Goal: Task Accomplishment & Management: Use online tool/utility

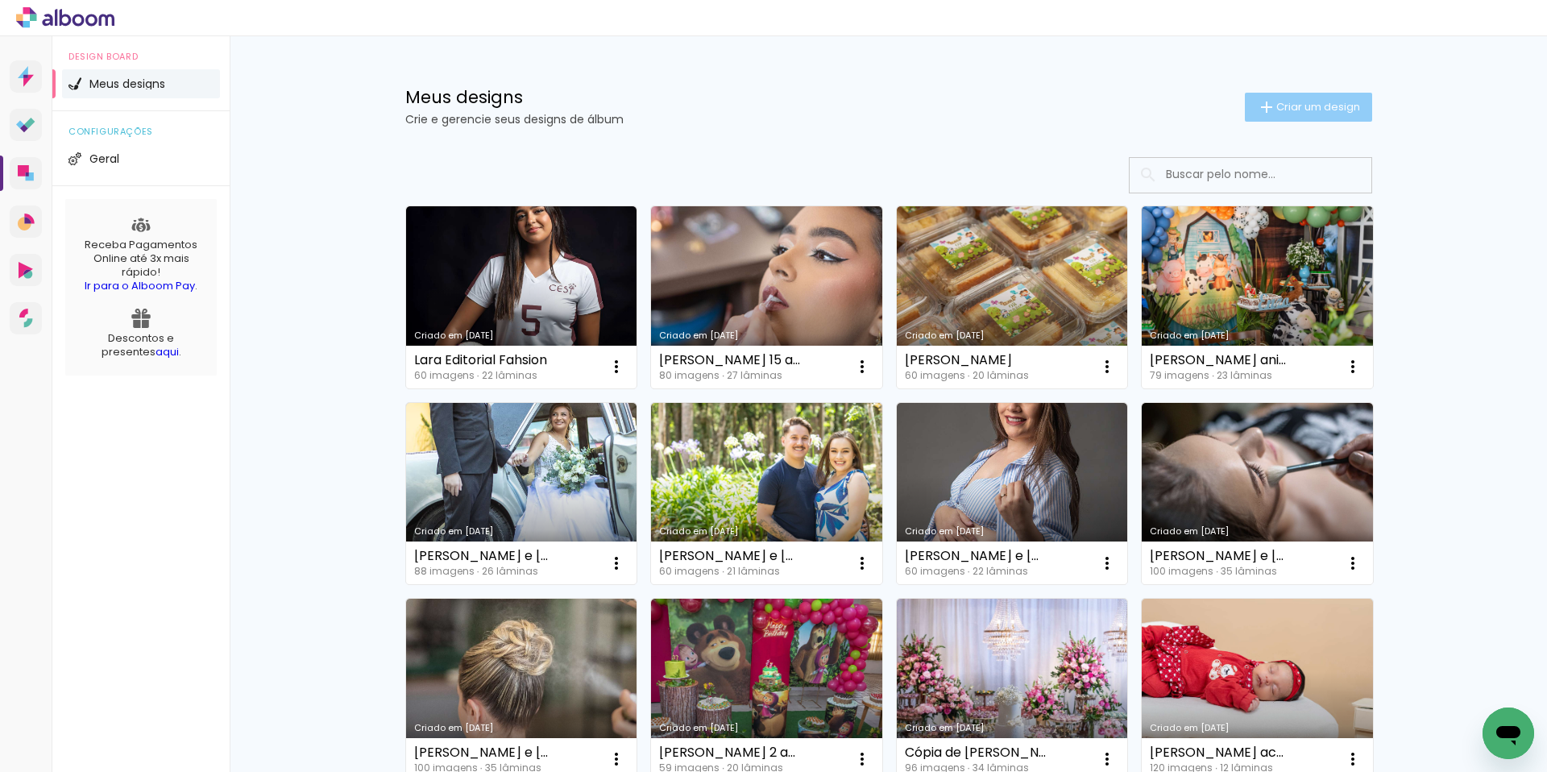
click at [1289, 107] on span "Criar um design" at bounding box center [1318, 107] width 84 height 10
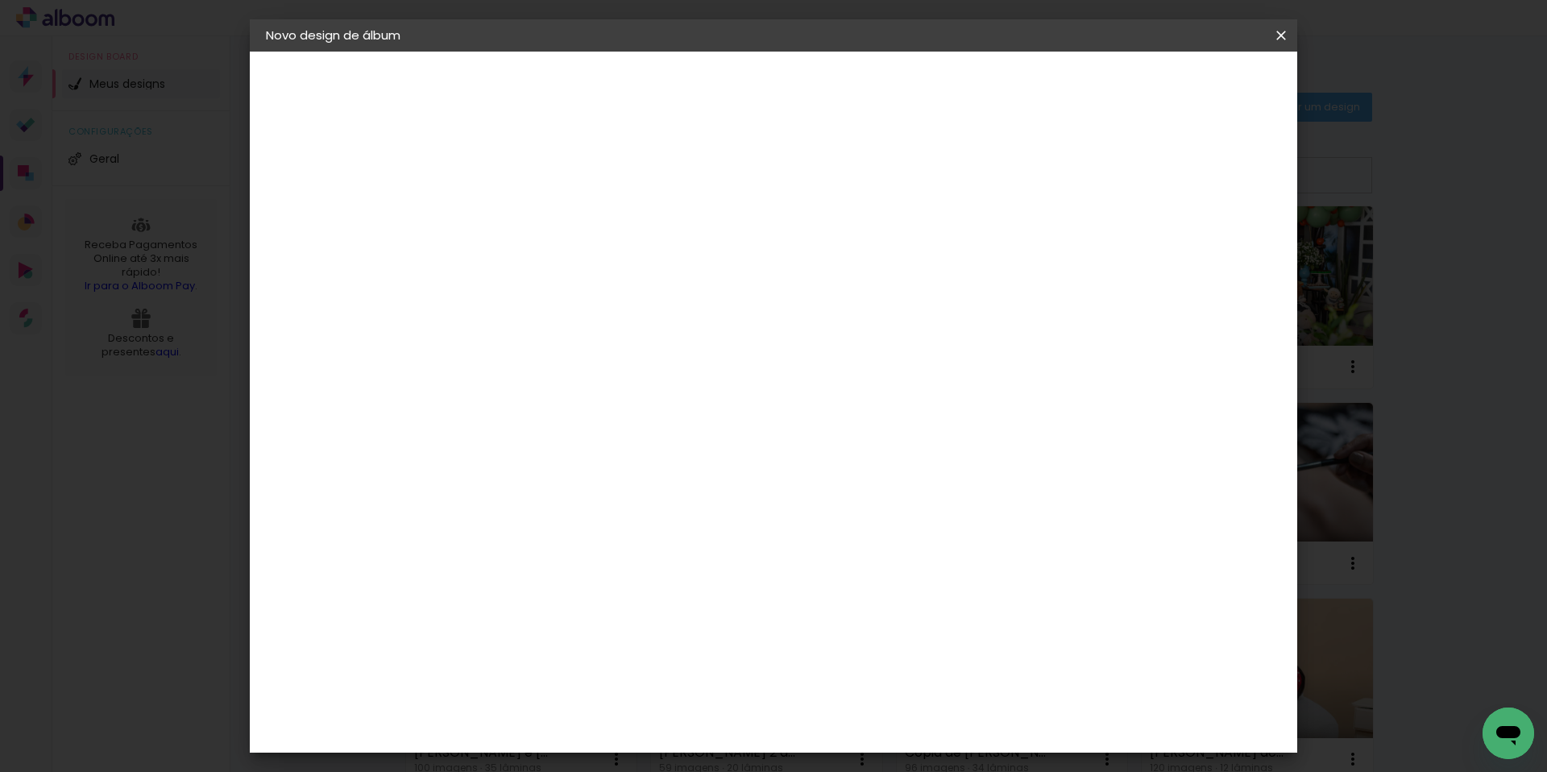
click at [529, 222] on input at bounding box center [529, 216] width 0 height 25
type input "[PERSON_NAME]"
type paper-input "[PERSON_NAME]"
click at [0, 0] on slot "Avançar" at bounding box center [0, 0] width 0 height 0
click at [0, 0] on slot "Tamanho Livre" at bounding box center [0, 0] width 0 height 0
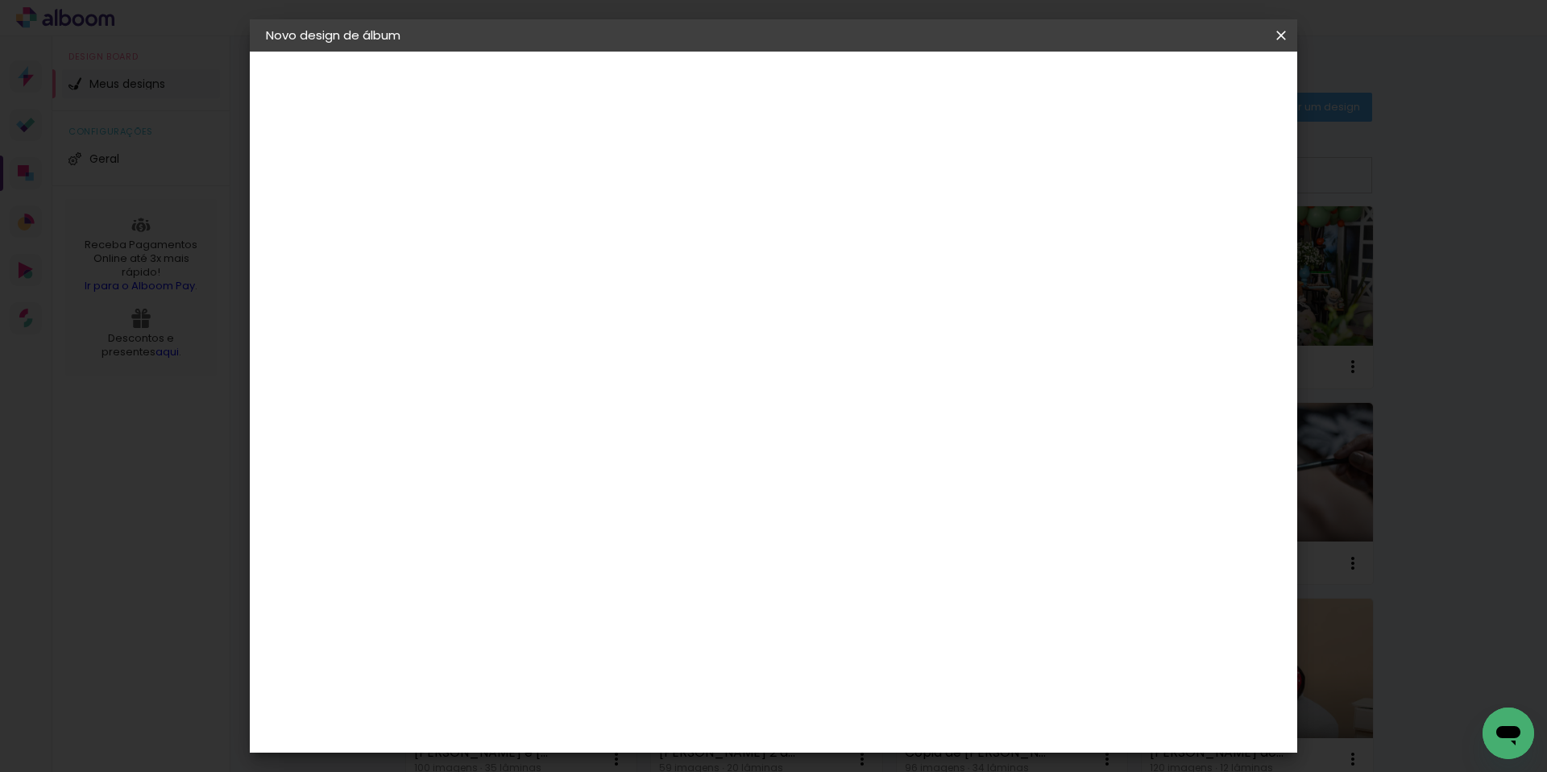
click at [0, 0] on slot "Avançar" at bounding box center [0, 0] width 0 height 0
click at [1197, 93] on paper-button "Iniciar design" at bounding box center [1144, 85] width 106 height 27
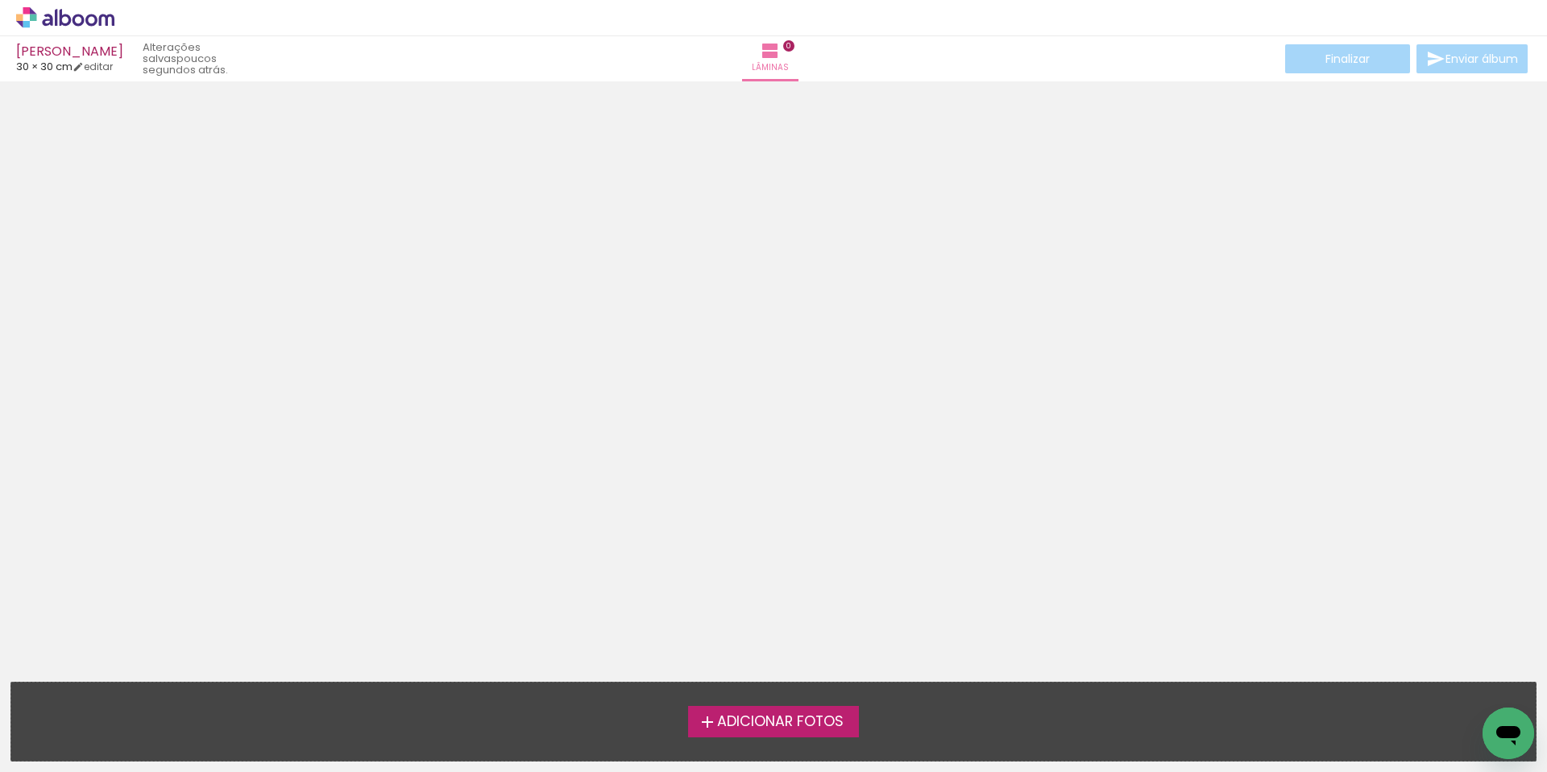
click at [790, 721] on span "Adicionar Fotos" at bounding box center [780, 722] width 127 height 15
click at [0, 0] on input "file" at bounding box center [0, 0] width 0 height 0
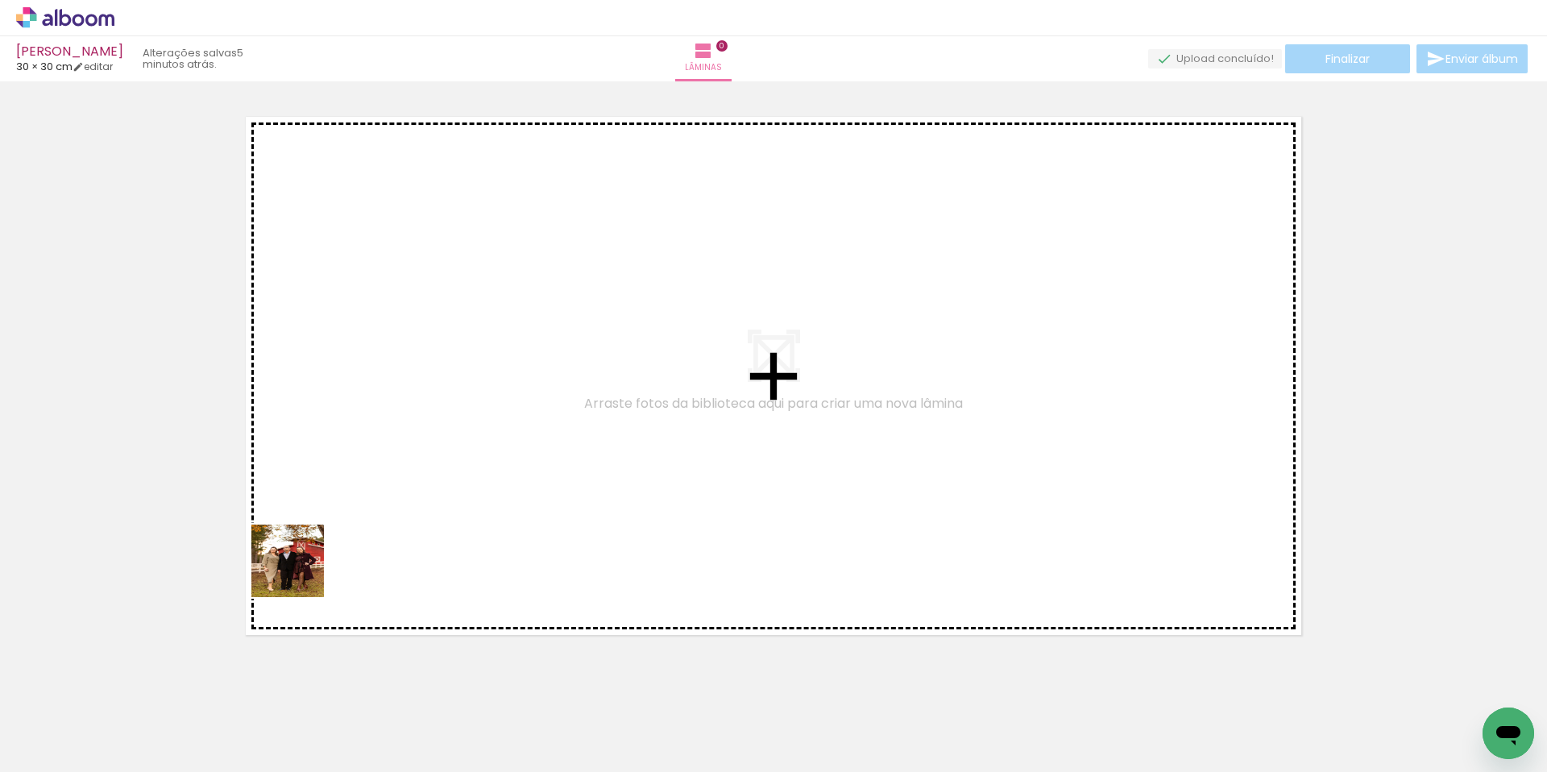
drag, startPoint x: 175, startPoint y: 724, endPoint x: 305, endPoint y: 558, distance: 211.8
click at [305, 558] on quentale-workspace at bounding box center [773, 386] width 1547 height 772
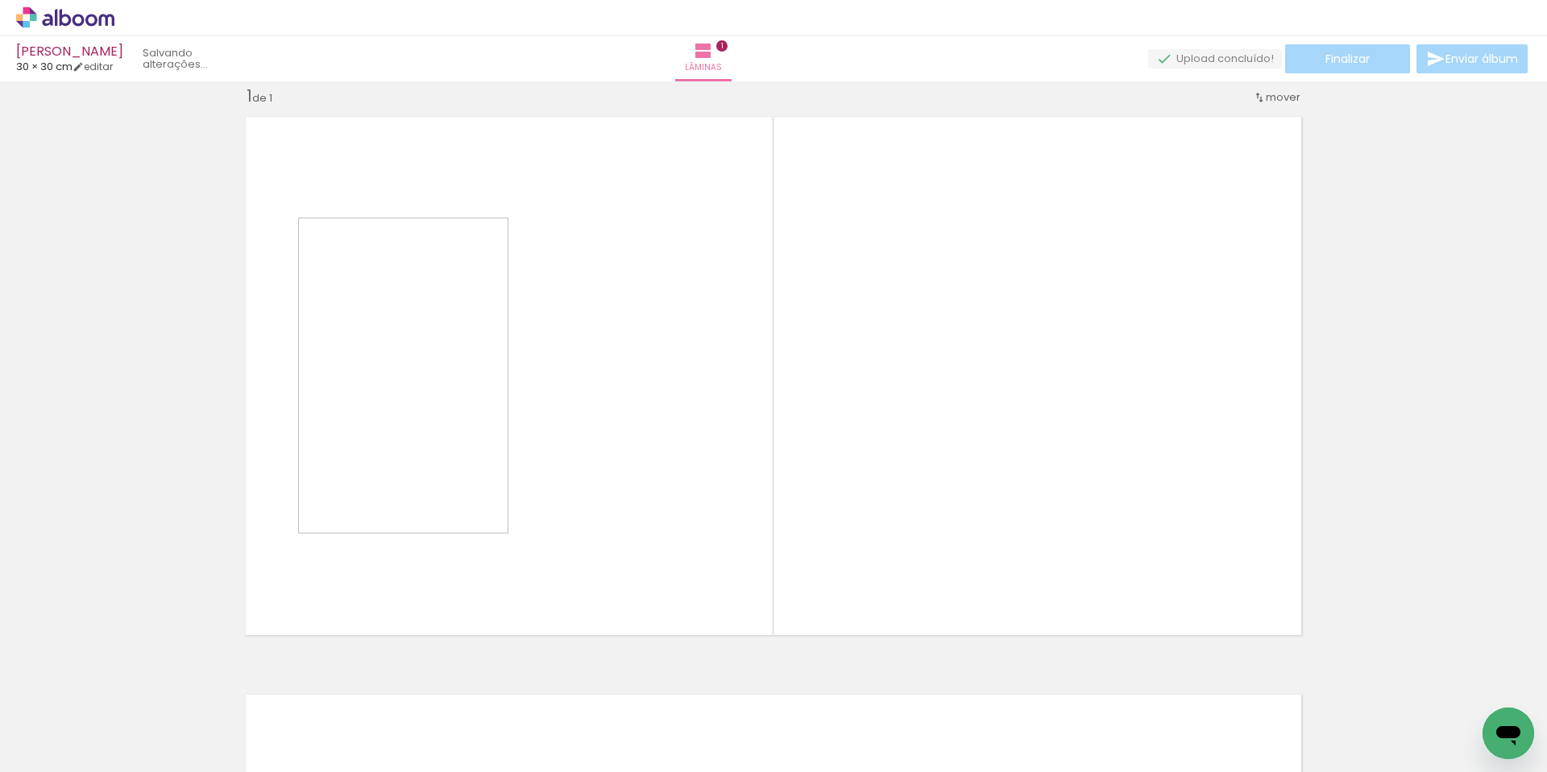
scroll to position [21, 0]
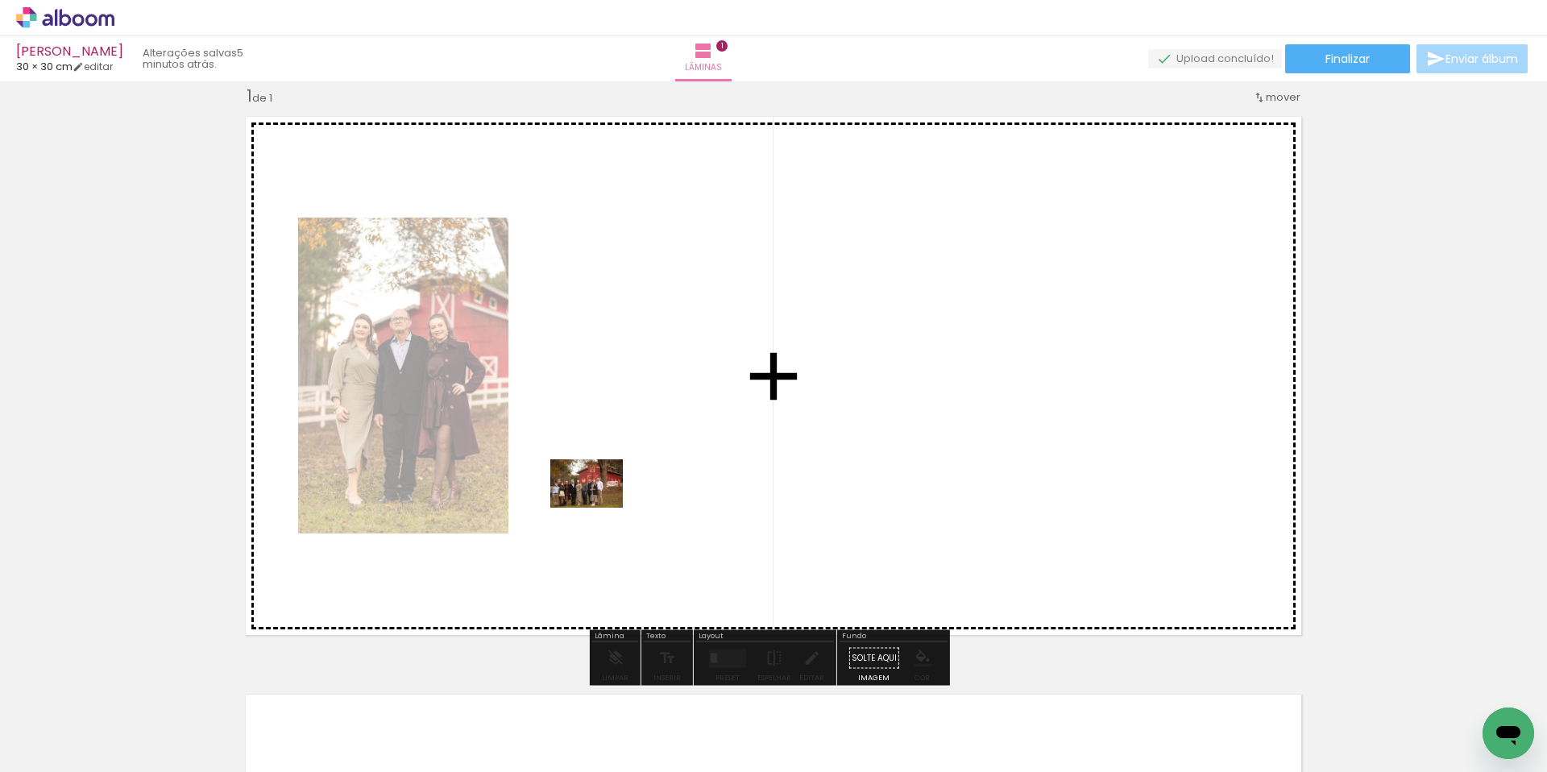
drag, startPoint x: 246, startPoint y: 722, endPoint x: 604, endPoint y: 504, distance: 418.8
click at [604, 504] on quentale-workspace at bounding box center [773, 386] width 1547 height 772
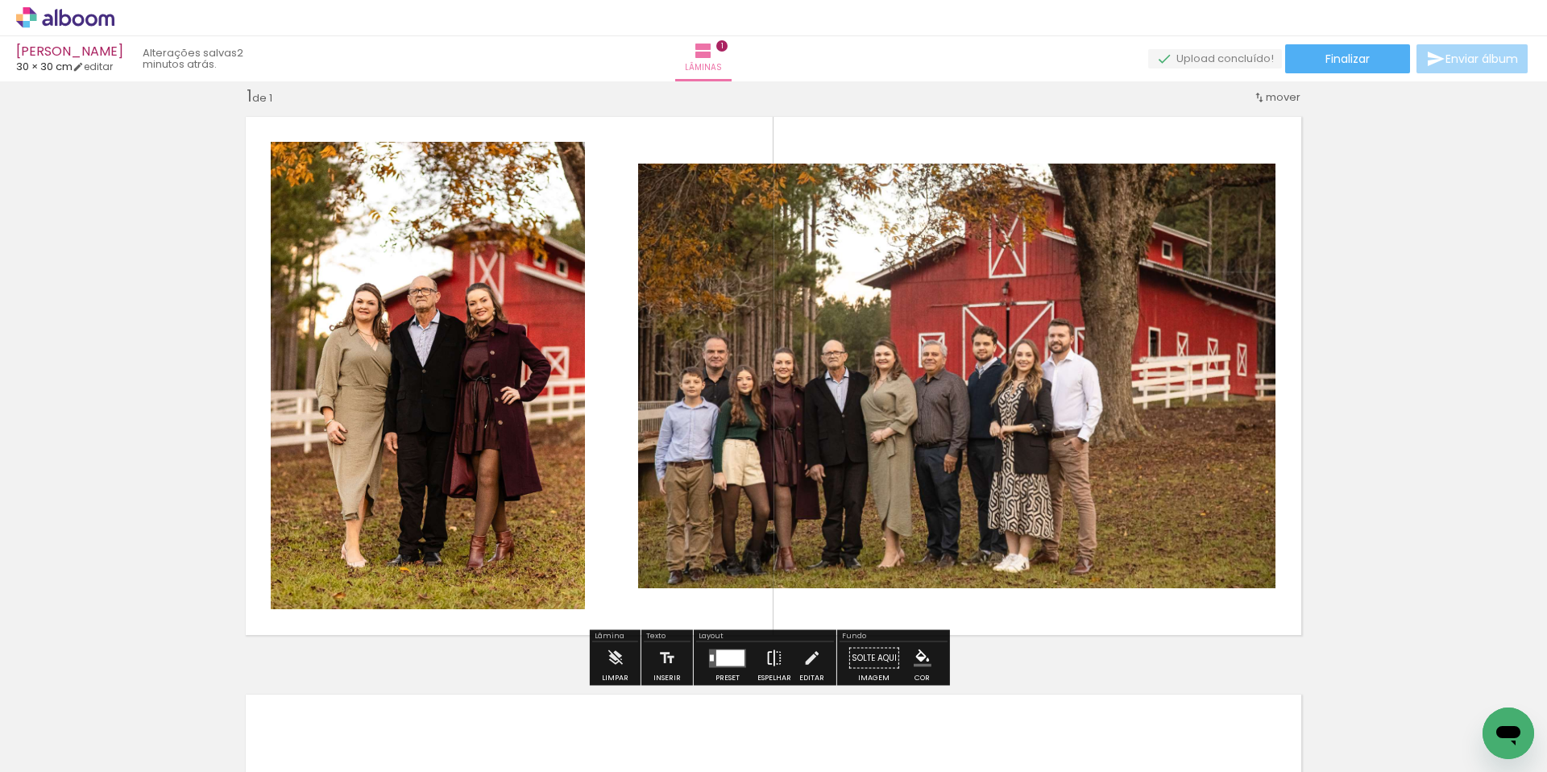
click at [766, 656] on iron-icon at bounding box center [775, 658] width 18 height 32
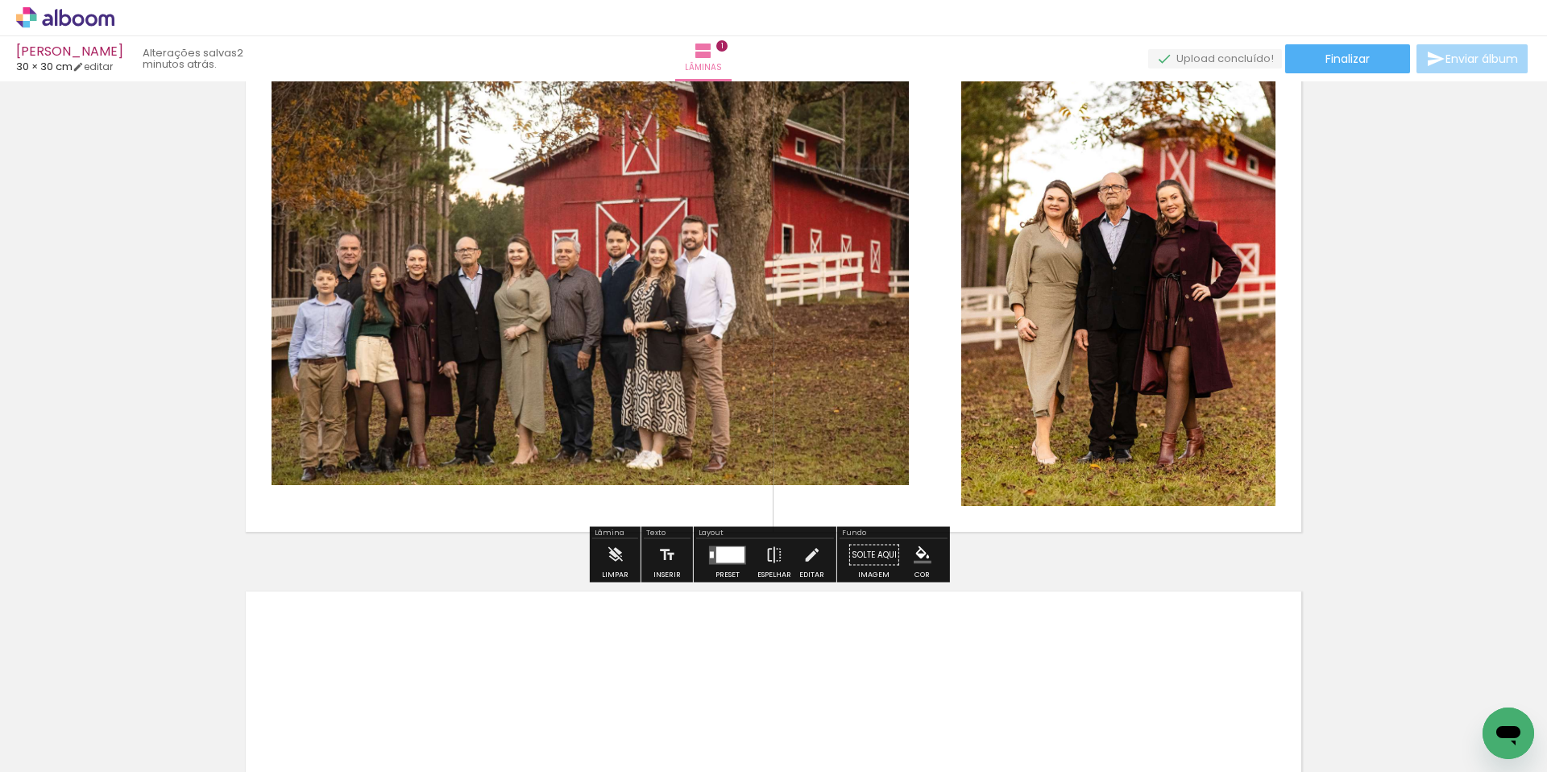
click at [731, 554] on div at bounding box center [730, 554] width 28 height 16
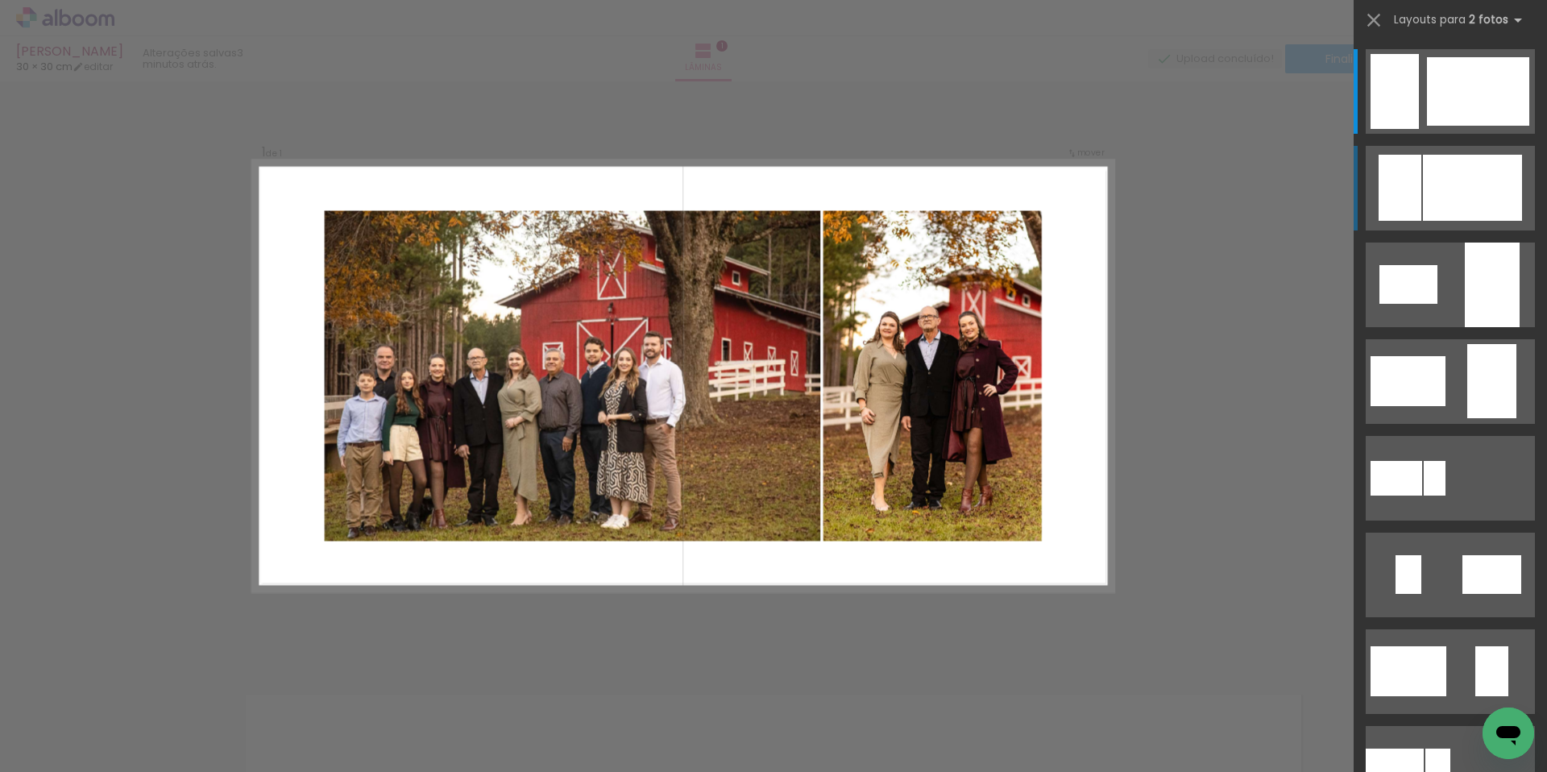
click at [1464, 126] on div at bounding box center [1478, 91] width 102 height 68
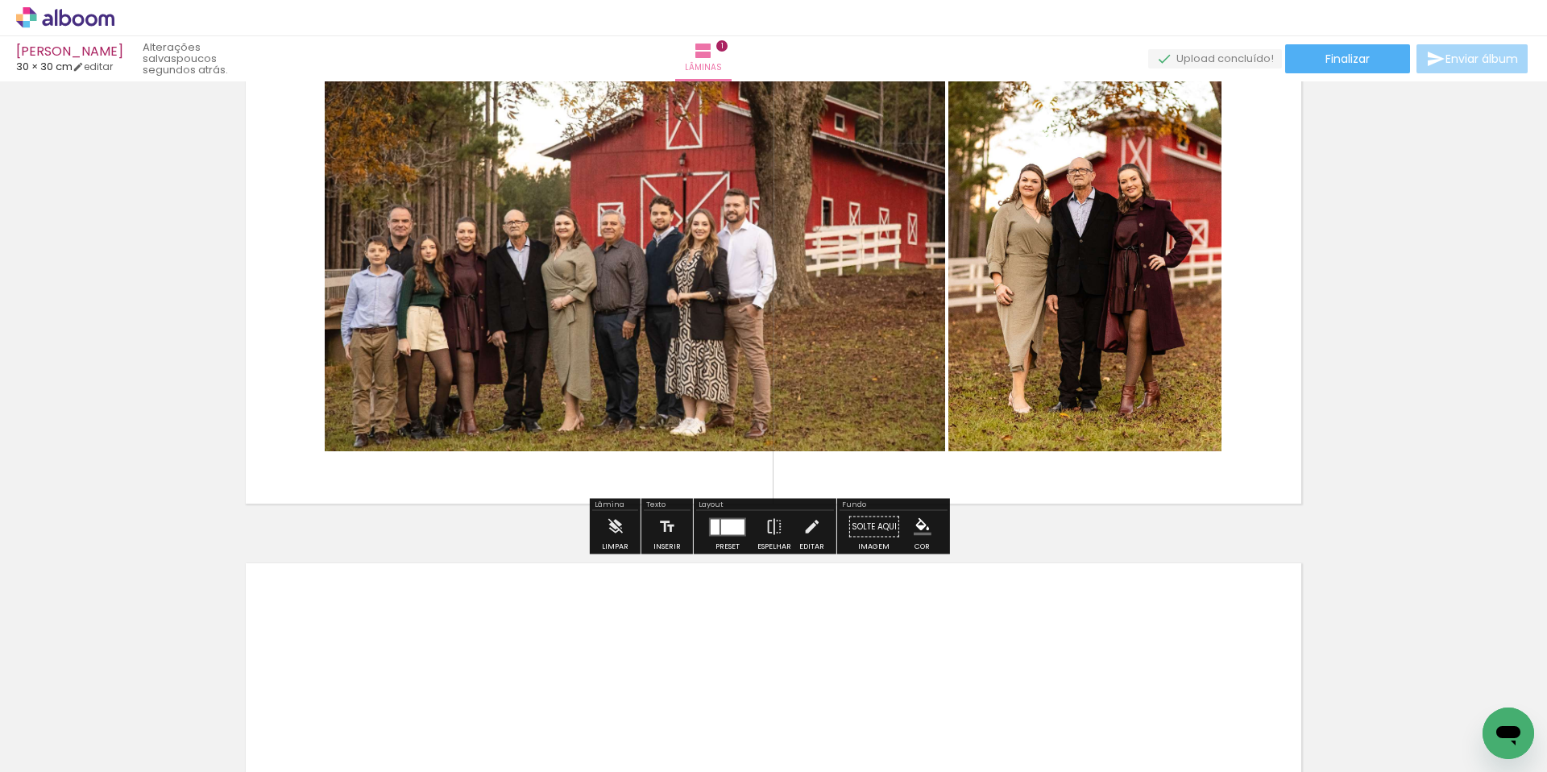
scroll to position [153, 0]
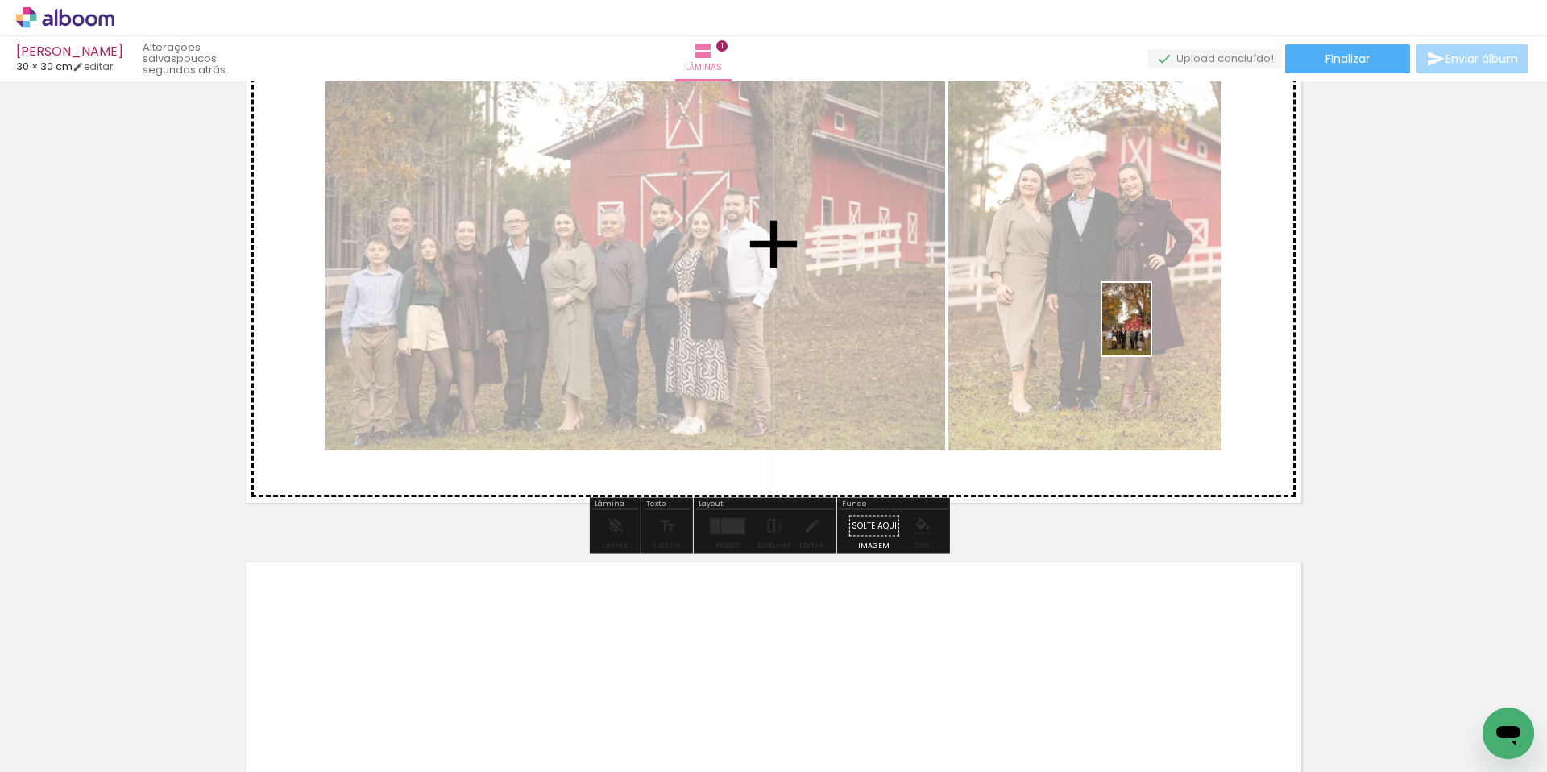
drag, startPoint x: 355, startPoint y: 749, endPoint x: 1147, endPoint y: 333, distance: 894.7
click at [1147, 333] on quentale-workspace at bounding box center [773, 386] width 1547 height 772
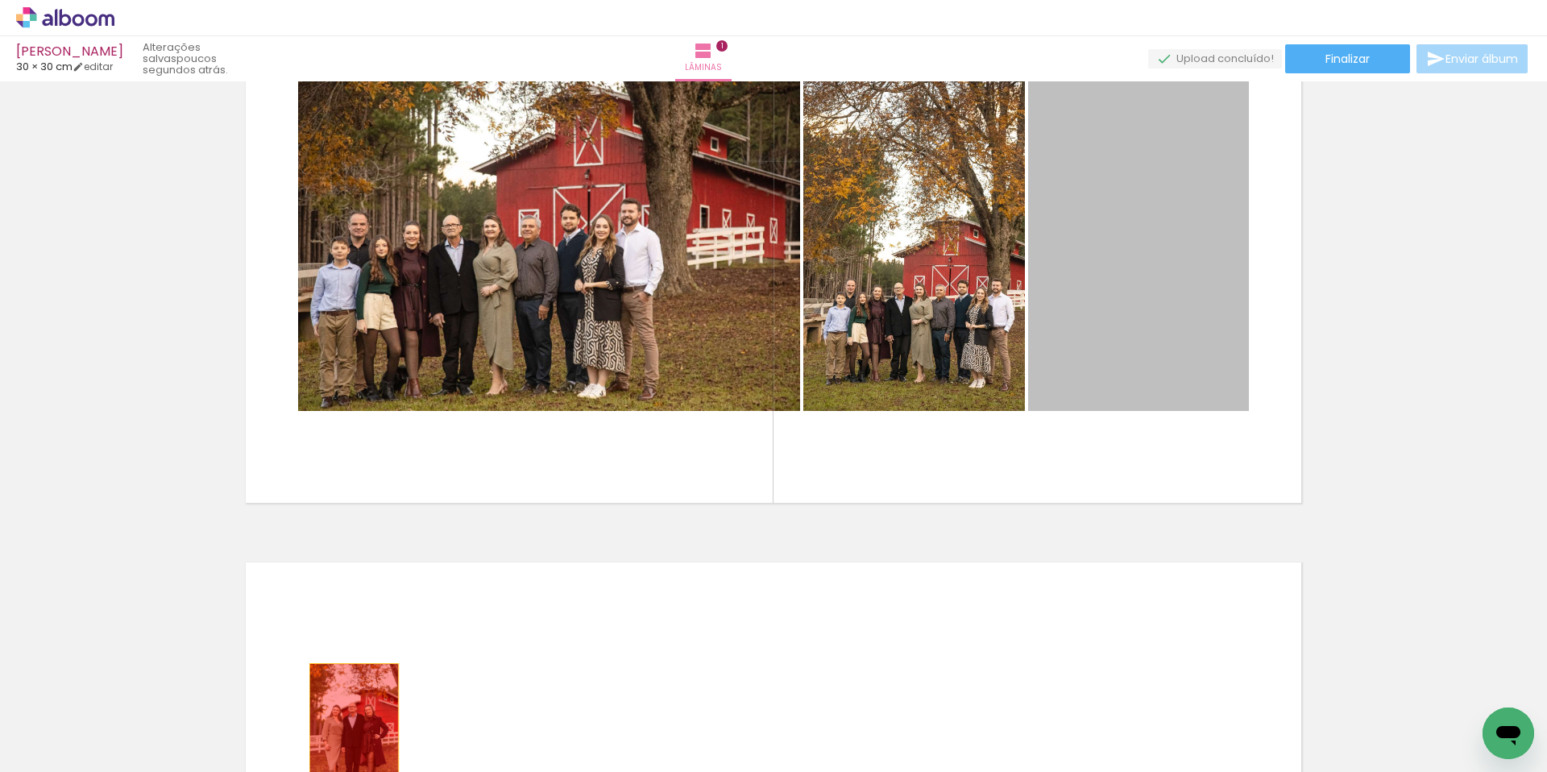
drag, startPoint x: 1168, startPoint y: 339, endPoint x: 348, endPoint y: 731, distance: 908.3
click at [348, 731] on quentale-workspace at bounding box center [773, 386] width 1547 height 772
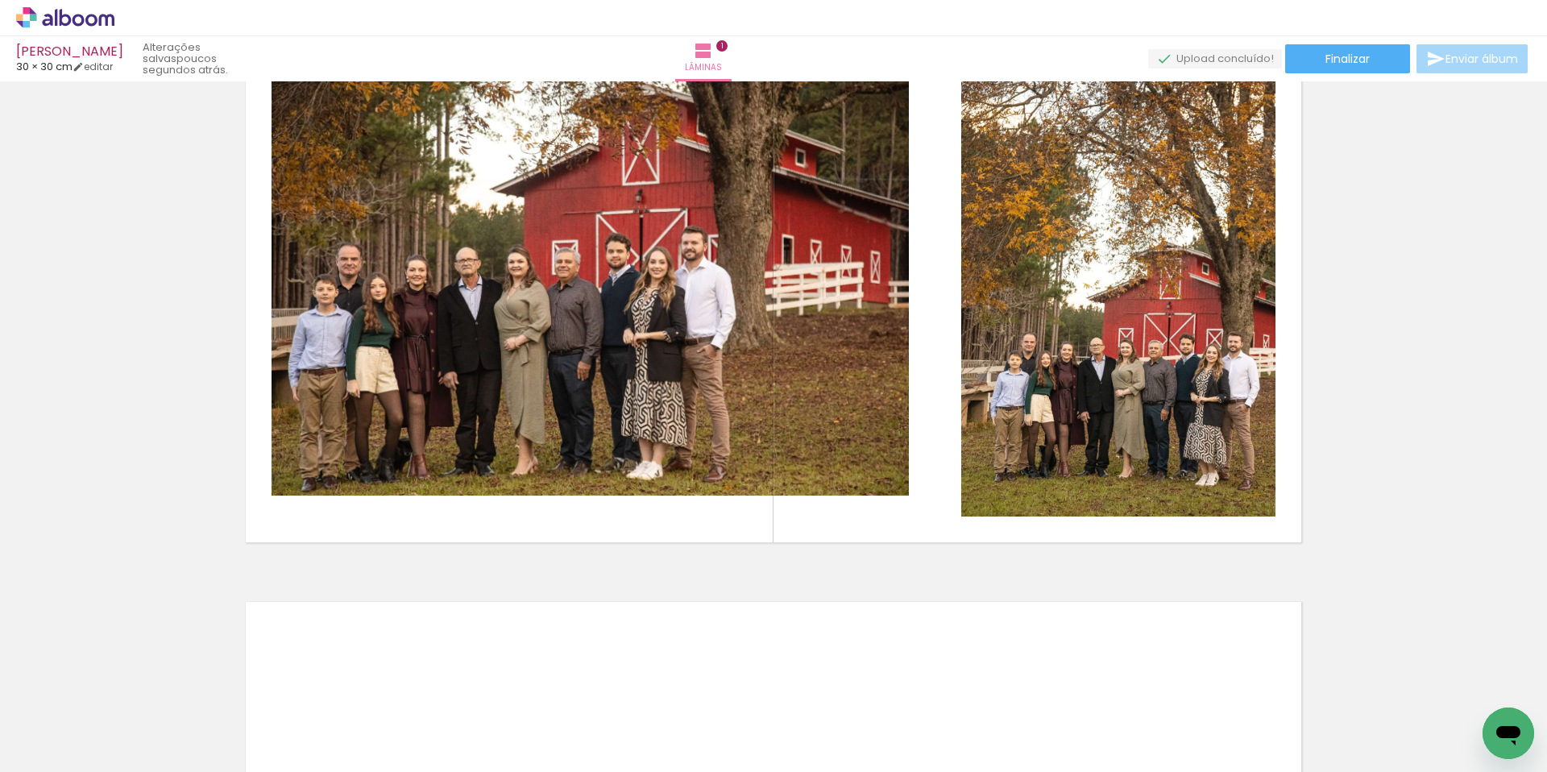
scroll to position [81, 0]
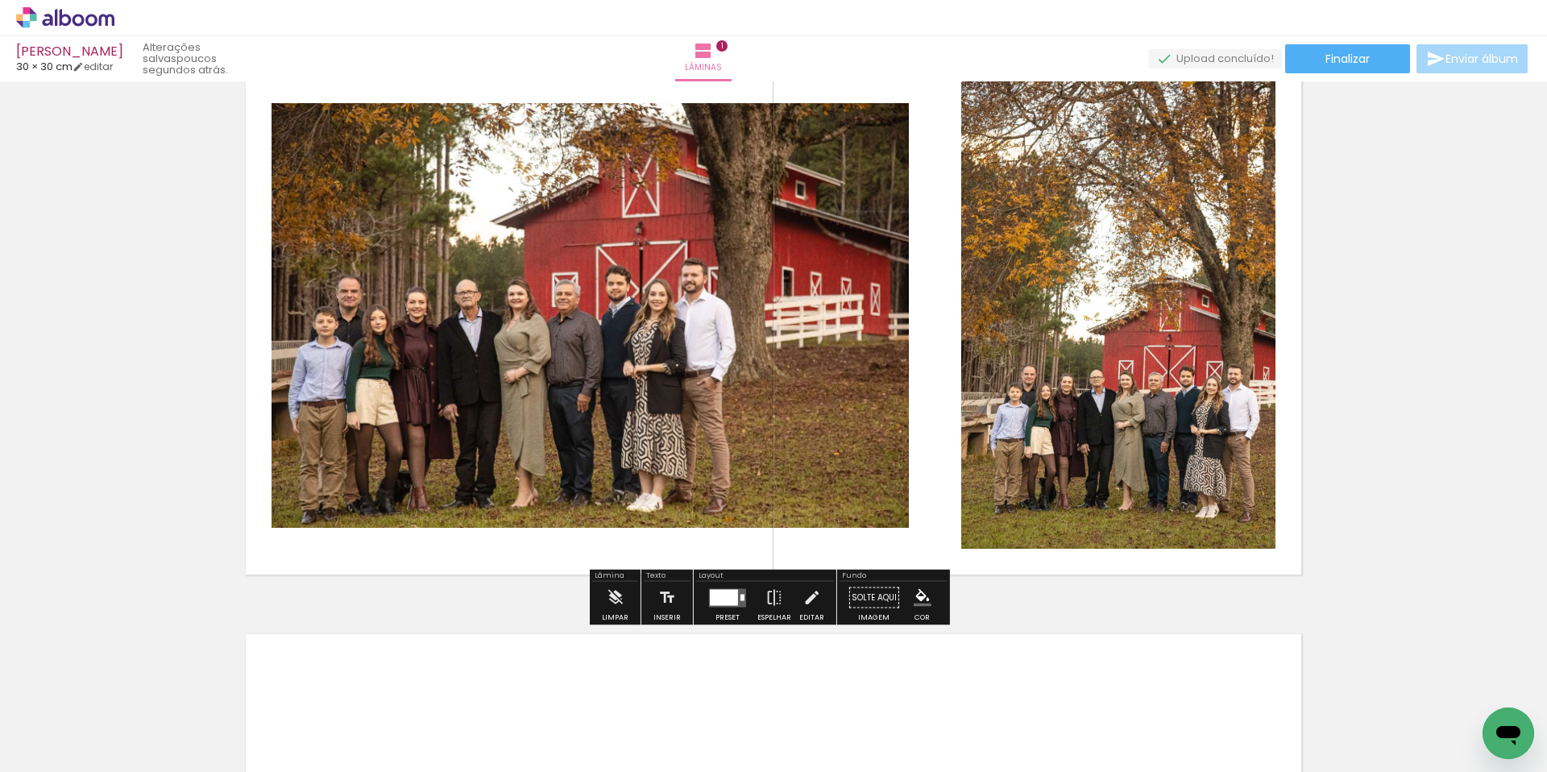
click at [720, 600] on div at bounding box center [724, 597] width 28 height 16
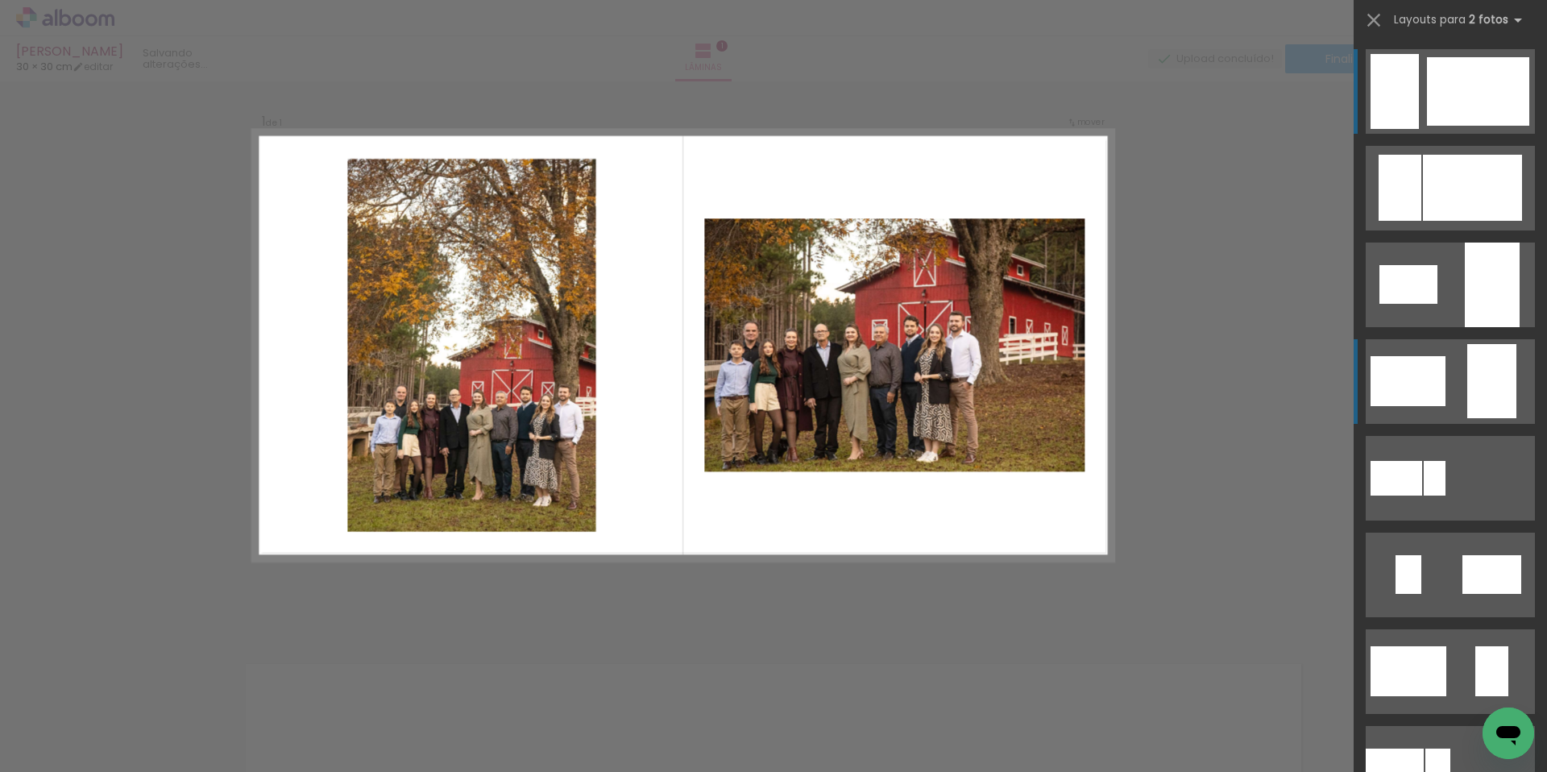
scroll to position [21, 0]
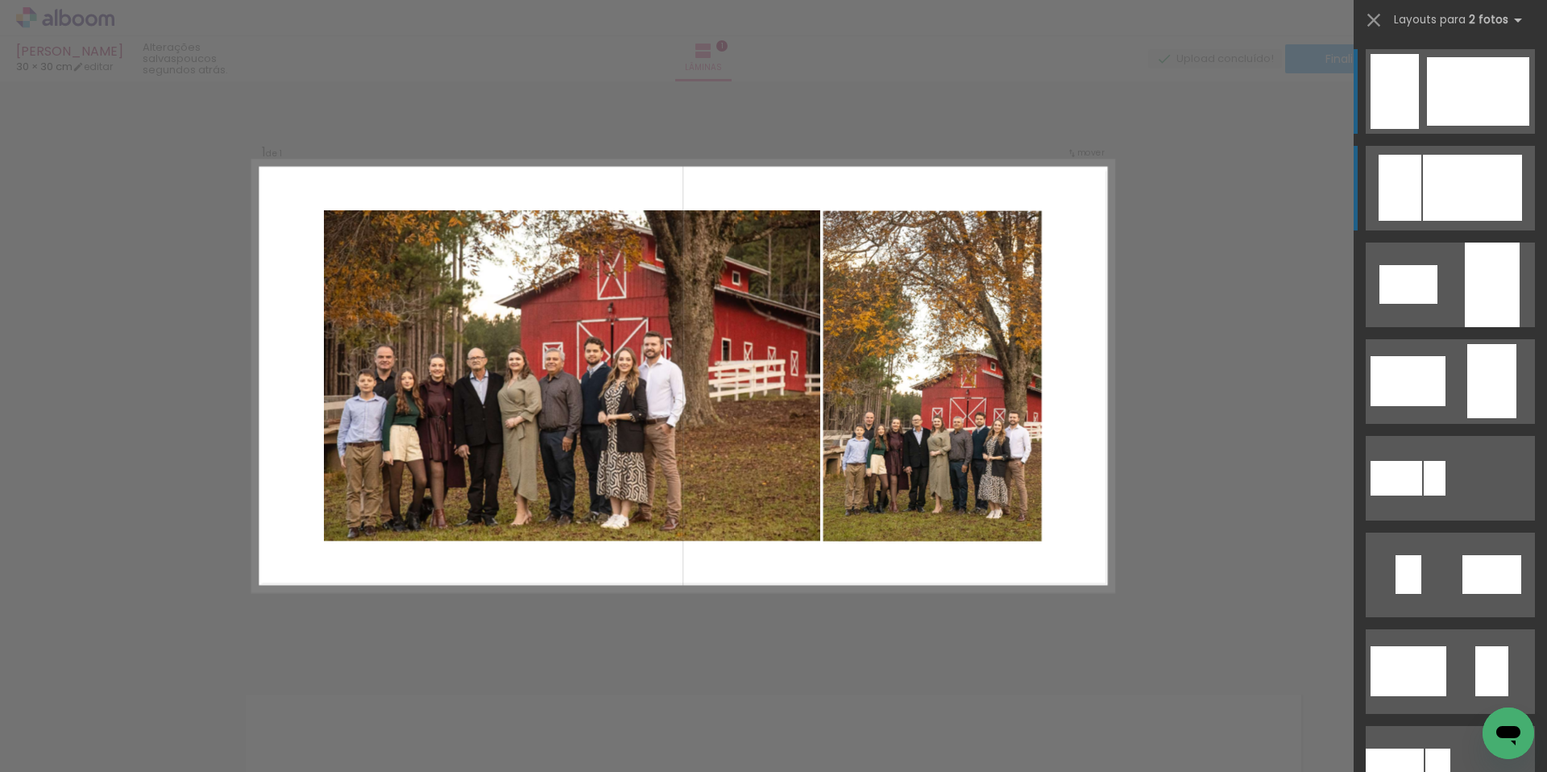
click at [1493, 126] on div at bounding box center [1478, 91] width 102 height 68
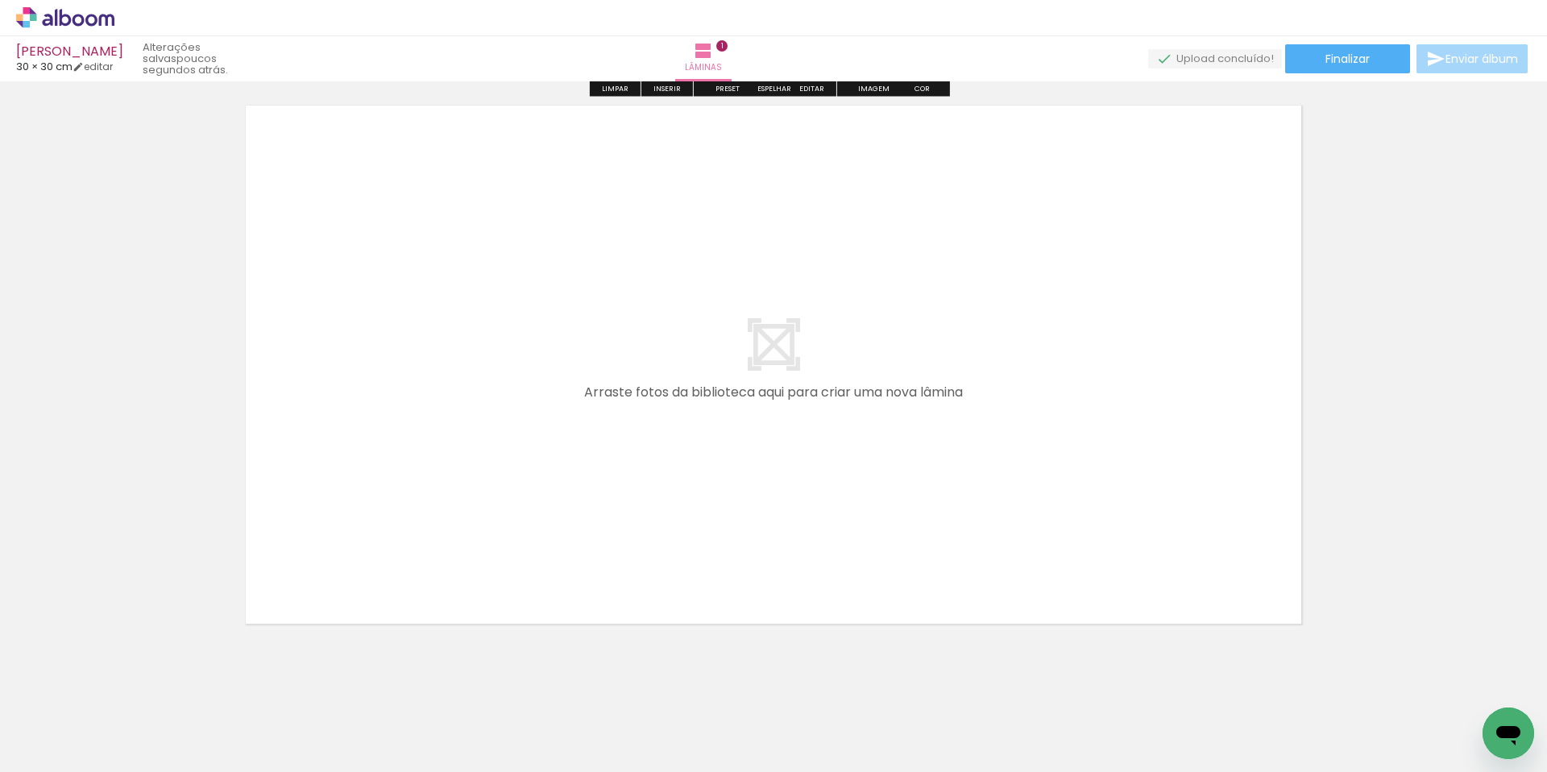
scroll to position [624, 0]
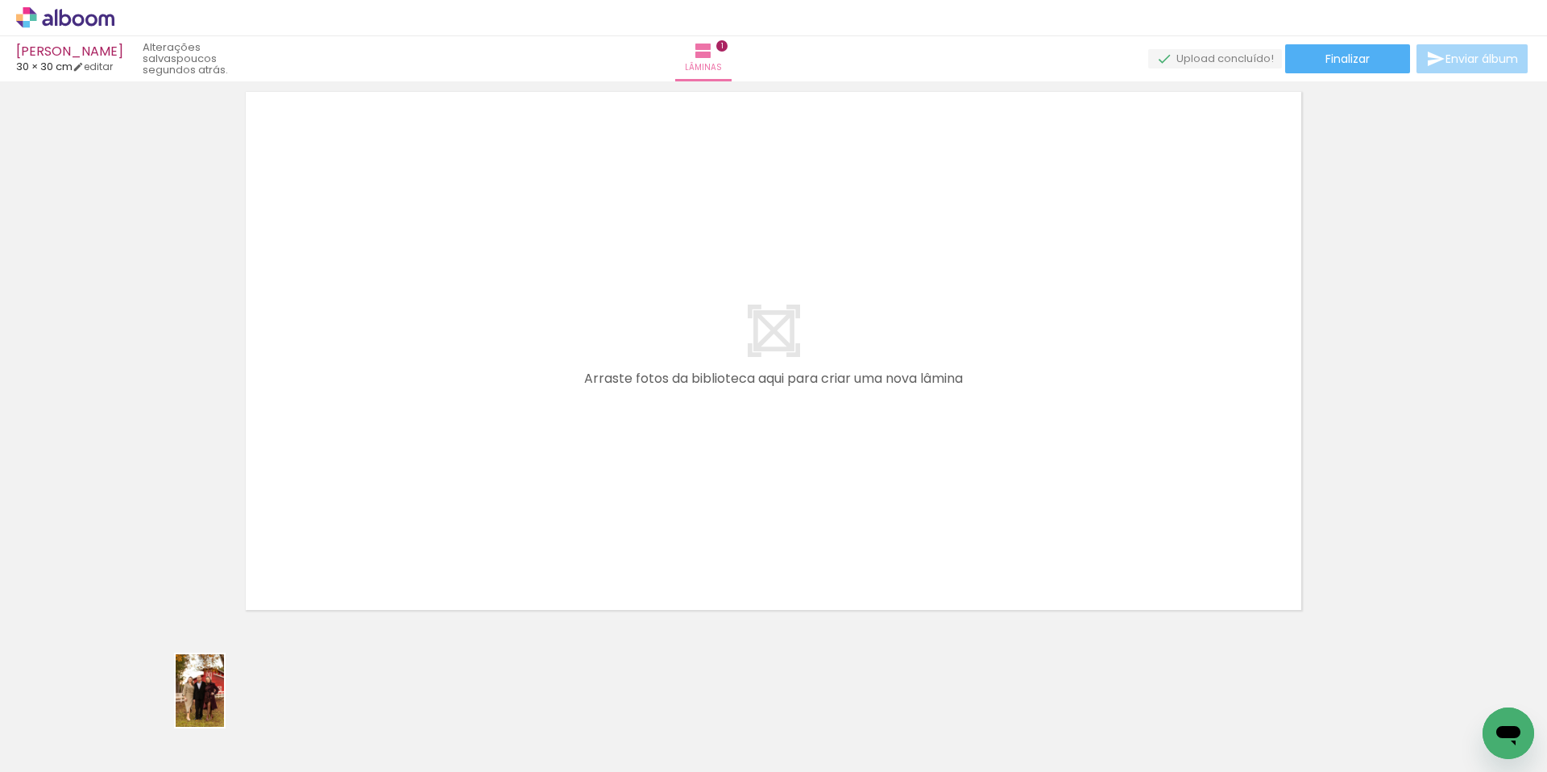
drag, startPoint x: 153, startPoint y: 735, endPoint x: 219, endPoint y: 708, distance: 71.2
click at [0, 0] on slot at bounding box center [0, 0] width 0 height 0
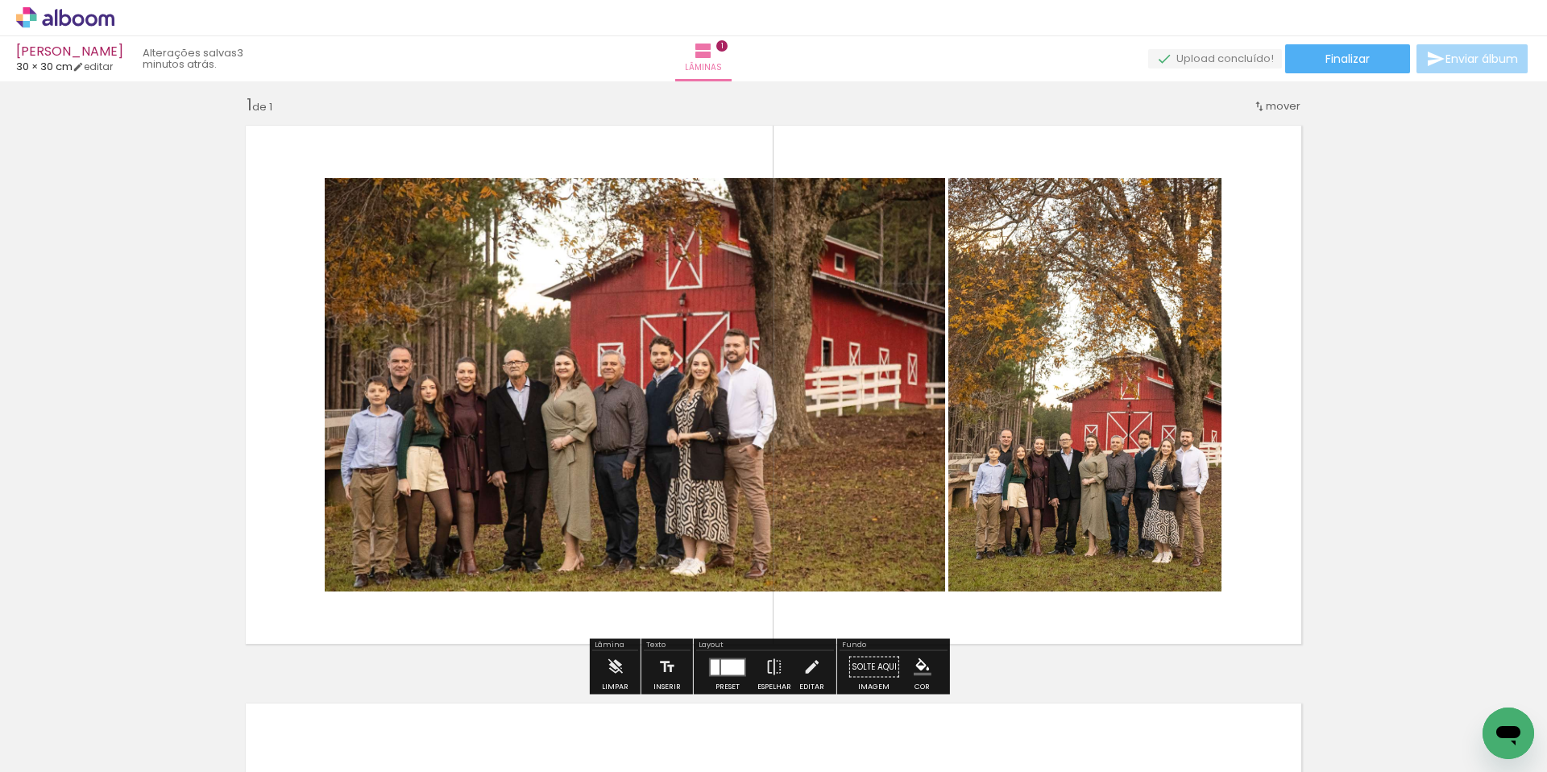
scroll to position [0, 0]
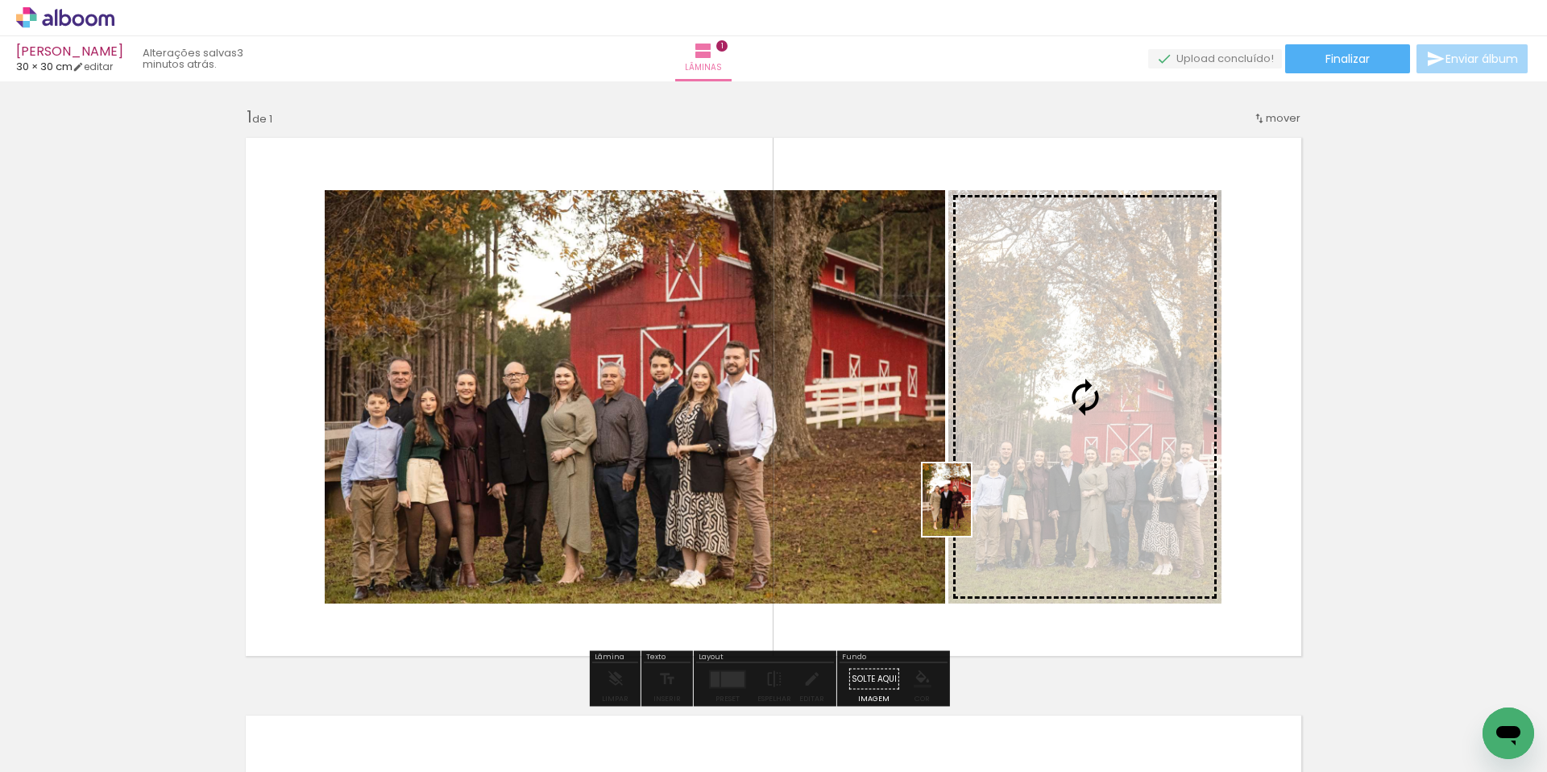
drag, startPoint x: 177, startPoint y: 728, endPoint x: 971, endPoint y: 512, distance: 822.8
click at [971, 512] on quentale-workspace at bounding box center [773, 386] width 1547 height 772
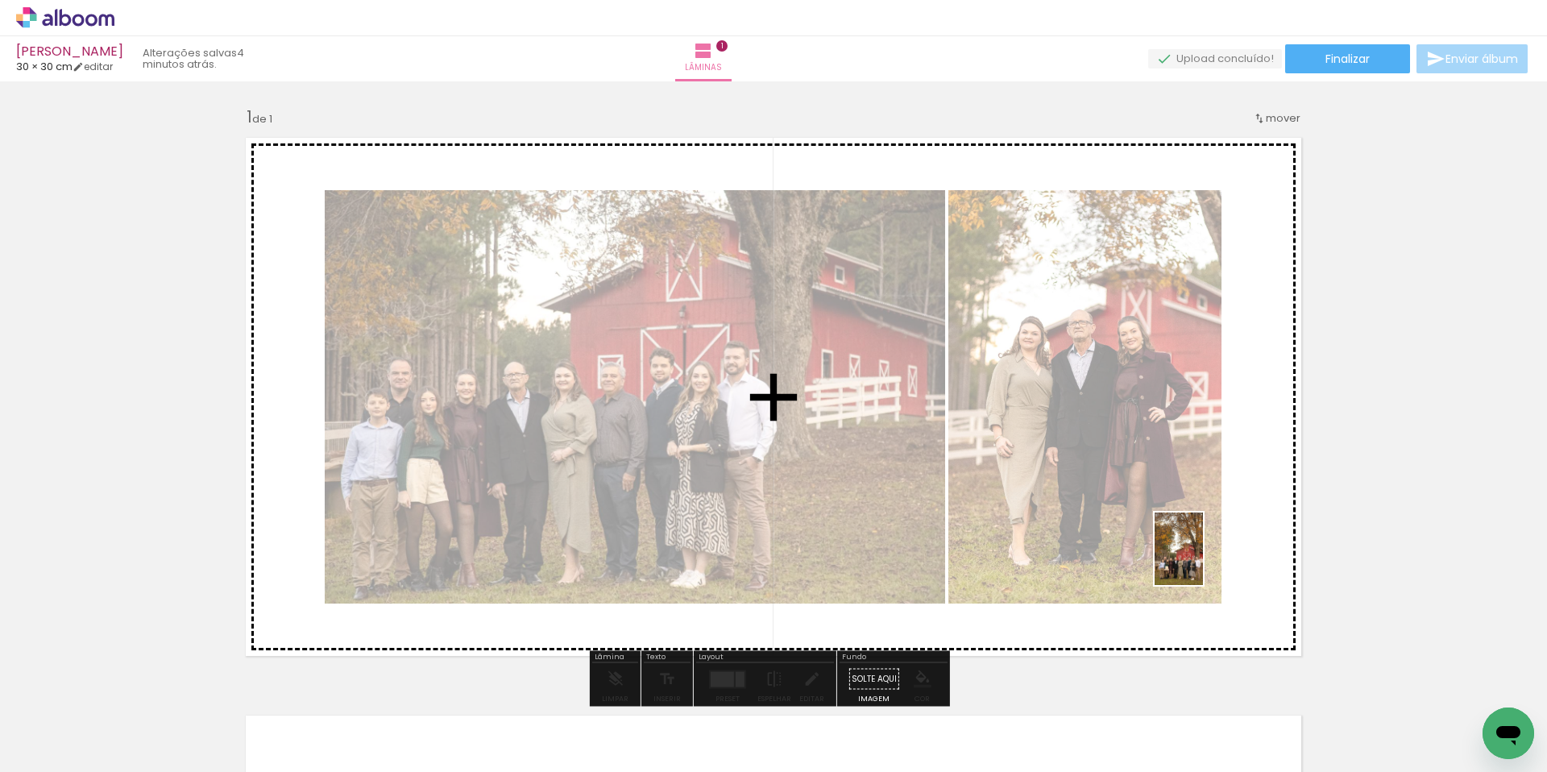
drag, startPoint x: 335, startPoint y: 733, endPoint x: 1156, endPoint y: 562, distance: 838.8
click at [1156, 562] on quentale-workspace at bounding box center [773, 386] width 1547 height 772
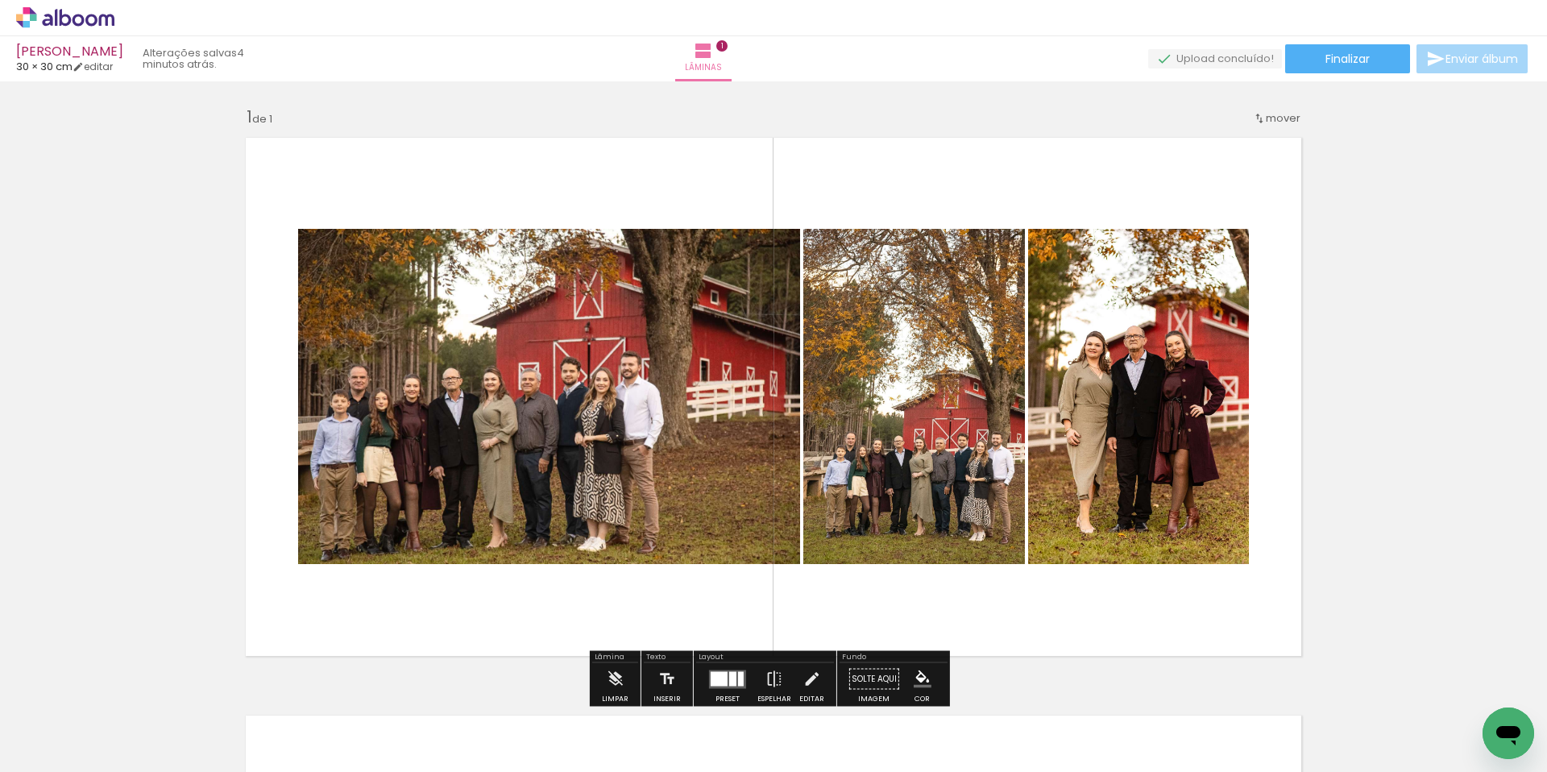
click at [723, 443] on quentale-photo at bounding box center [549, 396] width 502 height 335
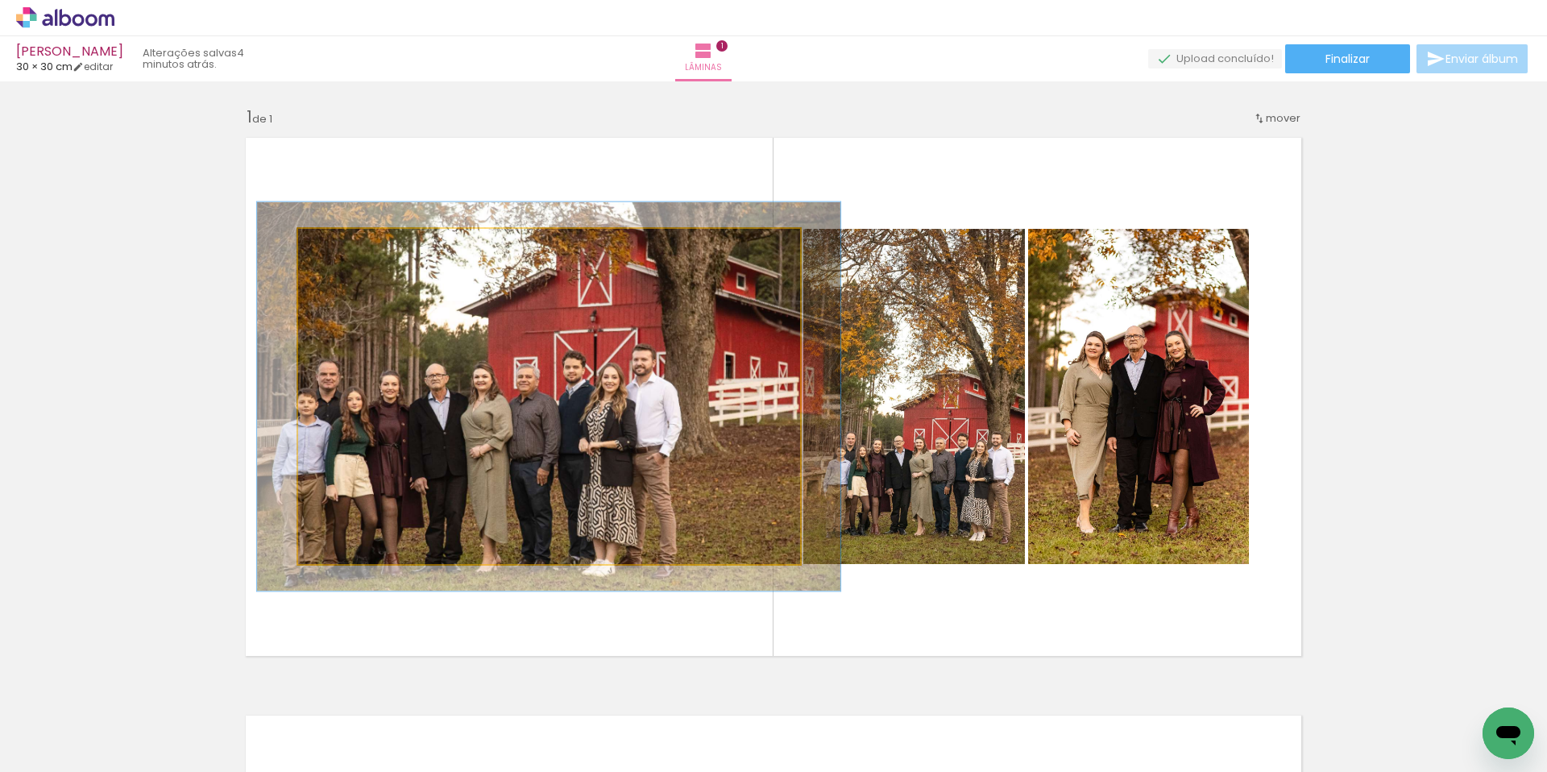
drag, startPoint x: 340, startPoint y: 243, endPoint x: 349, endPoint y: 242, distance: 8.9
type paper-slider "116"
click at [349, 242] on div at bounding box center [345, 246] width 26 height 26
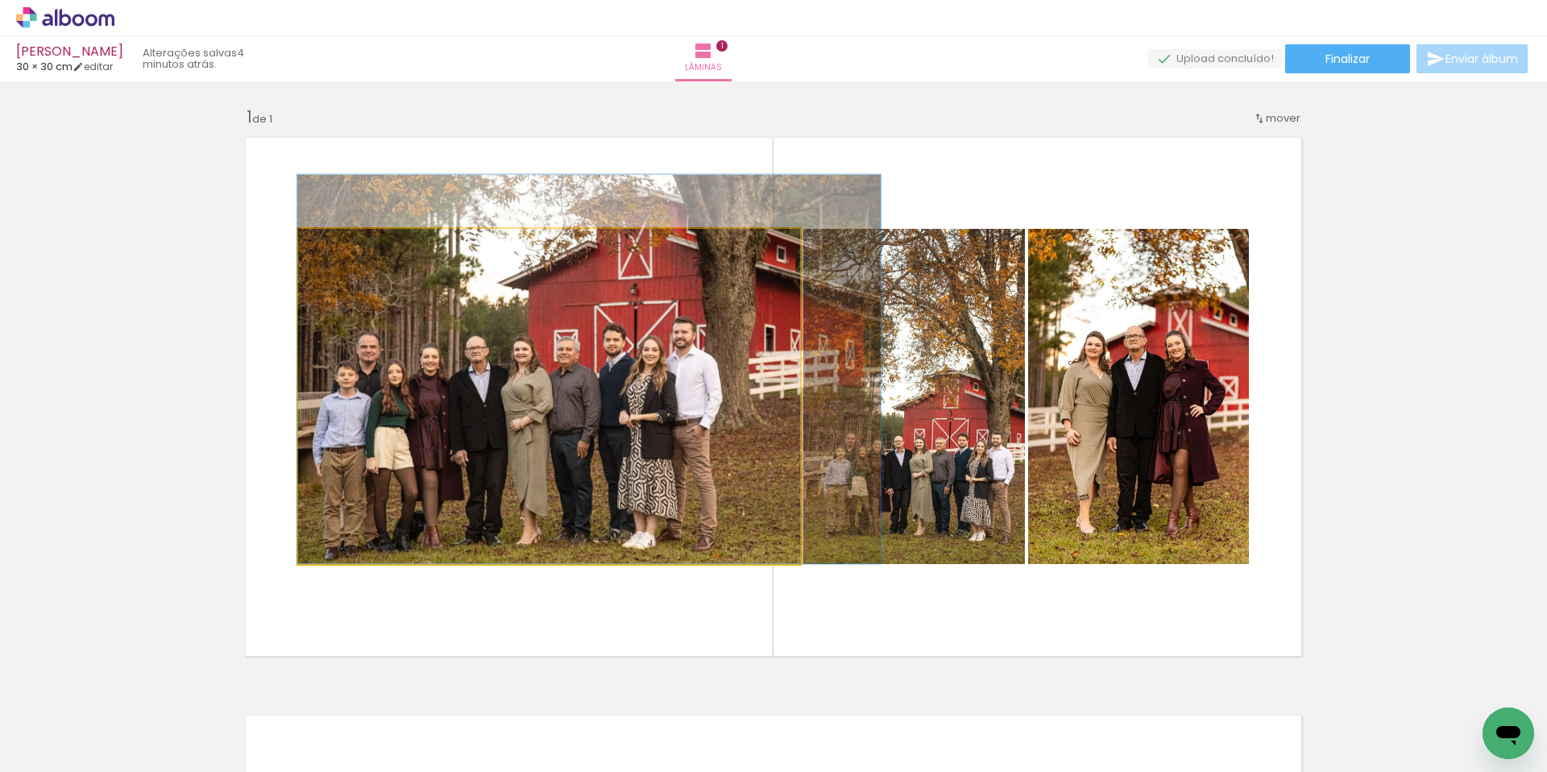
drag, startPoint x: 525, startPoint y: 379, endPoint x: 609, endPoint y: 318, distance: 104.0
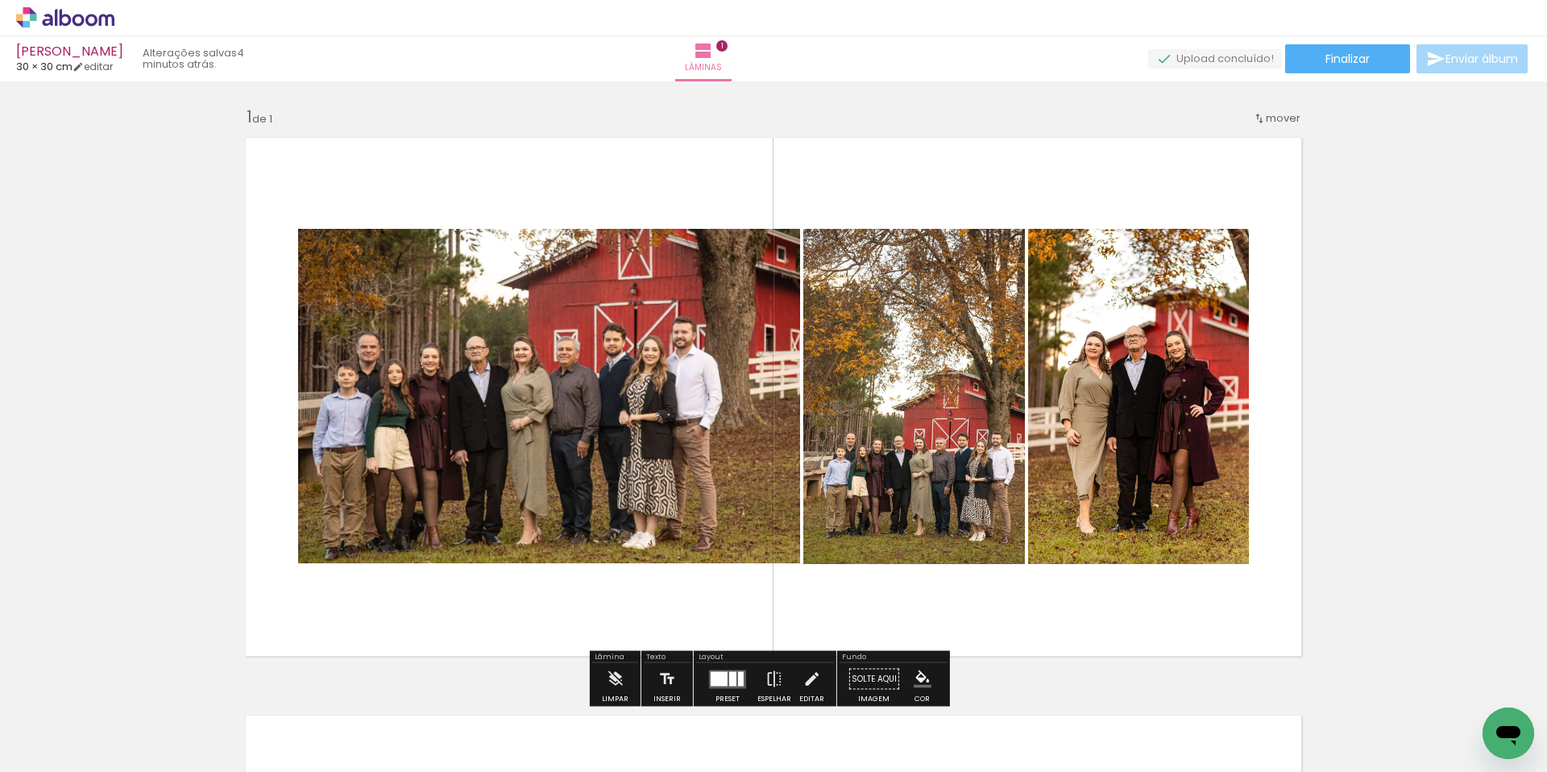
click at [1074, 625] on quentale-layouter at bounding box center [773, 397] width 1075 height 538
click at [1354, 545] on div "Inserir lâmina 1 de 1" at bounding box center [773, 665] width 1547 height 1156
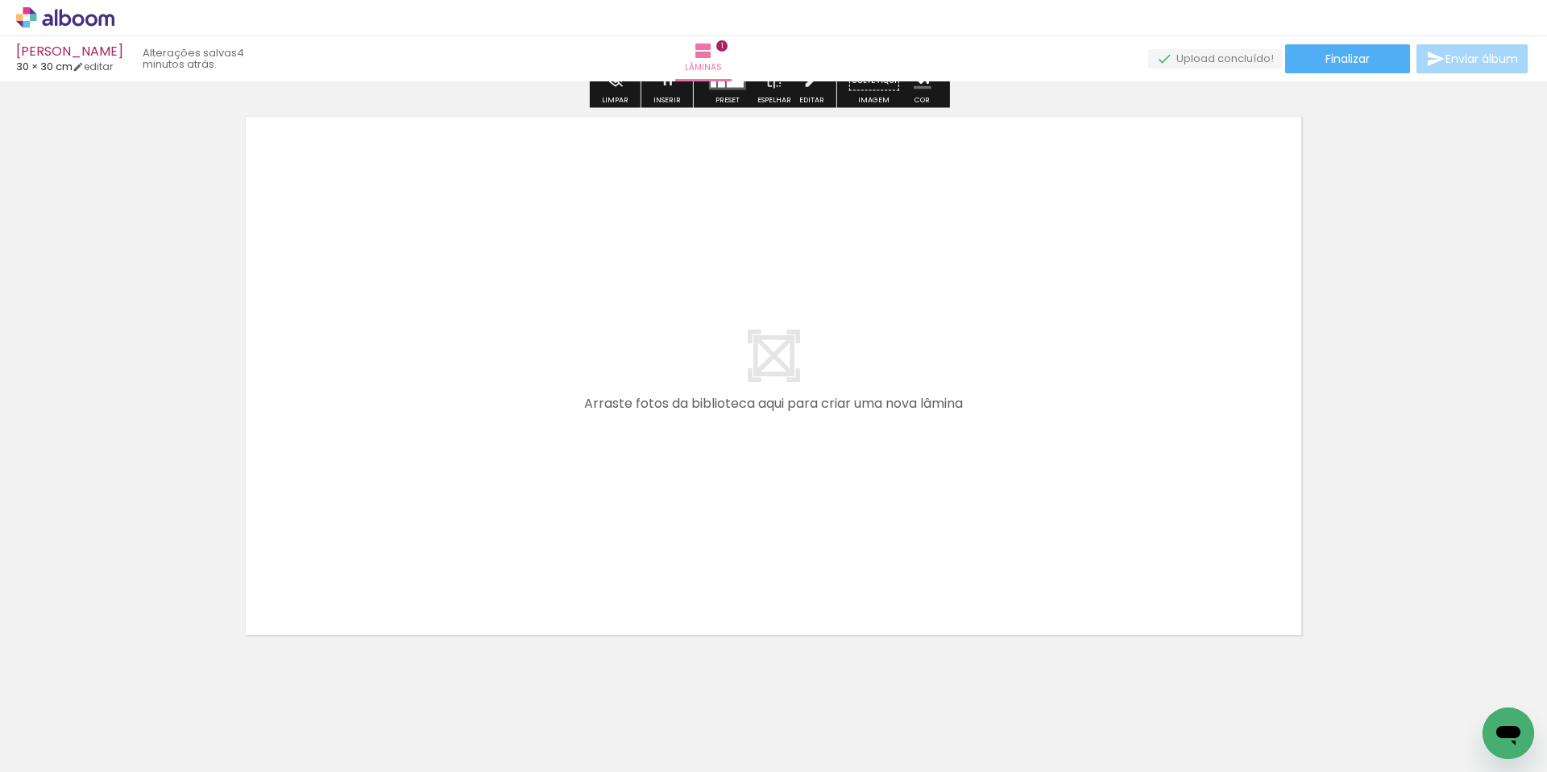
scroll to position [597, 0]
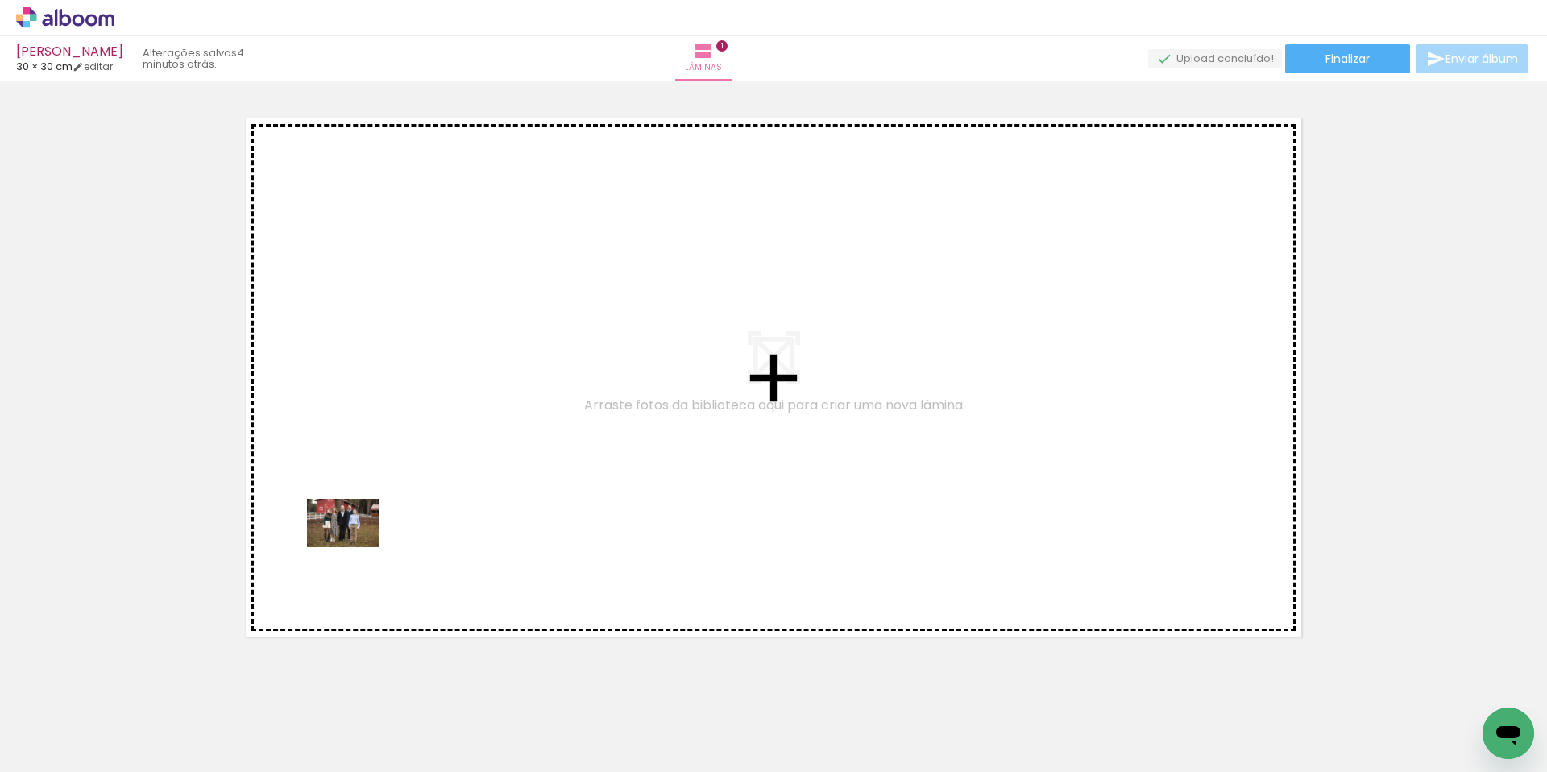
drag, startPoint x: 427, startPoint y: 730, endPoint x: 354, endPoint y: 538, distance: 205.3
click at [354, 538] on quentale-workspace at bounding box center [773, 386] width 1547 height 772
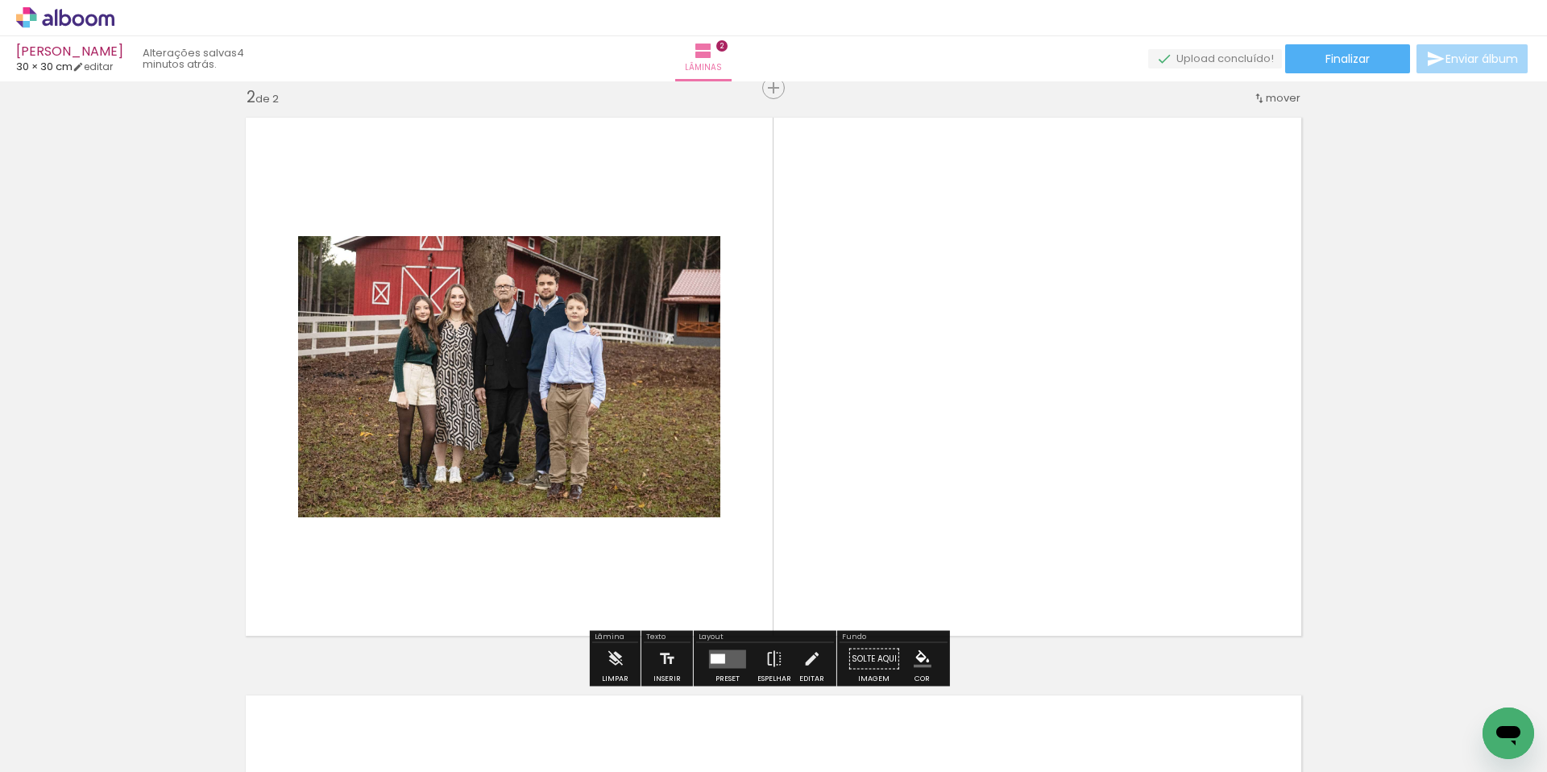
scroll to position [599, 0]
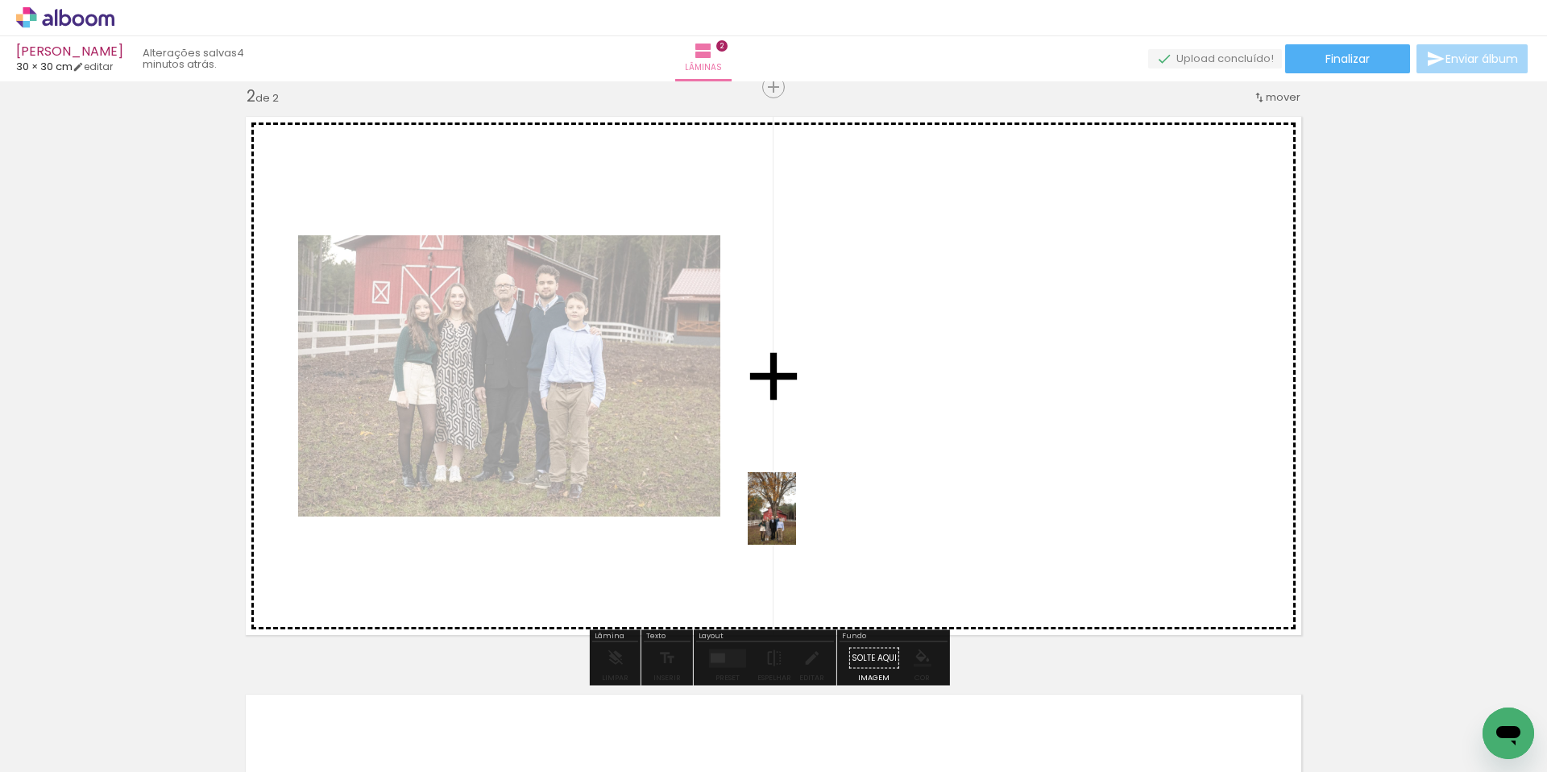
drag, startPoint x: 528, startPoint y: 736, endPoint x: 796, endPoint y: 521, distance: 344.0
click at [796, 521] on quentale-workspace at bounding box center [773, 386] width 1547 height 772
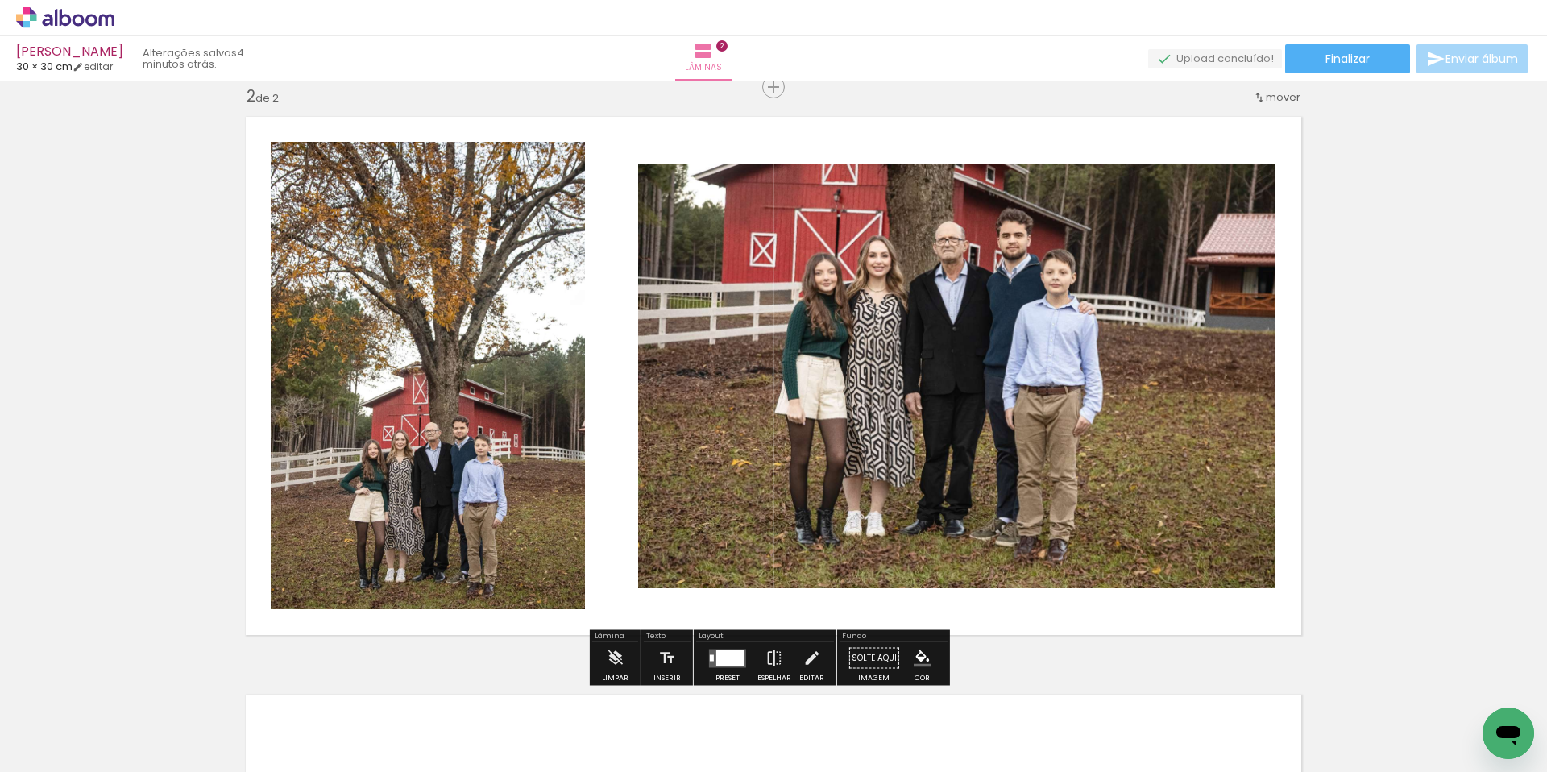
drag, startPoint x: 722, startPoint y: 662, endPoint x: 782, endPoint y: 637, distance: 64.7
click at [722, 662] on div at bounding box center [730, 658] width 28 height 16
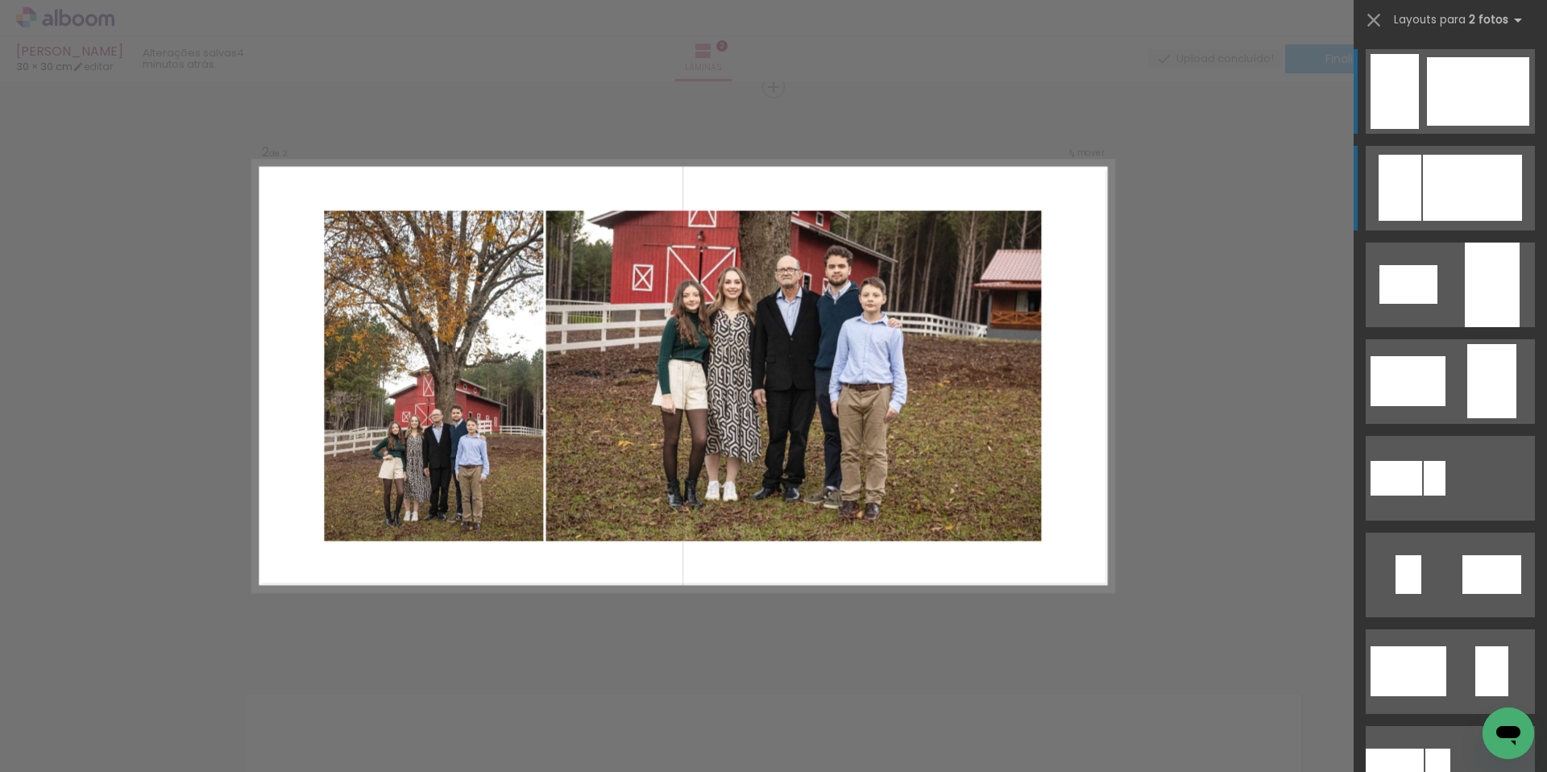
click at [1460, 126] on div at bounding box center [1478, 91] width 102 height 68
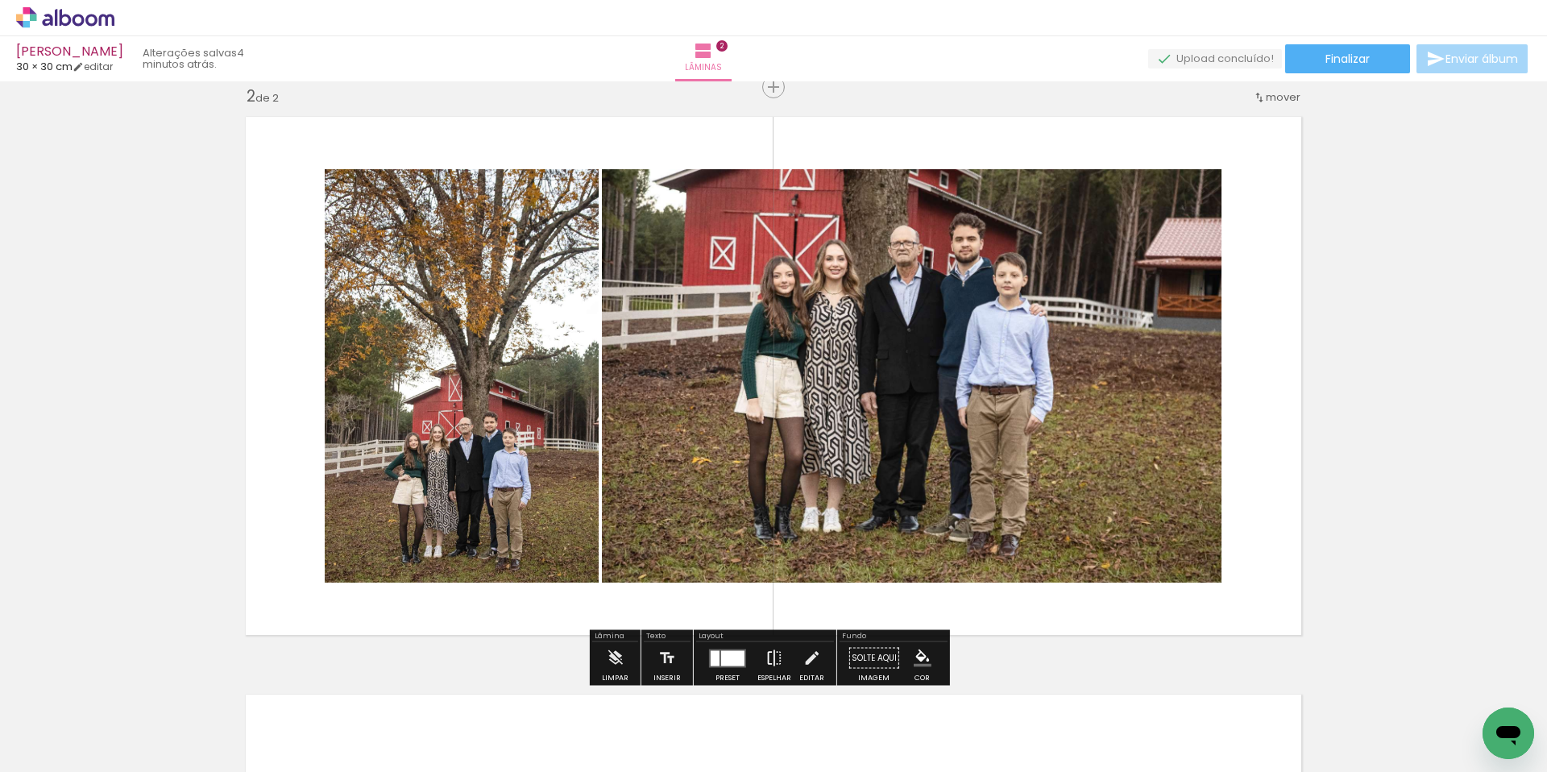
click at [766, 663] on iron-icon at bounding box center [775, 658] width 18 height 32
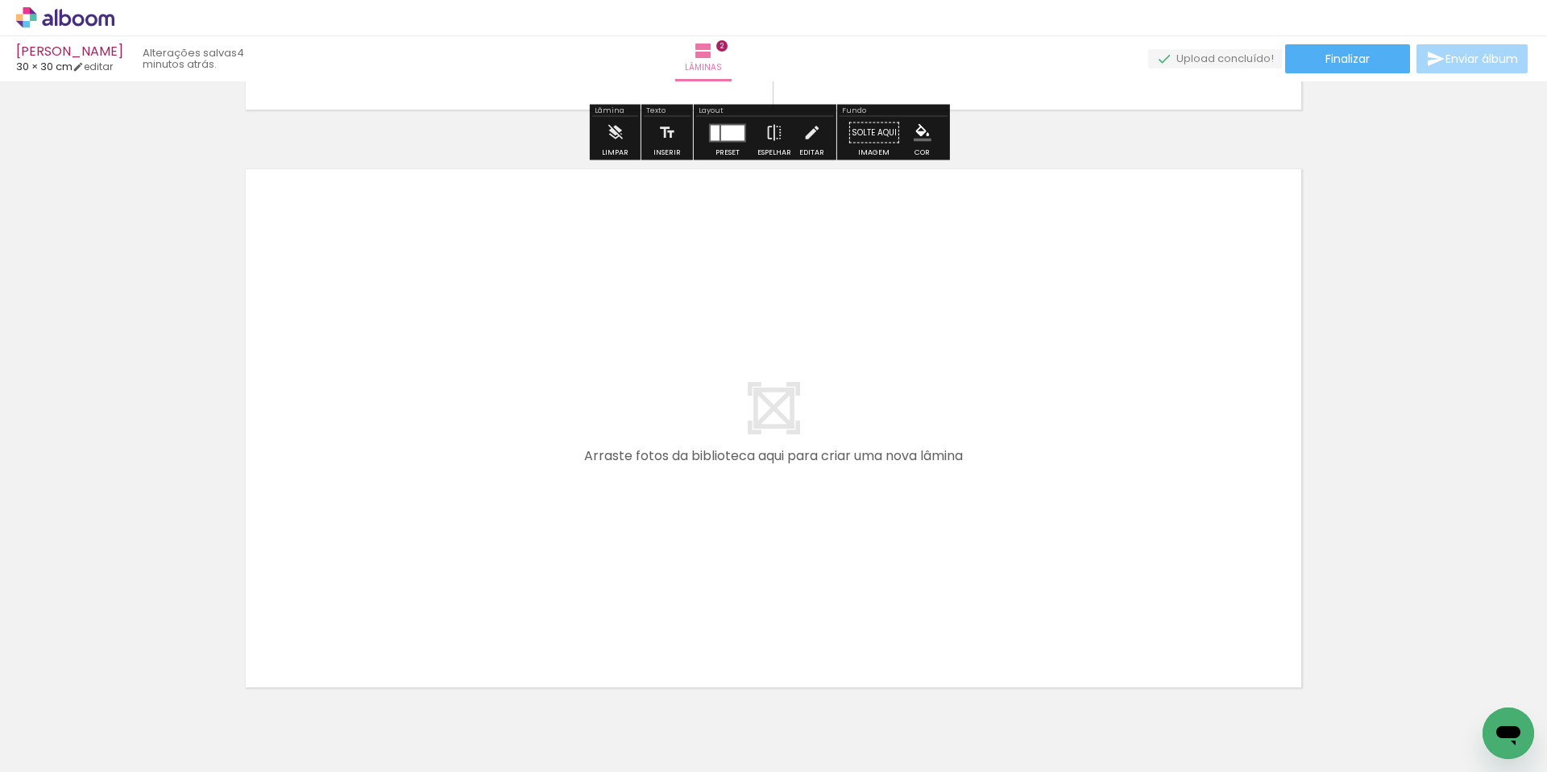
scroll to position [1131, 0]
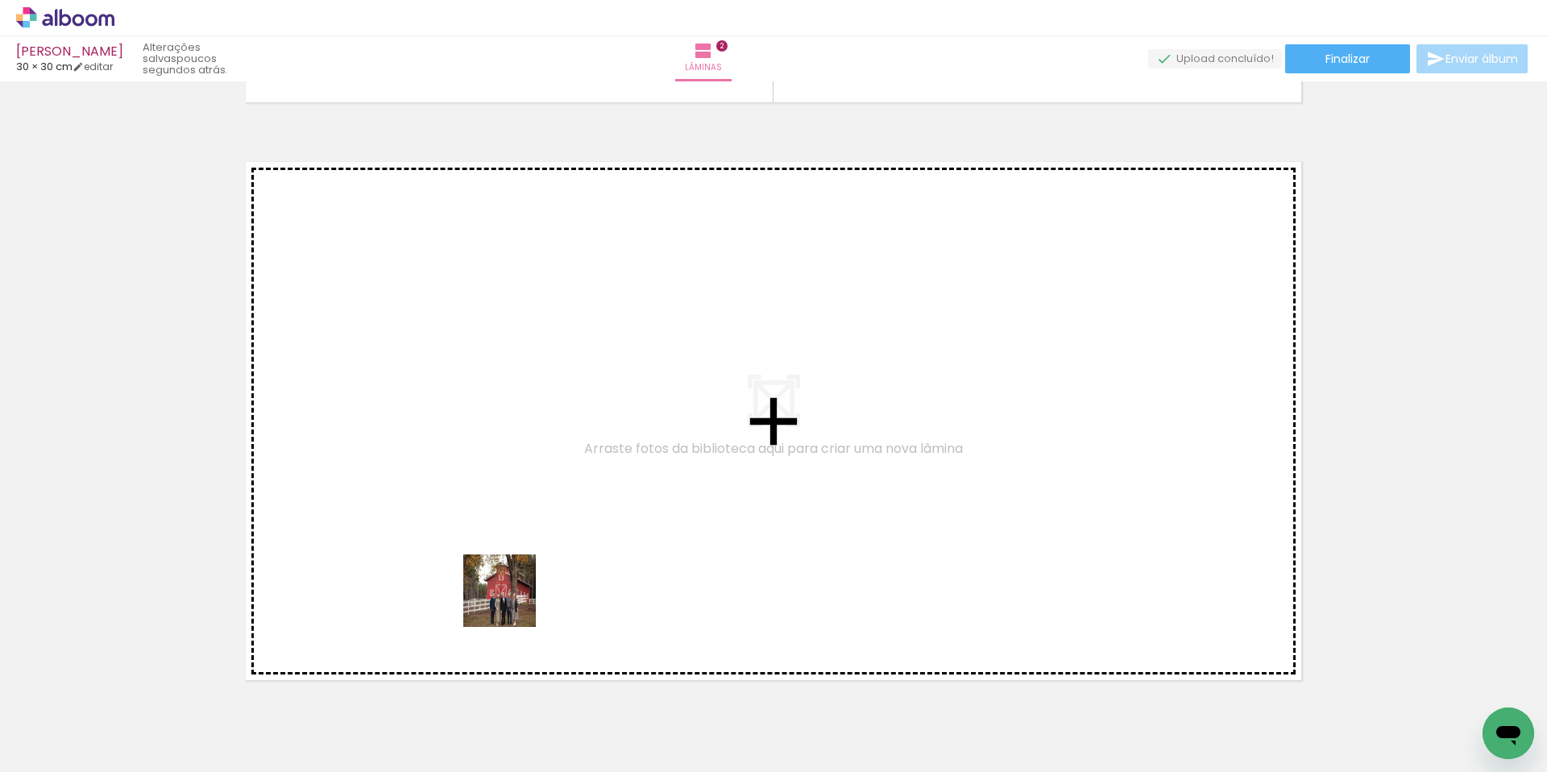
drag, startPoint x: 607, startPoint y: 685, endPoint x: 451, endPoint y: 557, distance: 201.5
click at [451, 557] on quentale-workspace at bounding box center [773, 386] width 1547 height 772
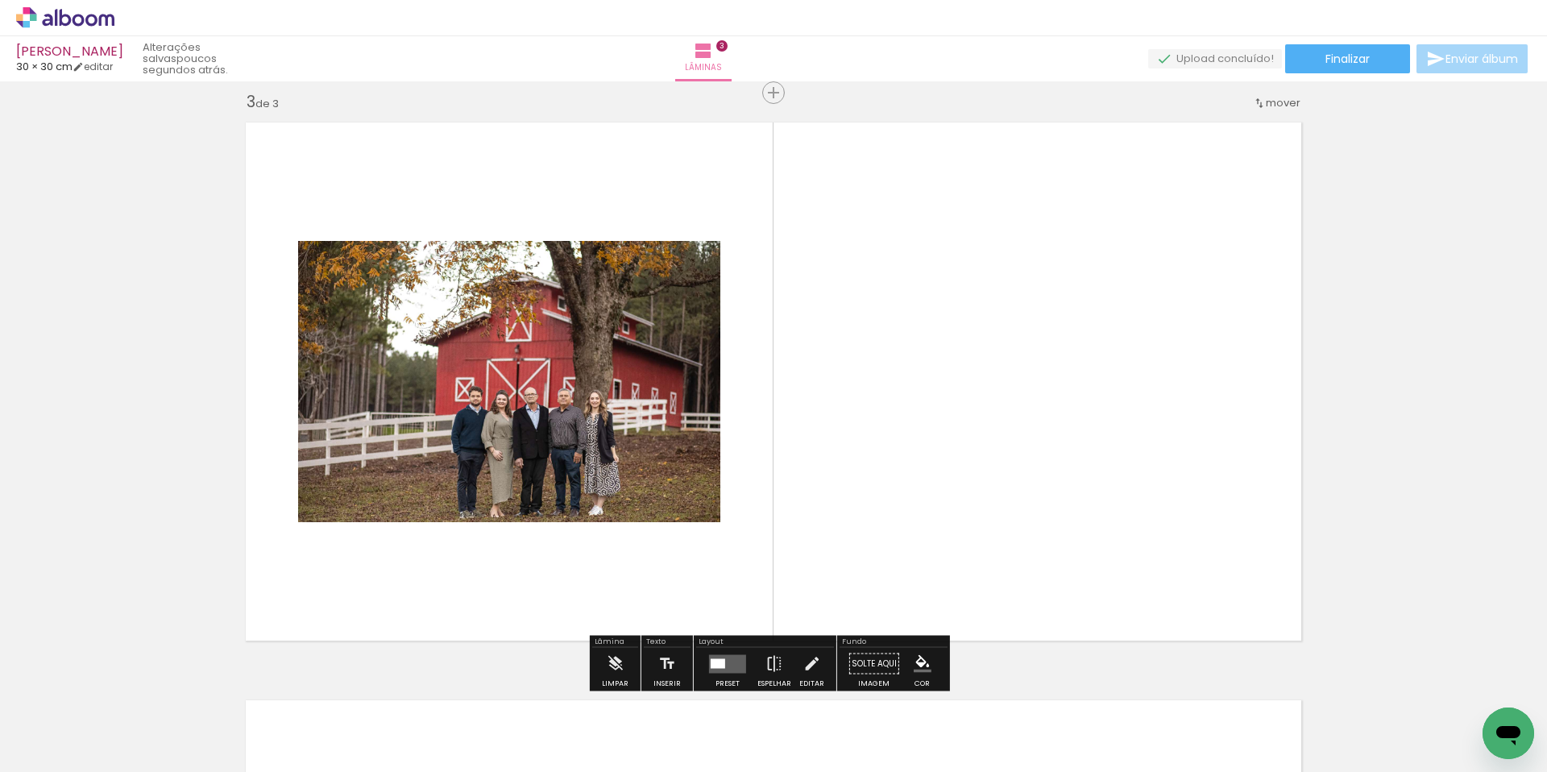
scroll to position [1177, 0]
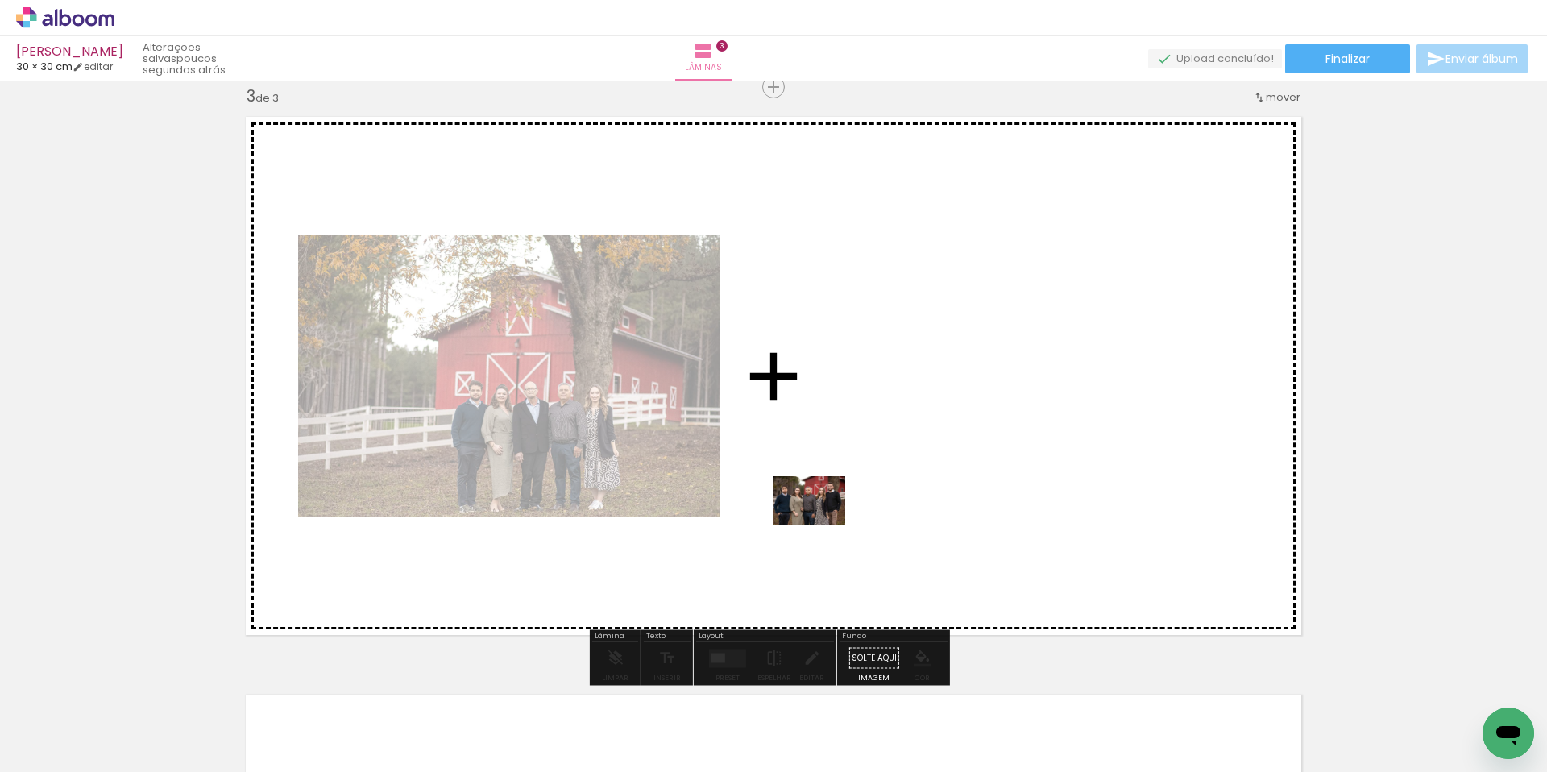
drag, startPoint x: 708, startPoint y: 715, endPoint x: 824, endPoint y: 521, distance: 226.2
click at [824, 521] on quentale-workspace at bounding box center [773, 386] width 1547 height 772
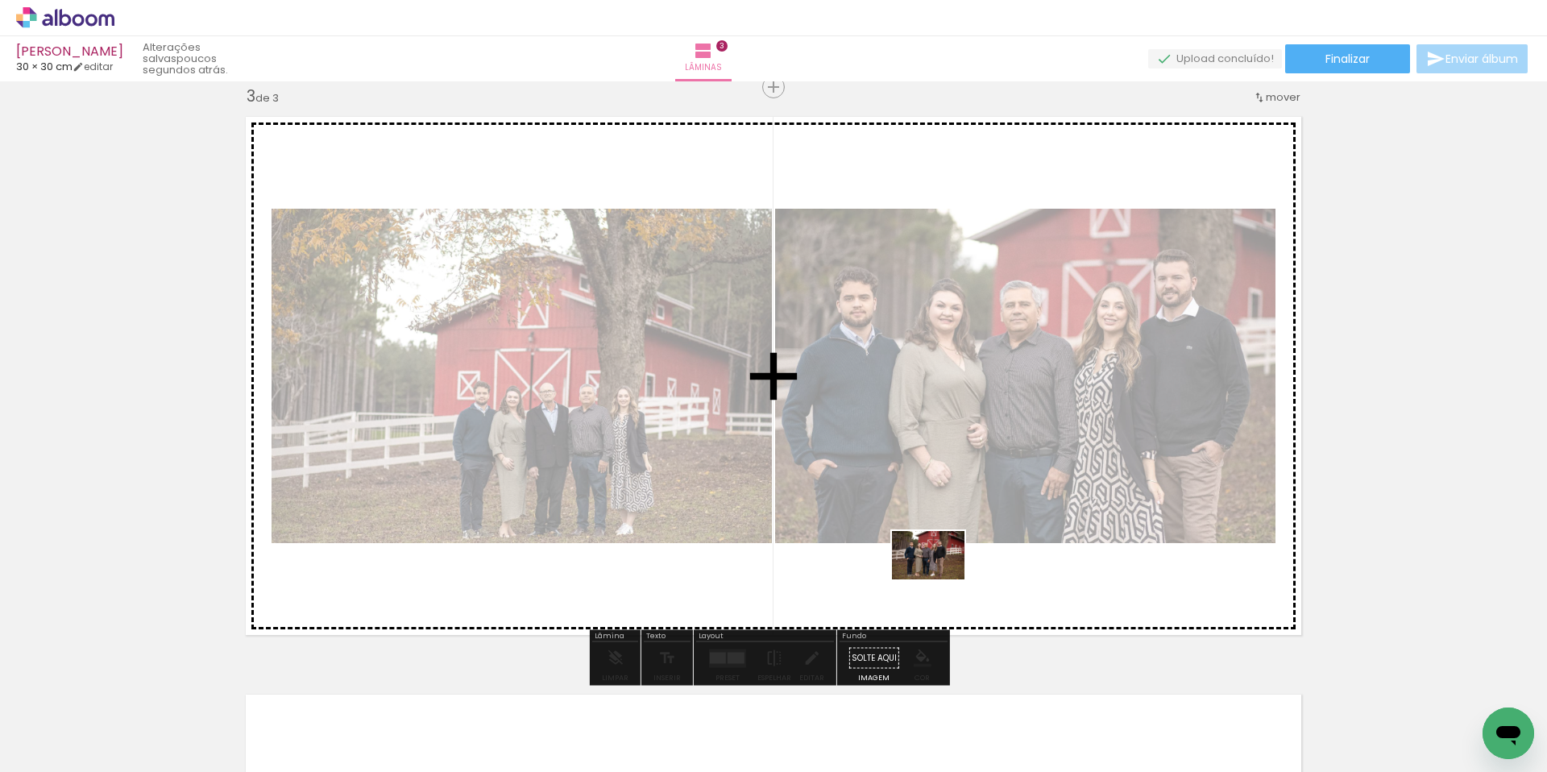
drag, startPoint x: 808, startPoint y: 721, endPoint x: 940, endPoint y: 579, distance: 193.9
click at [940, 579] on quentale-workspace at bounding box center [773, 386] width 1547 height 772
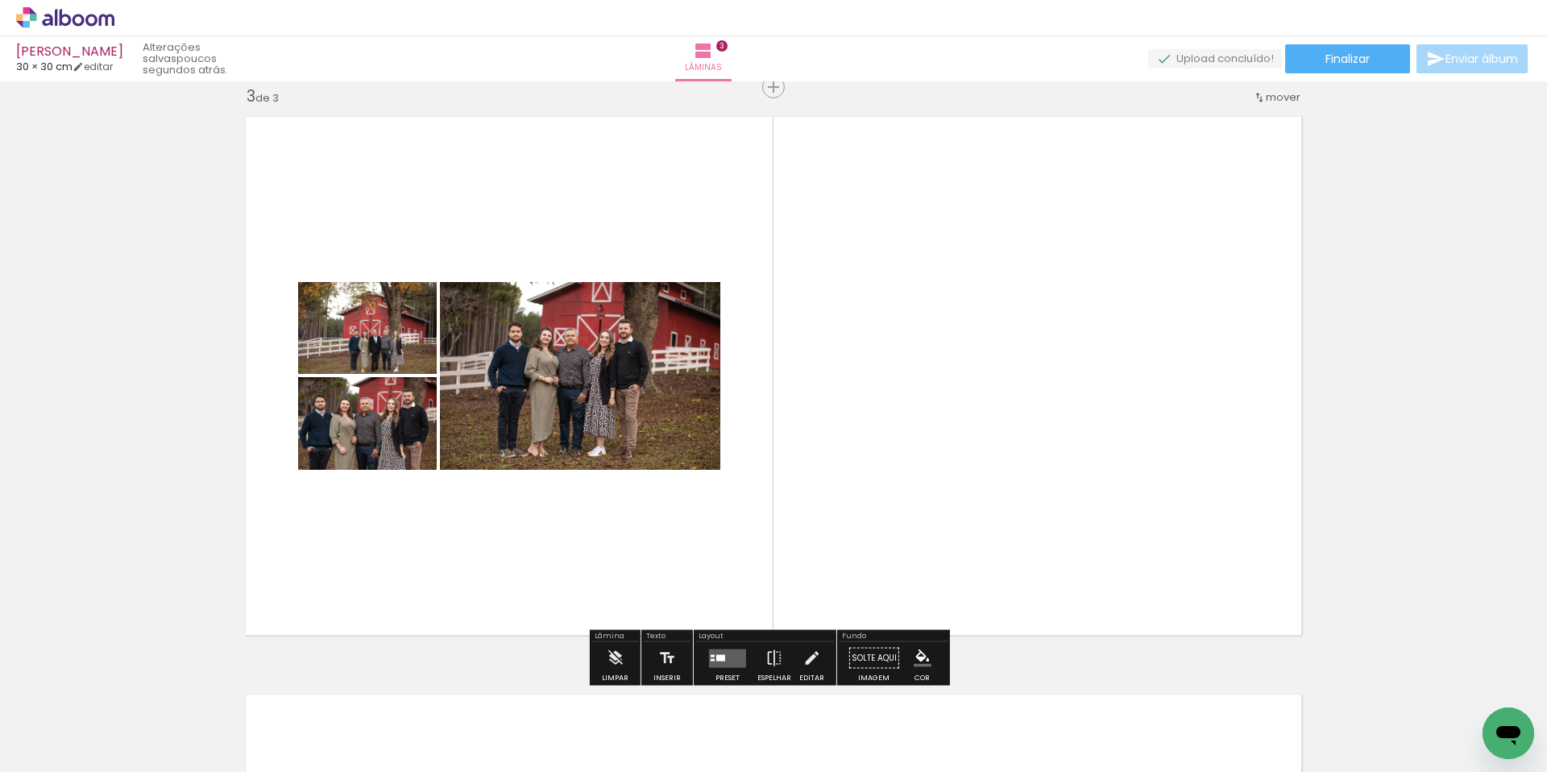
click at [731, 660] on quentale-layouter at bounding box center [727, 658] width 37 height 19
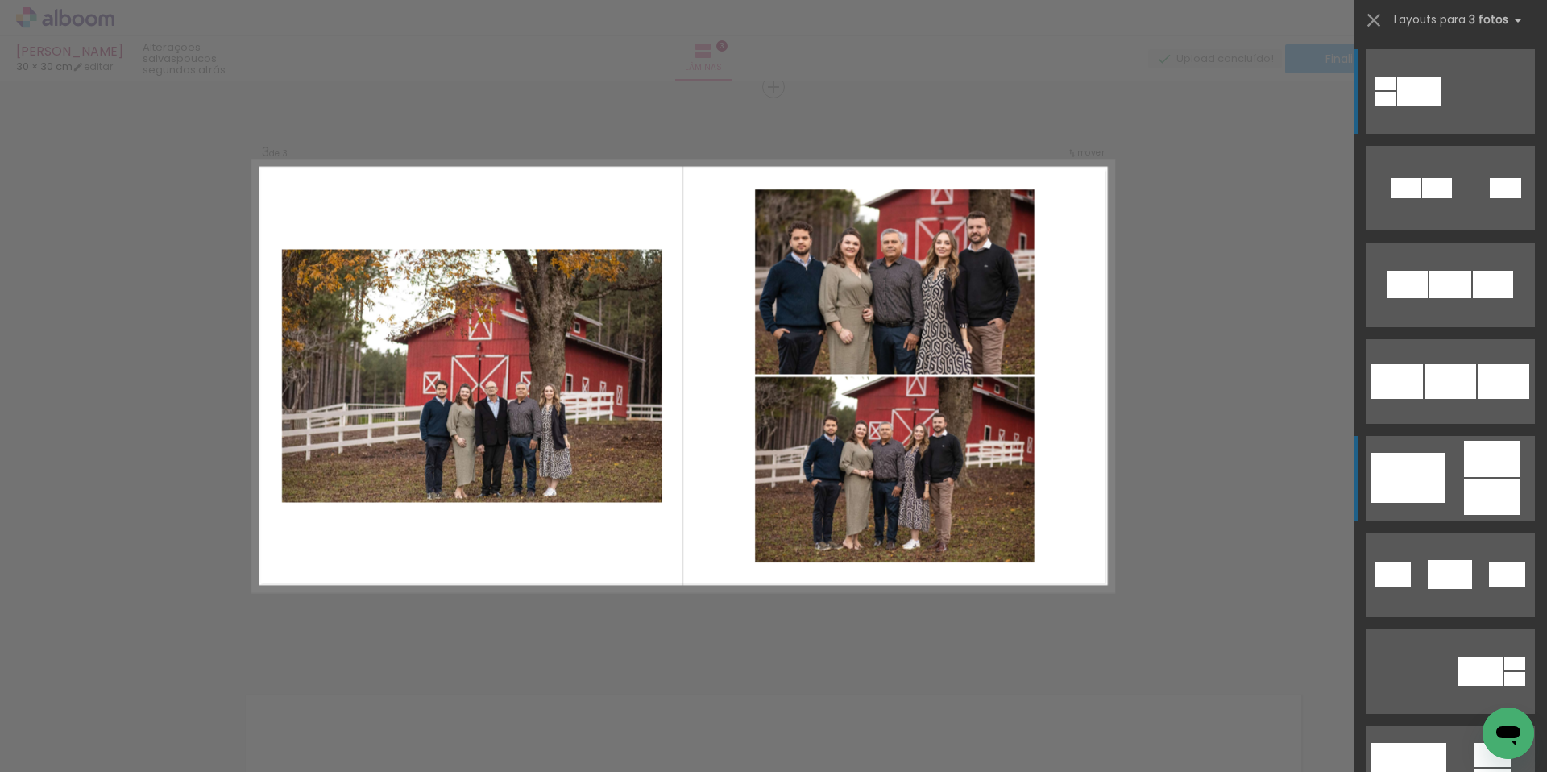
click at [1442, 106] on div at bounding box center [1419, 91] width 44 height 29
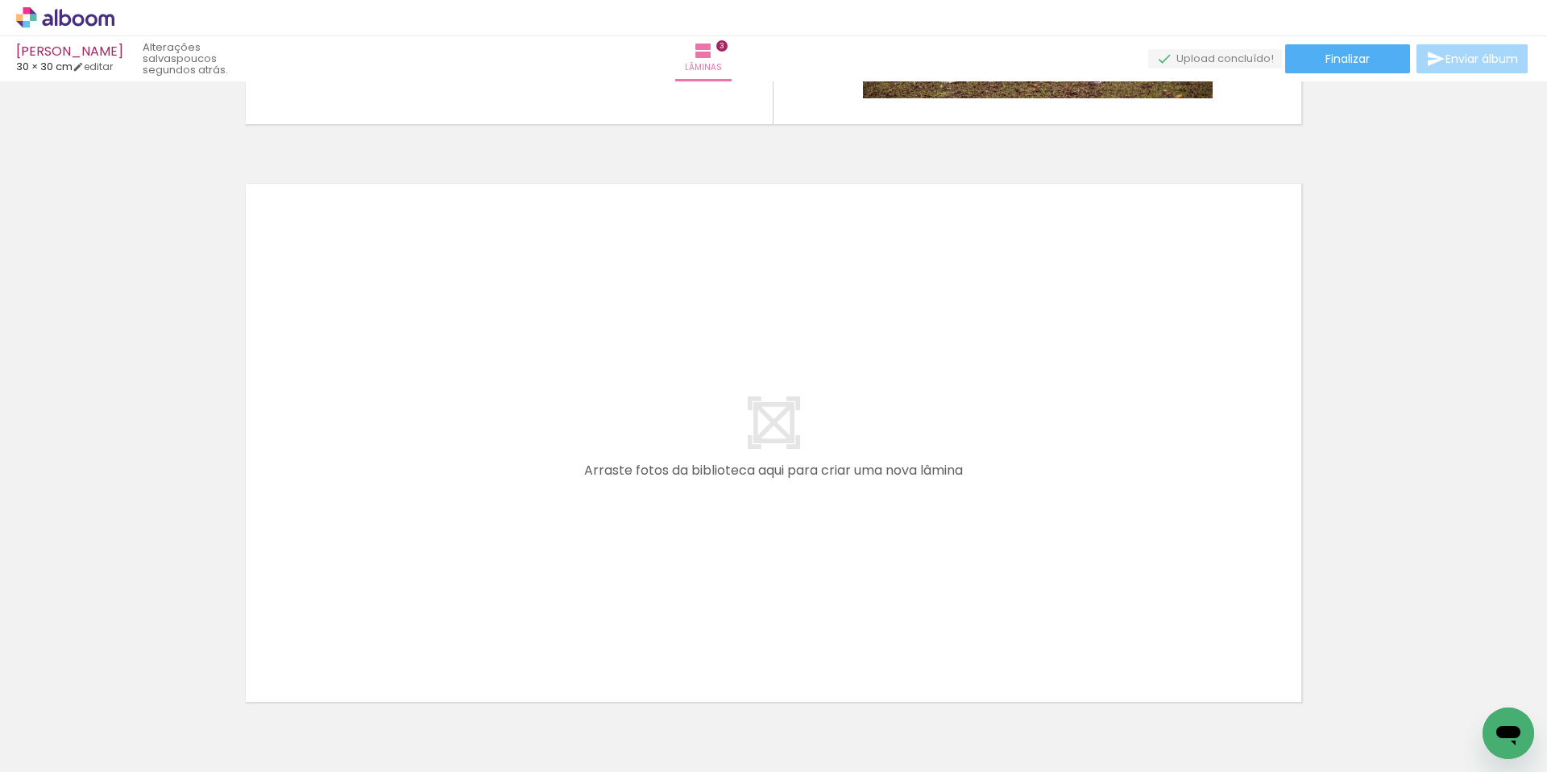
scroll to position [1688, 0]
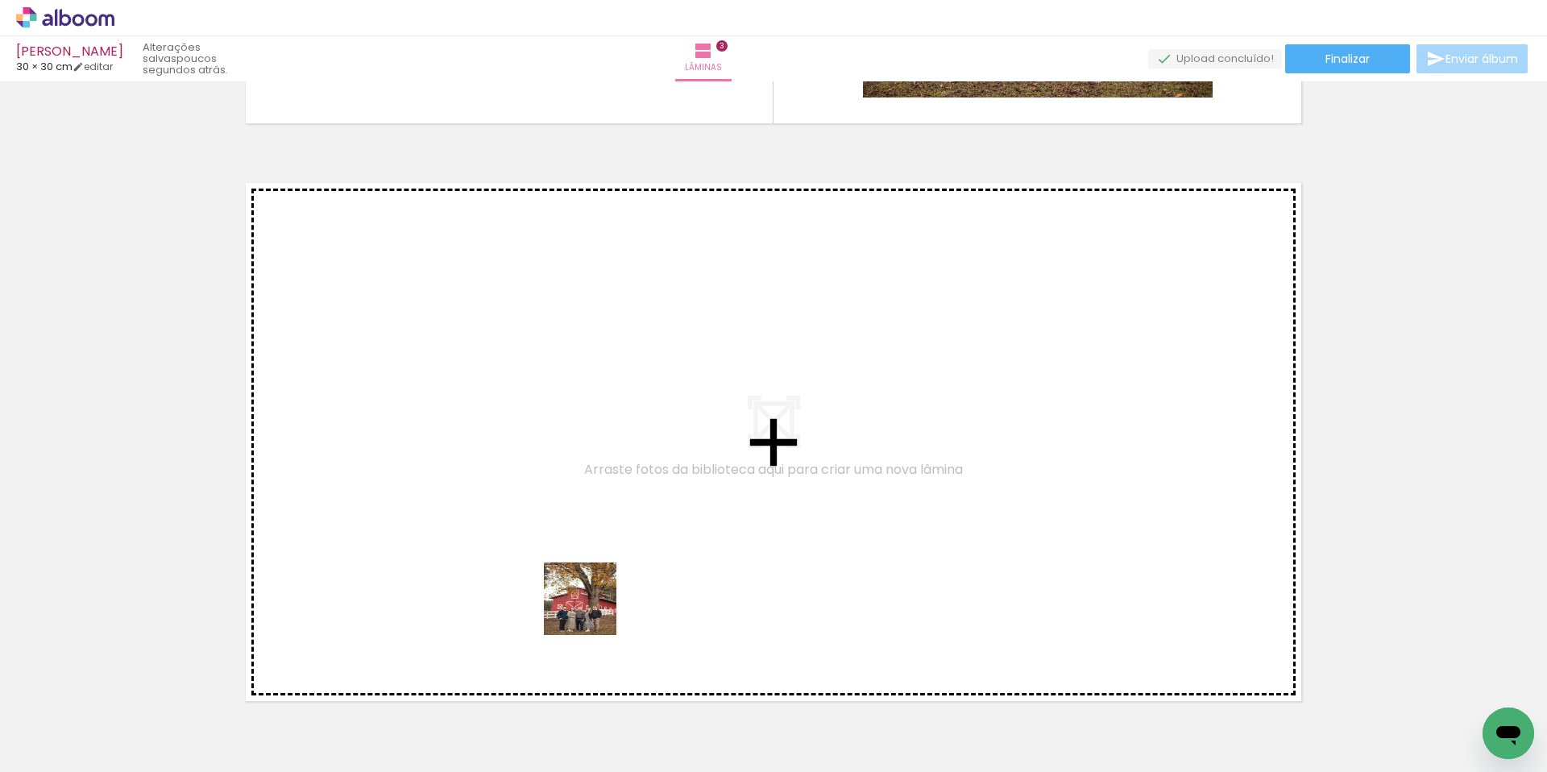
drag, startPoint x: 887, startPoint y: 735, endPoint x: 542, endPoint y: 592, distance: 373.2
click at [542, 592] on quentale-workspace at bounding box center [773, 386] width 1547 height 772
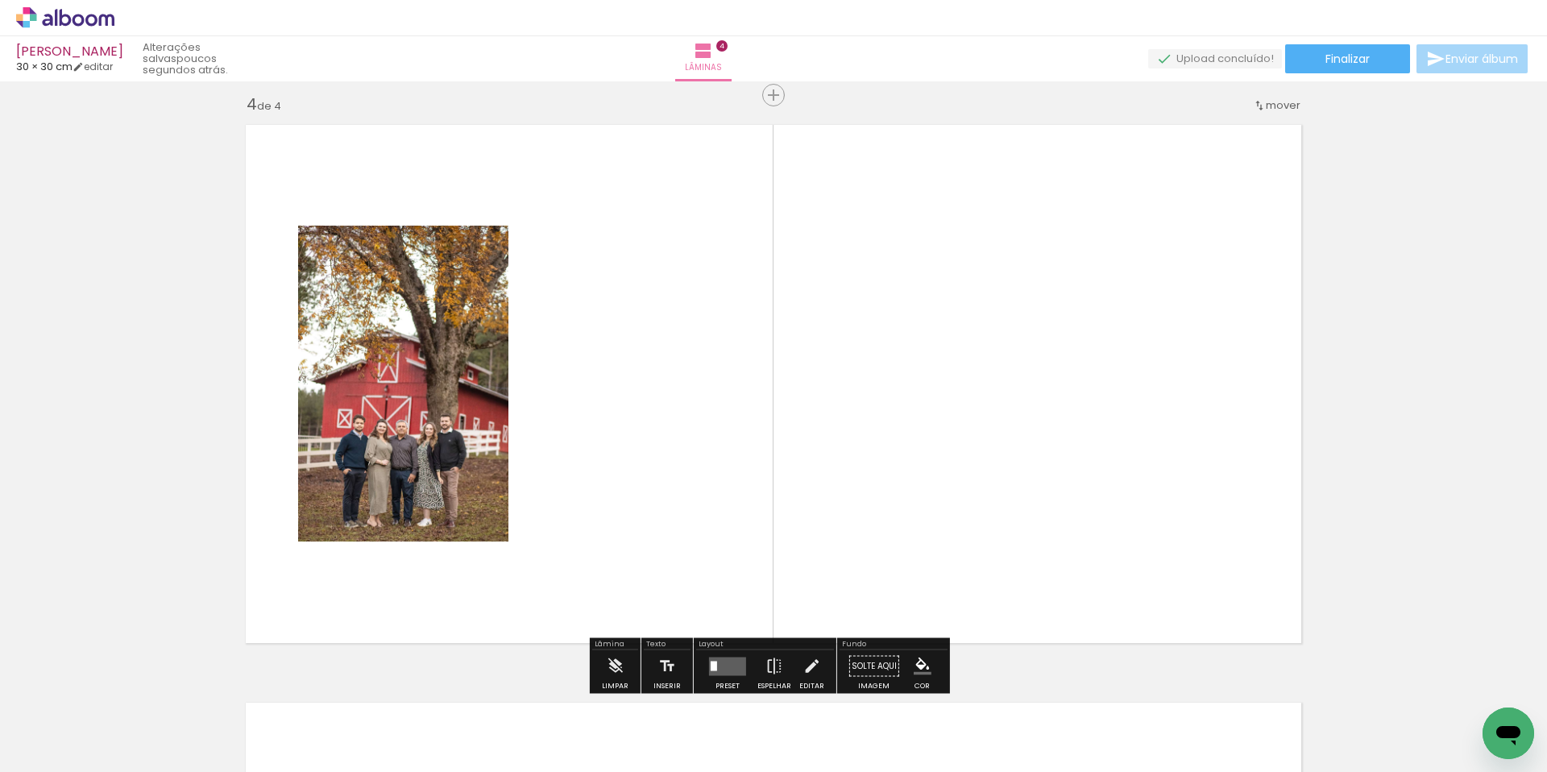
scroll to position [1754, 0]
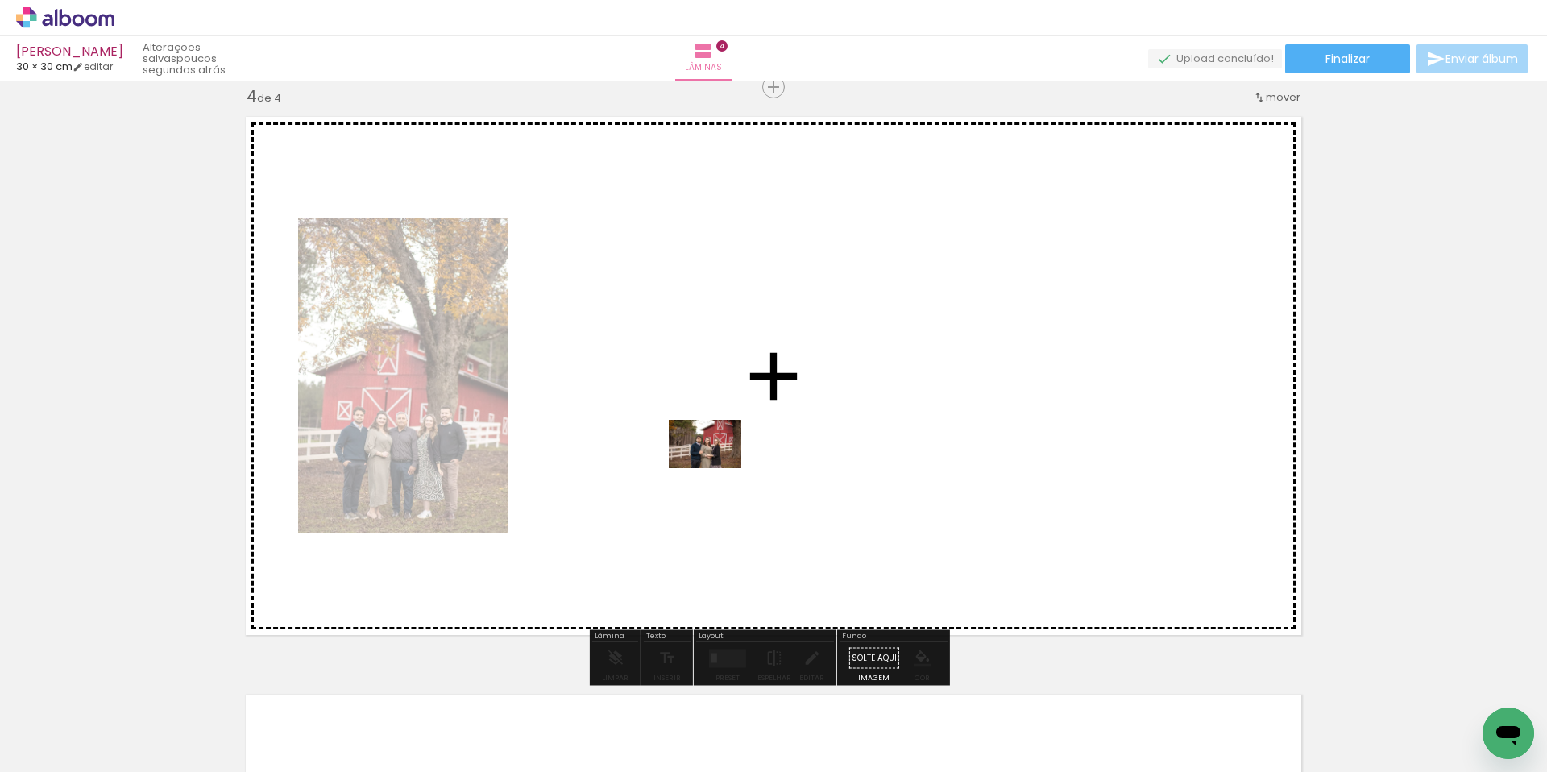
drag, startPoint x: 979, startPoint y: 720, endPoint x: 695, endPoint y: 457, distance: 387.2
click at [695, 457] on quentale-workspace at bounding box center [773, 386] width 1547 height 772
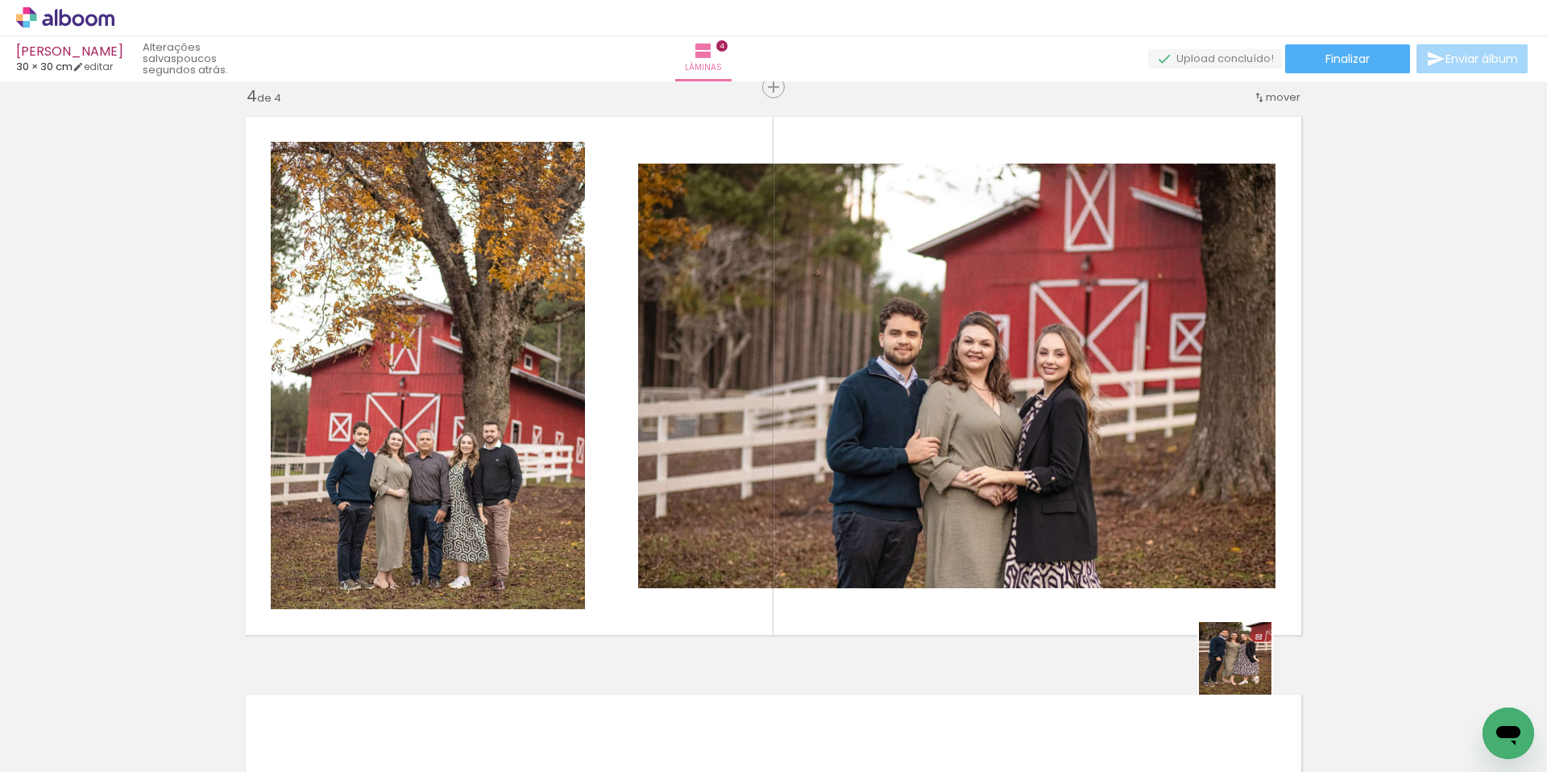
drag, startPoint x: 1254, startPoint y: 724, endPoint x: 1244, endPoint y: 591, distance: 134.1
click at [1244, 592] on quentale-workspace at bounding box center [773, 386] width 1547 height 772
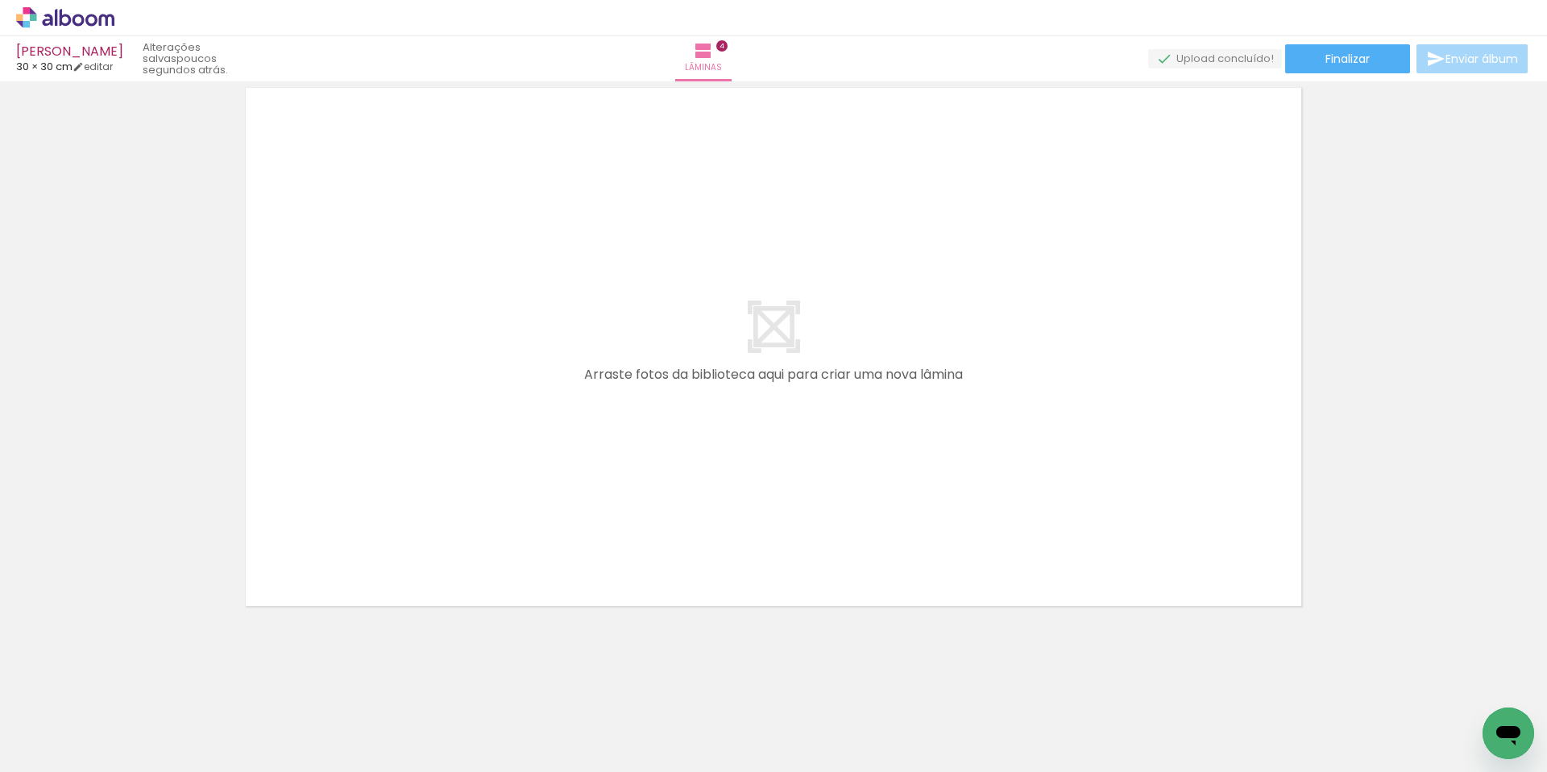
scroll to position [2362, 0]
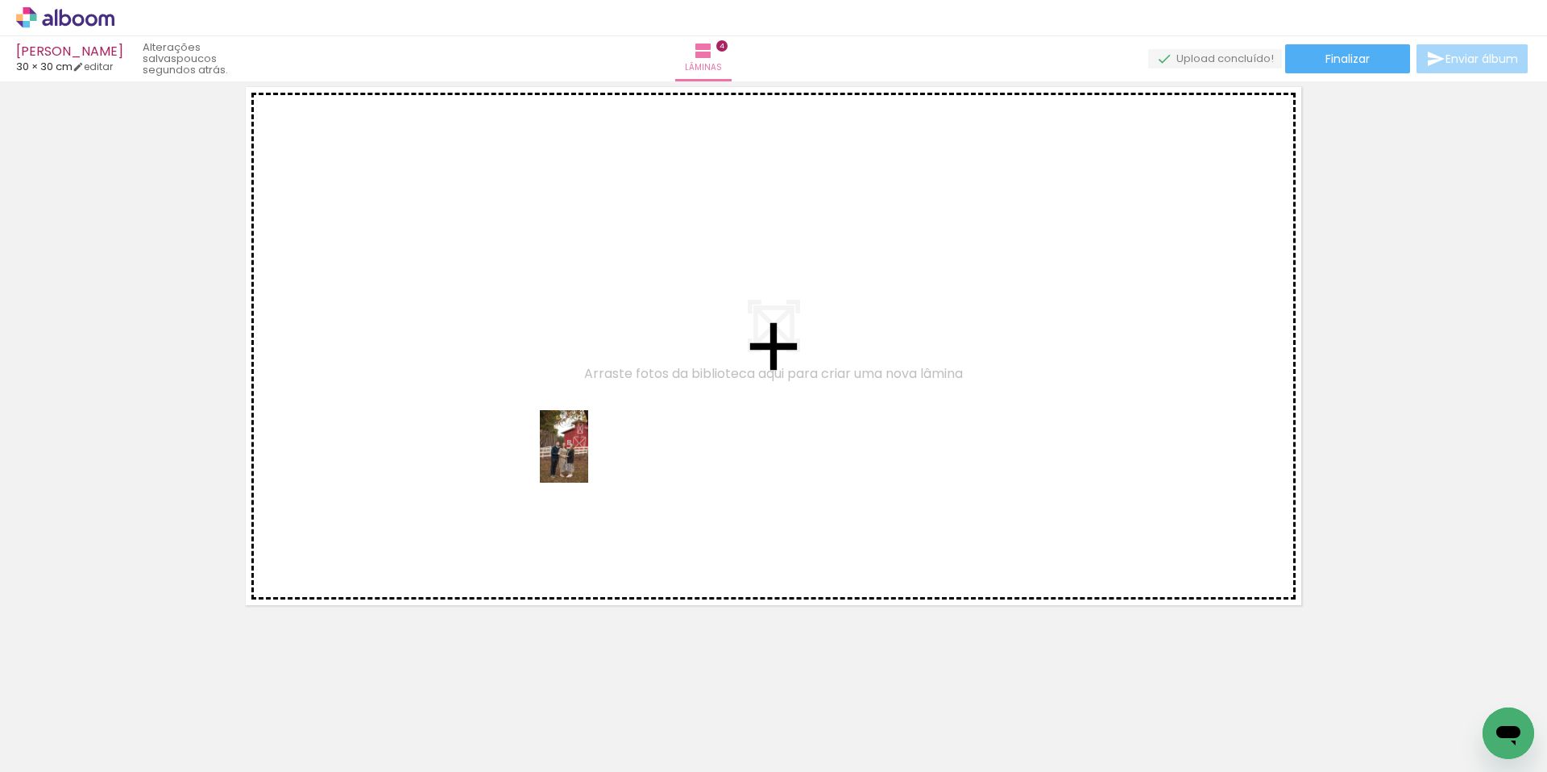
drag, startPoint x: 1063, startPoint y: 724, endPoint x: 588, endPoint y: 459, distance: 543.7
click at [588, 459] on quentale-workspace at bounding box center [773, 386] width 1547 height 772
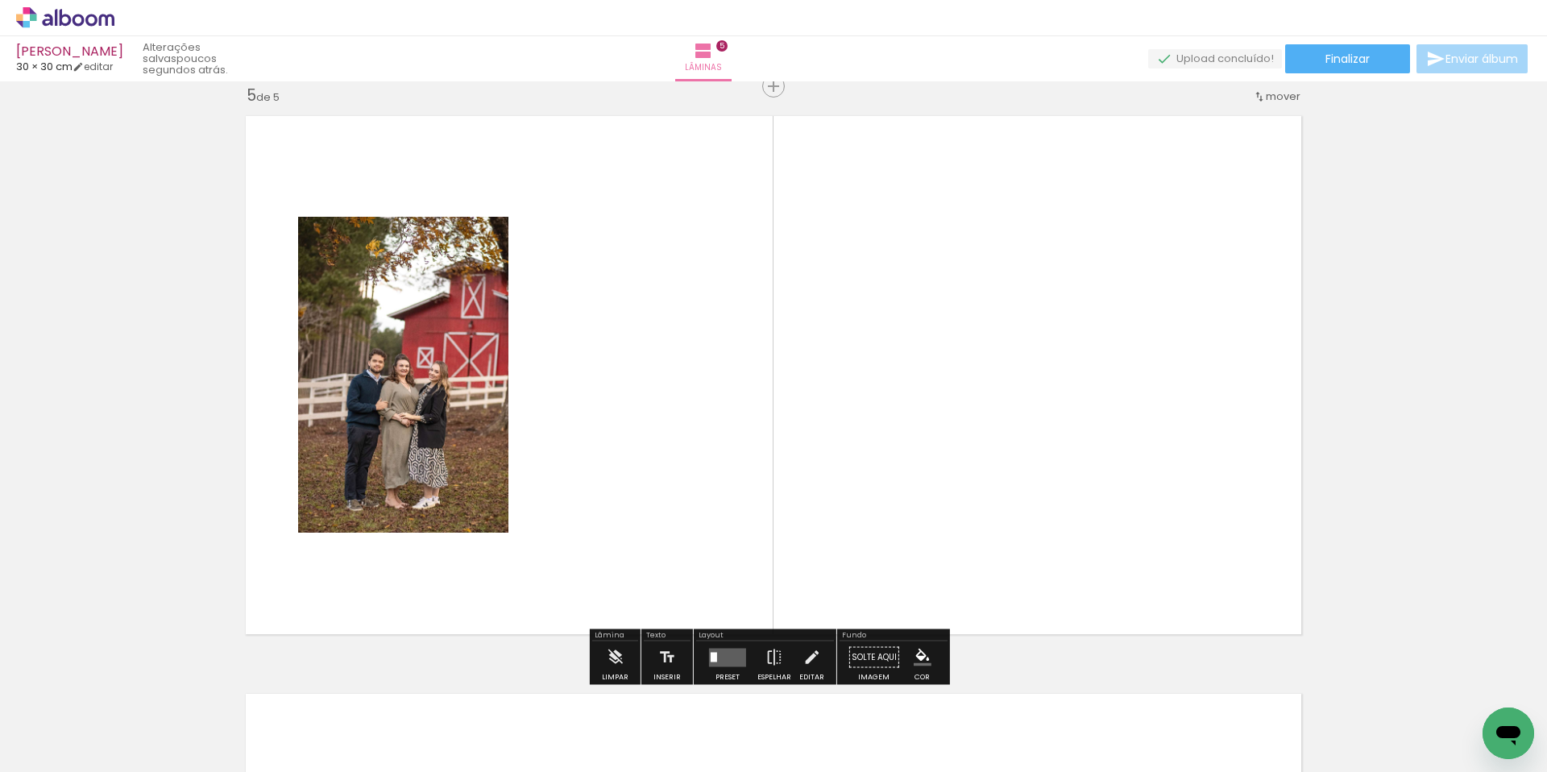
scroll to position [2332, 0]
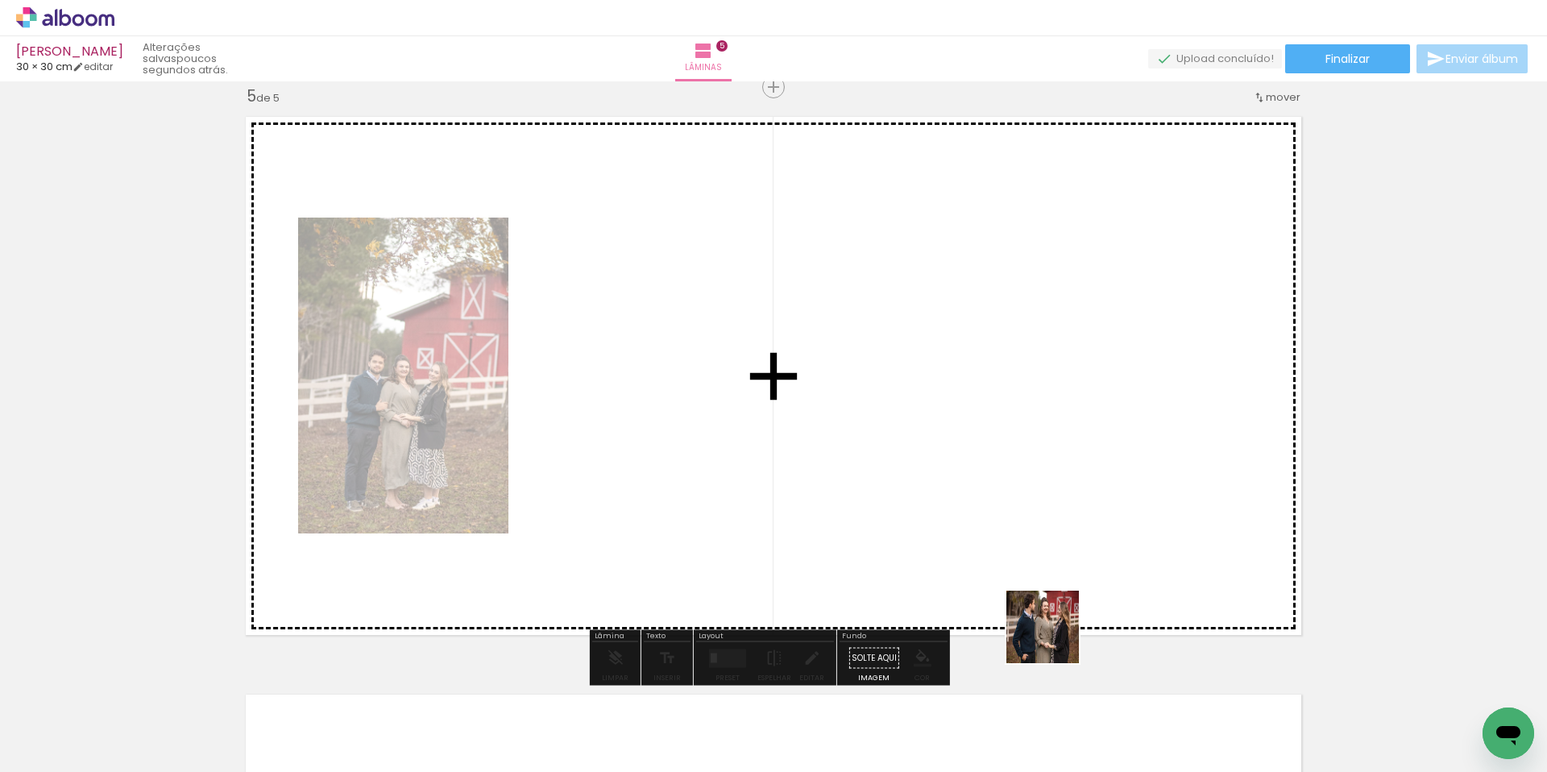
drag, startPoint x: 1139, startPoint y: 710, endPoint x: 904, endPoint y: 526, distance: 298.5
click at [904, 526] on quentale-workspace at bounding box center [773, 386] width 1547 height 772
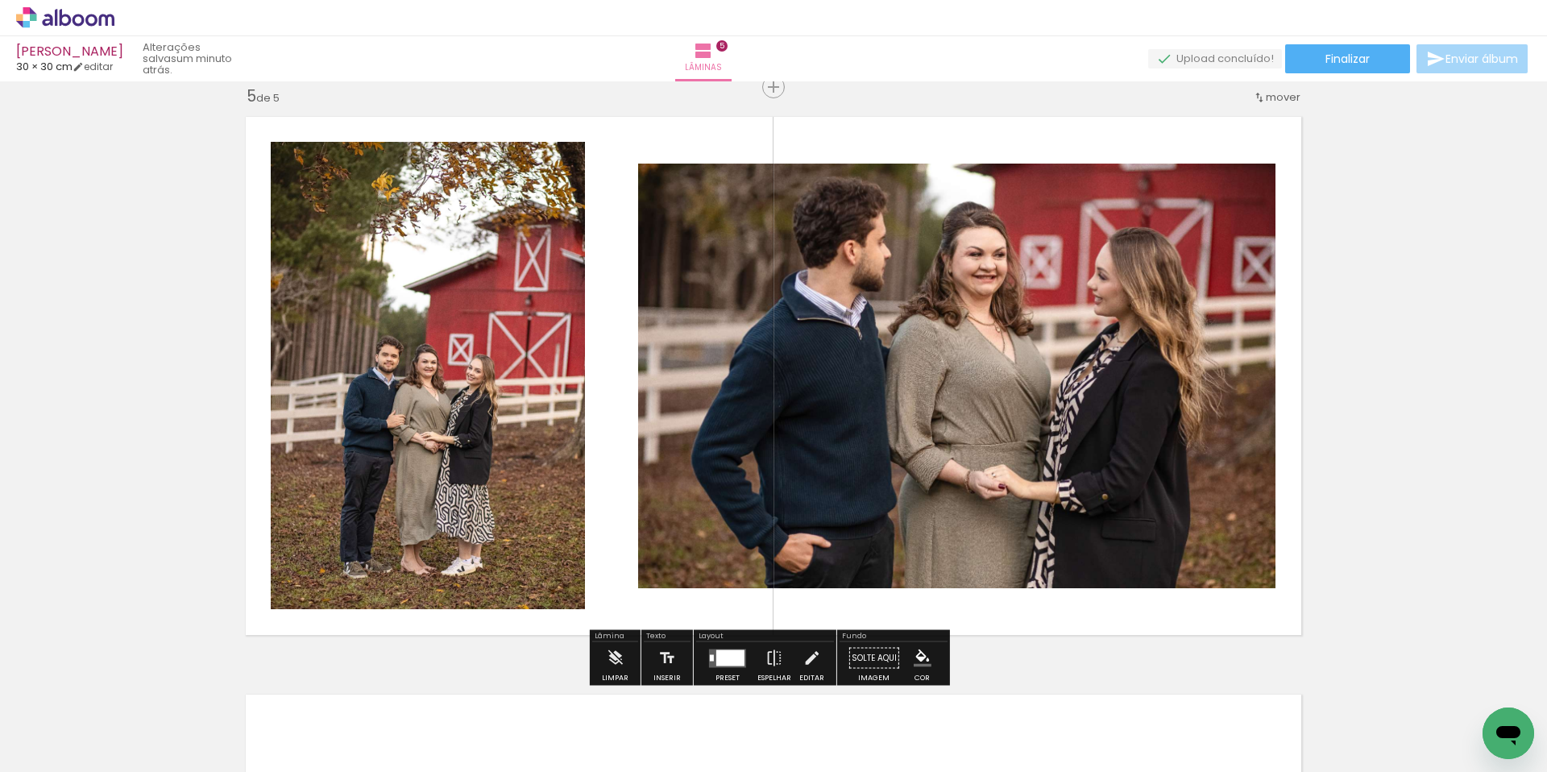
scroll to position [0, 413]
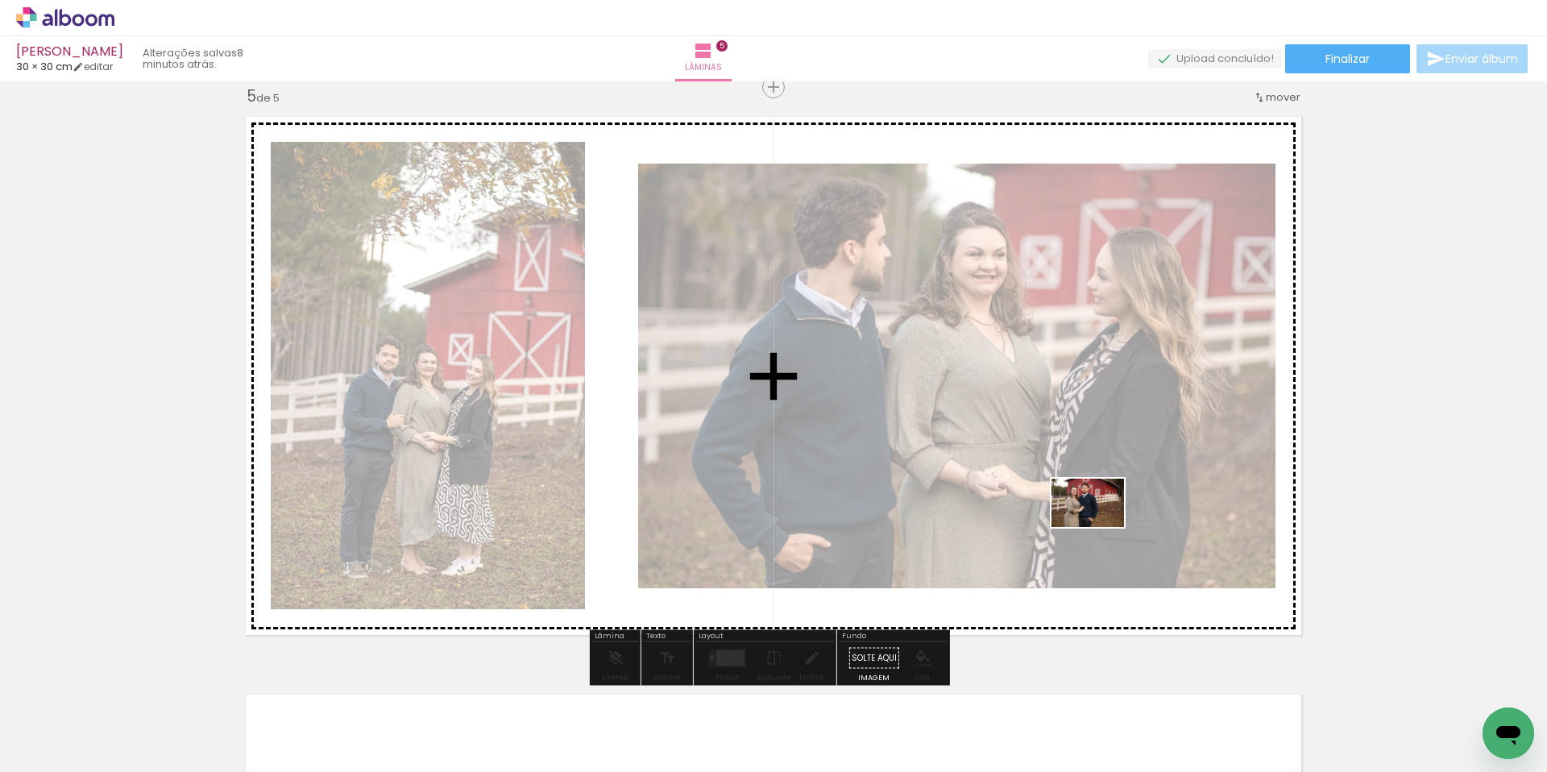
drag, startPoint x: 928, startPoint y: 722, endPoint x: 1100, endPoint y: 527, distance: 259.8
click at [1100, 527] on quentale-workspace at bounding box center [773, 386] width 1547 height 772
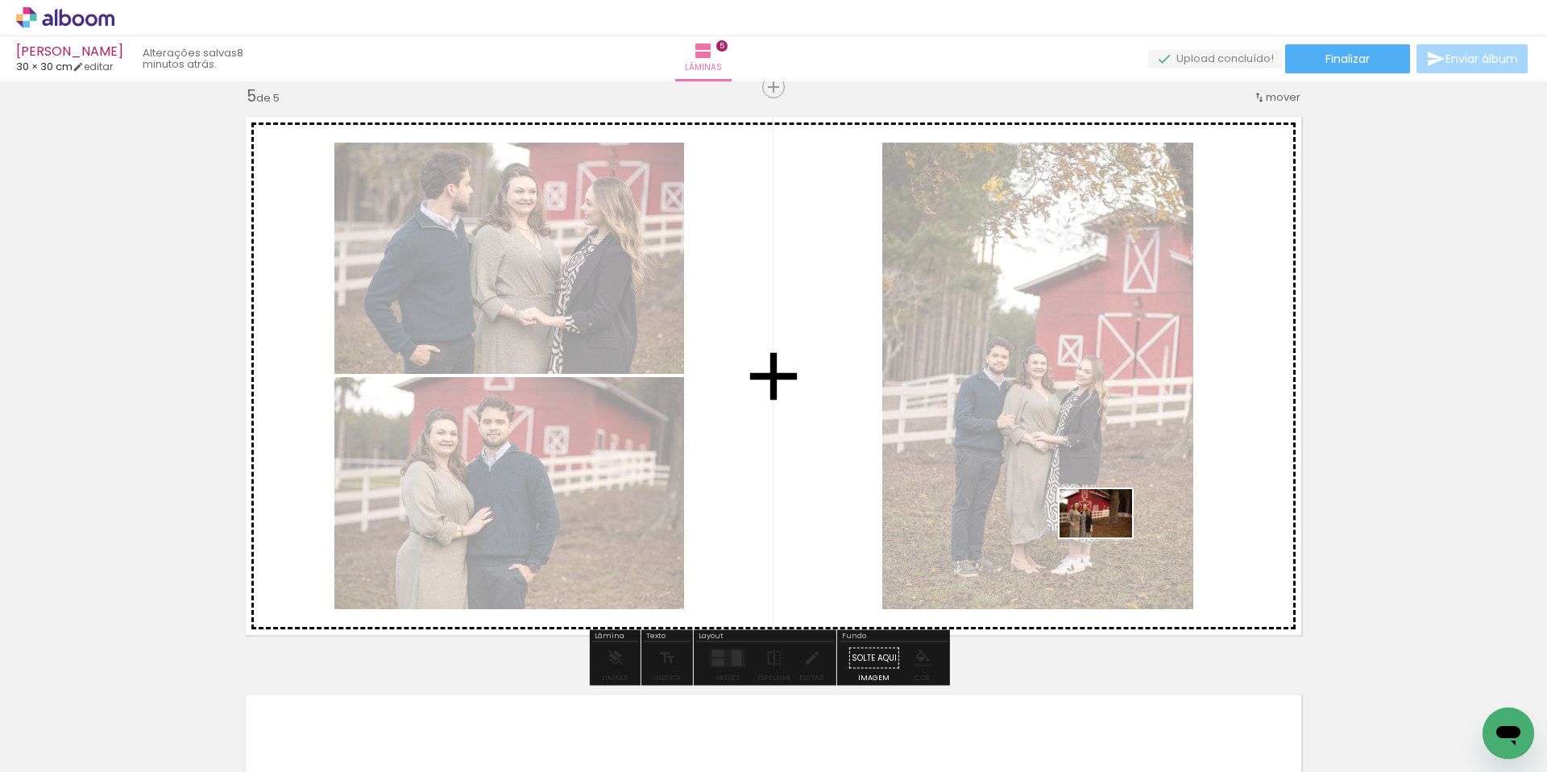
drag, startPoint x: 1191, startPoint y: 734, endPoint x: 1108, endPoint y: 538, distance: 213.4
click at [1108, 538] on quentale-workspace at bounding box center [773, 386] width 1547 height 772
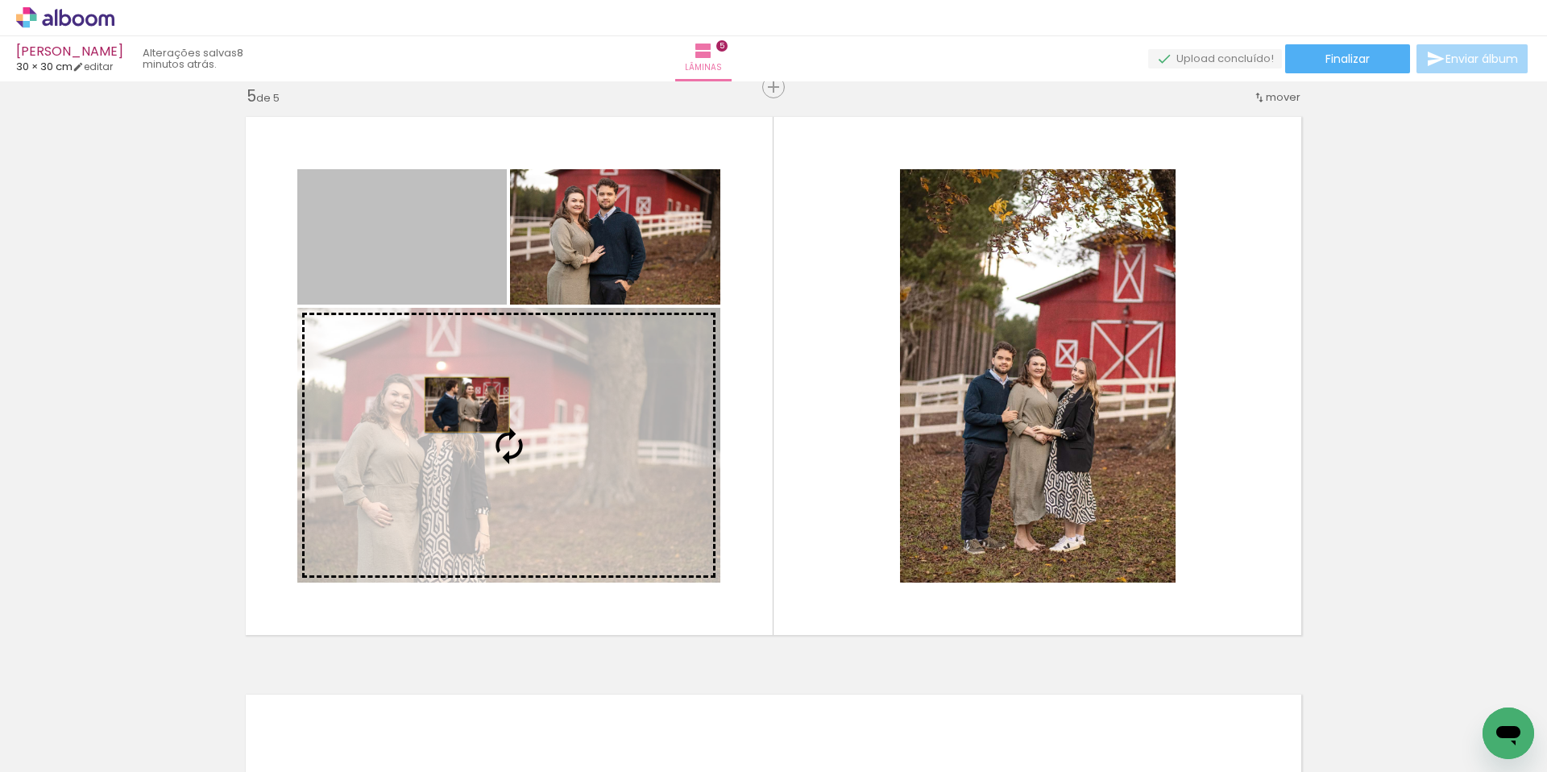
drag, startPoint x: 411, startPoint y: 234, endPoint x: 461, endPoint y: 405, distance: 178.0
click at [0, 0] on slot at bounding box center [0, 0] width 0 height 0
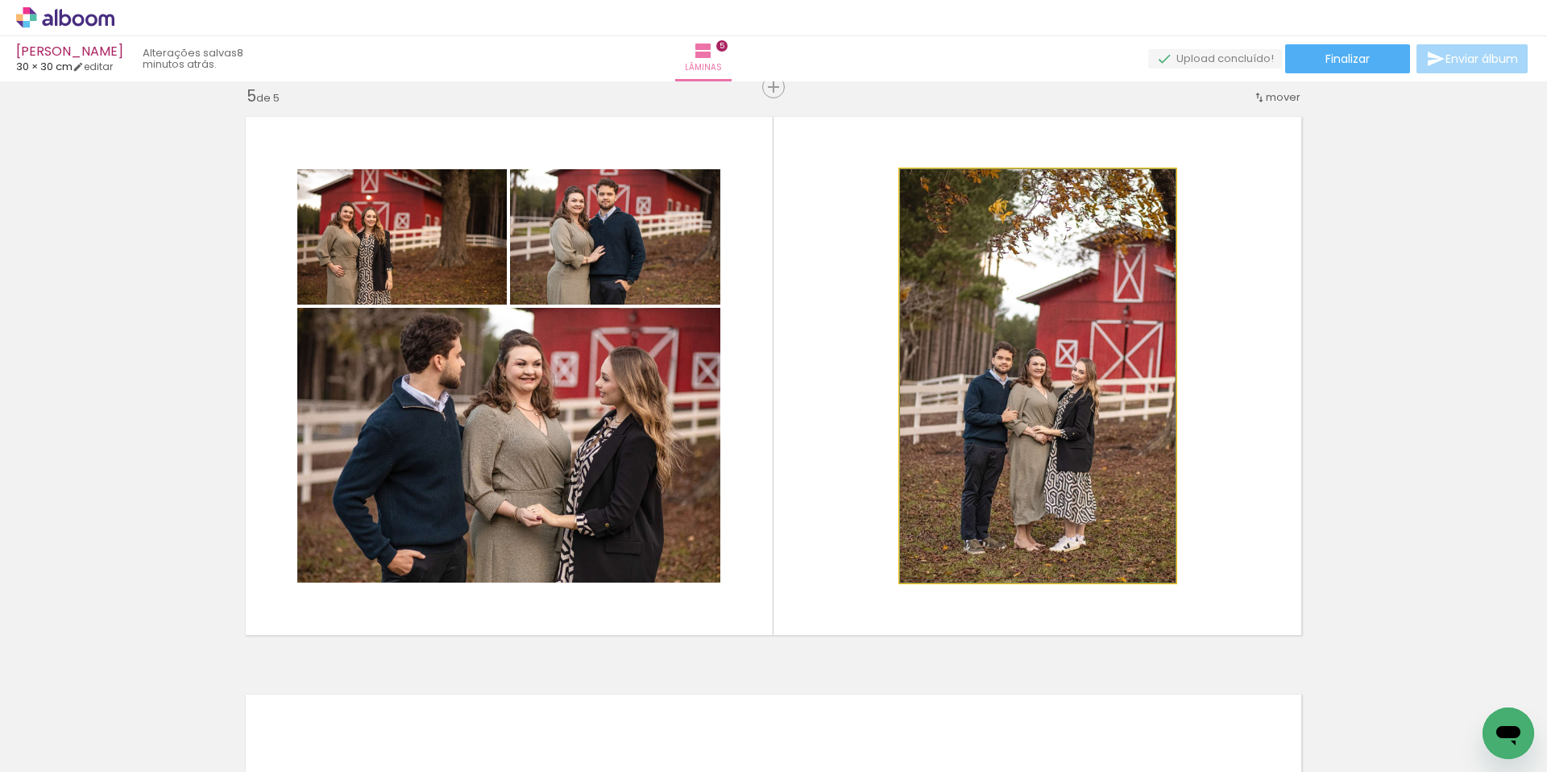
click at [980, 429] on quentale-photo at bounding box center [1038, 375] width 276 height 413
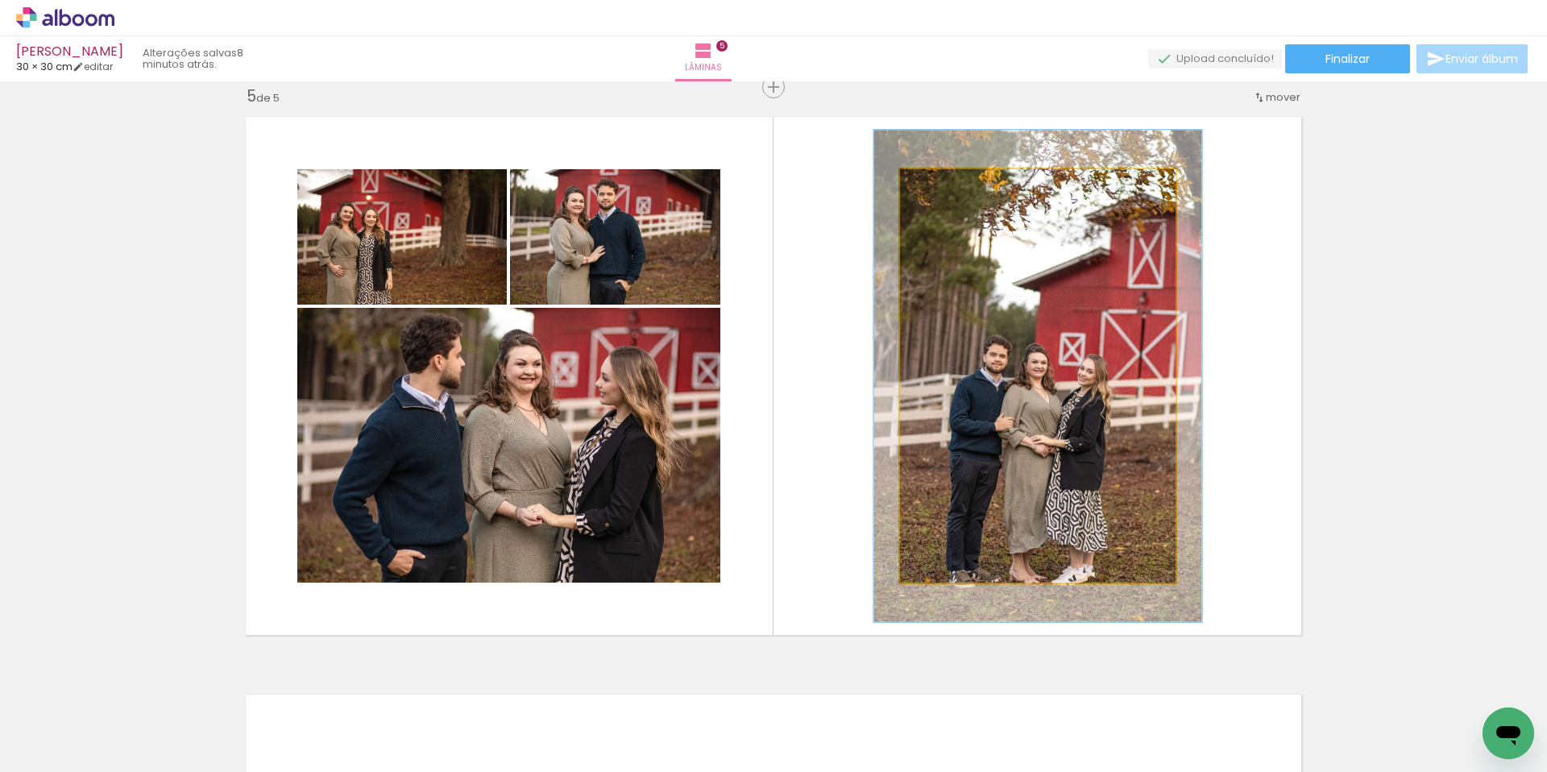
drag, startPoint x: 941, startPoint y: 182, endPoint x: 952, endPoint y: 182, distance: 10.5
type paper-slider "119"
click at [952, 182] on div at bounding box center [949, 186] width 26 height 26
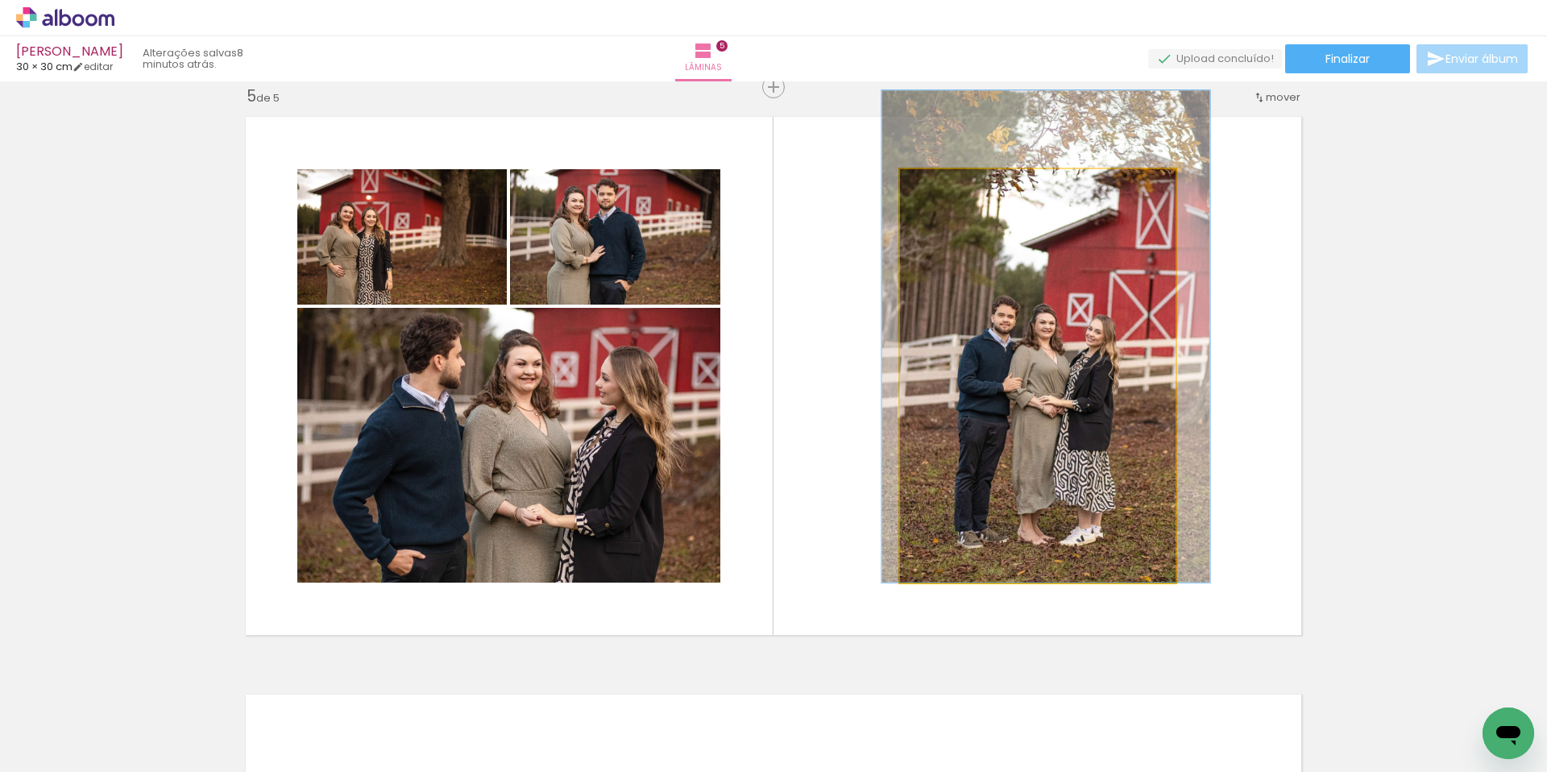
drag, startPoint x: 1054, startPoint y: 351, endPoint x: 1062, endPoint y: 280, distance: 72.2
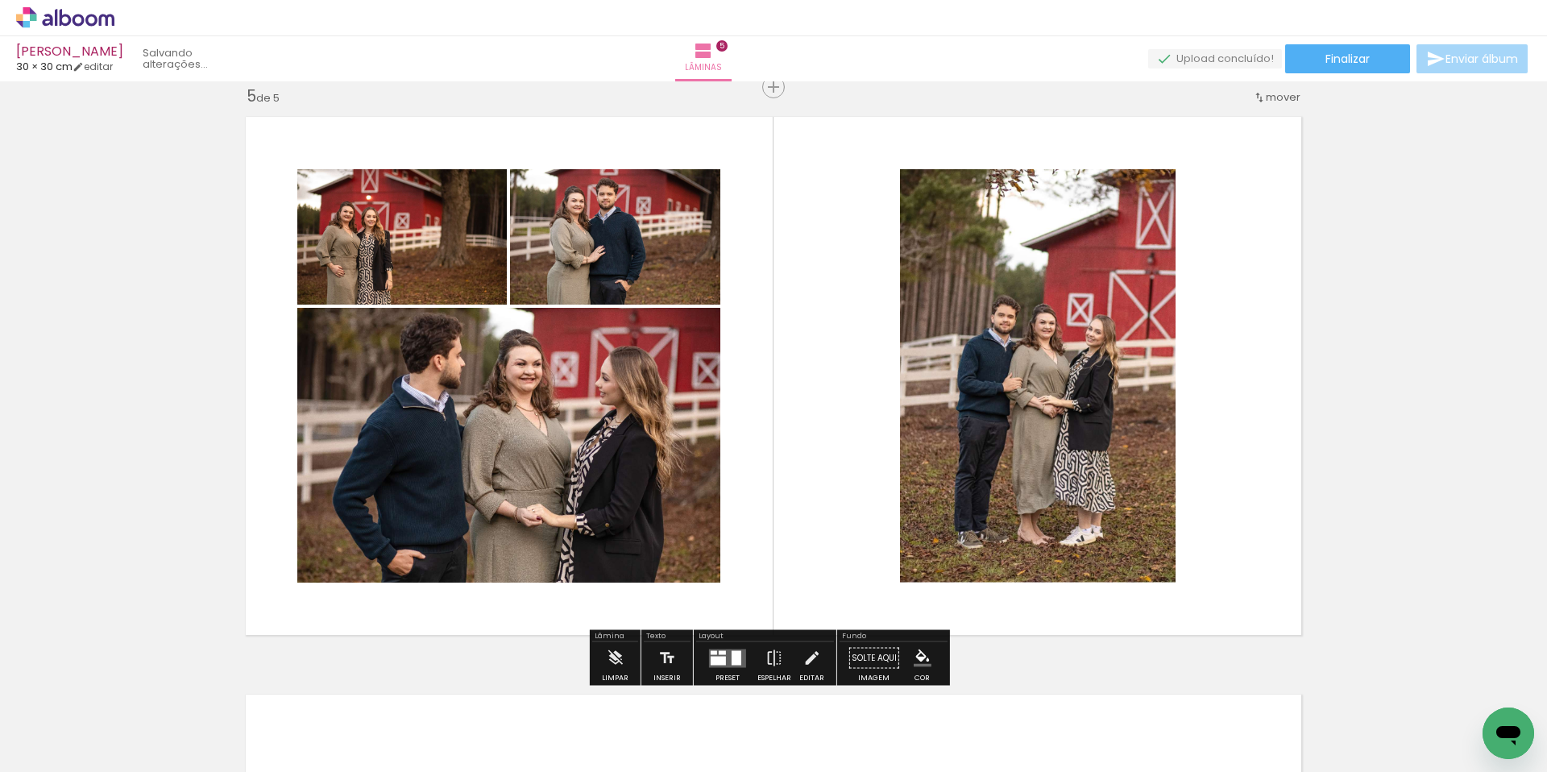
click at [1229, 347] on quentale-layouter at bounding box center [773, 376] width 1075 height 538
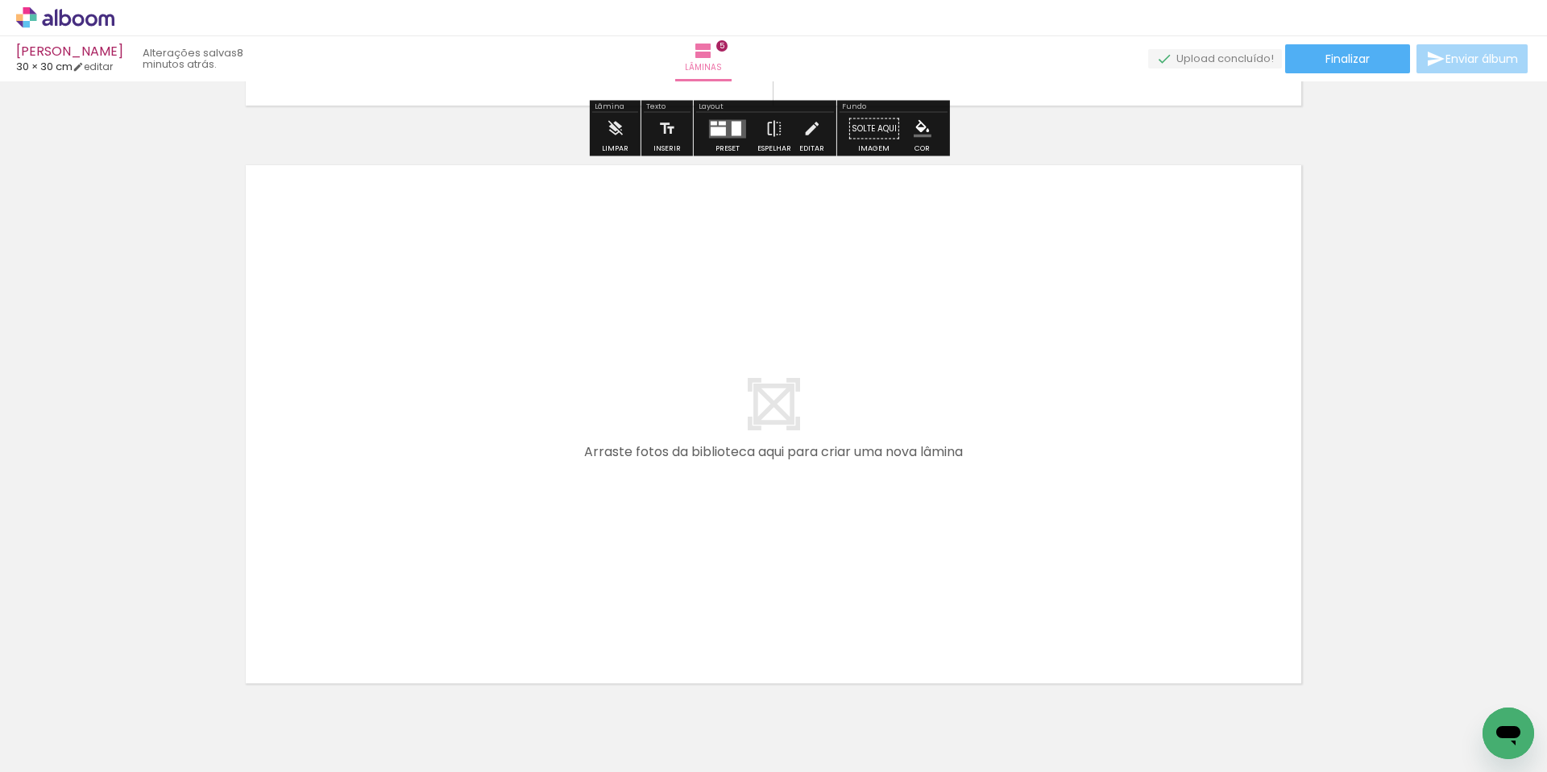
scroll to position [2883, 0]
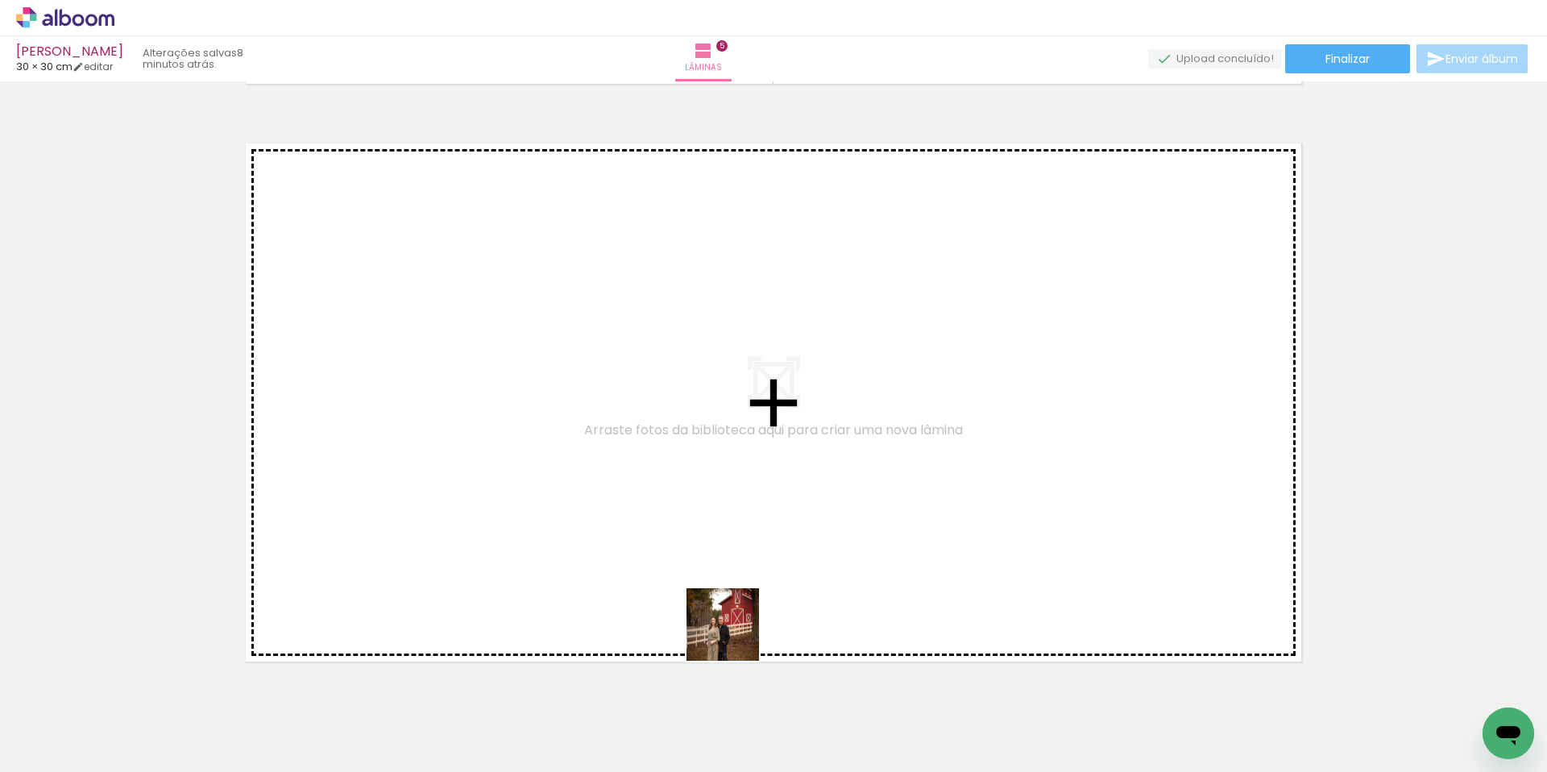
drag, startPoint x: 1009, startPoint y: 731, endPoint x: 616, endPoint y: 581, distance: 420.1
click at [616, 581] on quentale-workspace at bounding box center [773, 386] width 1547 height 772
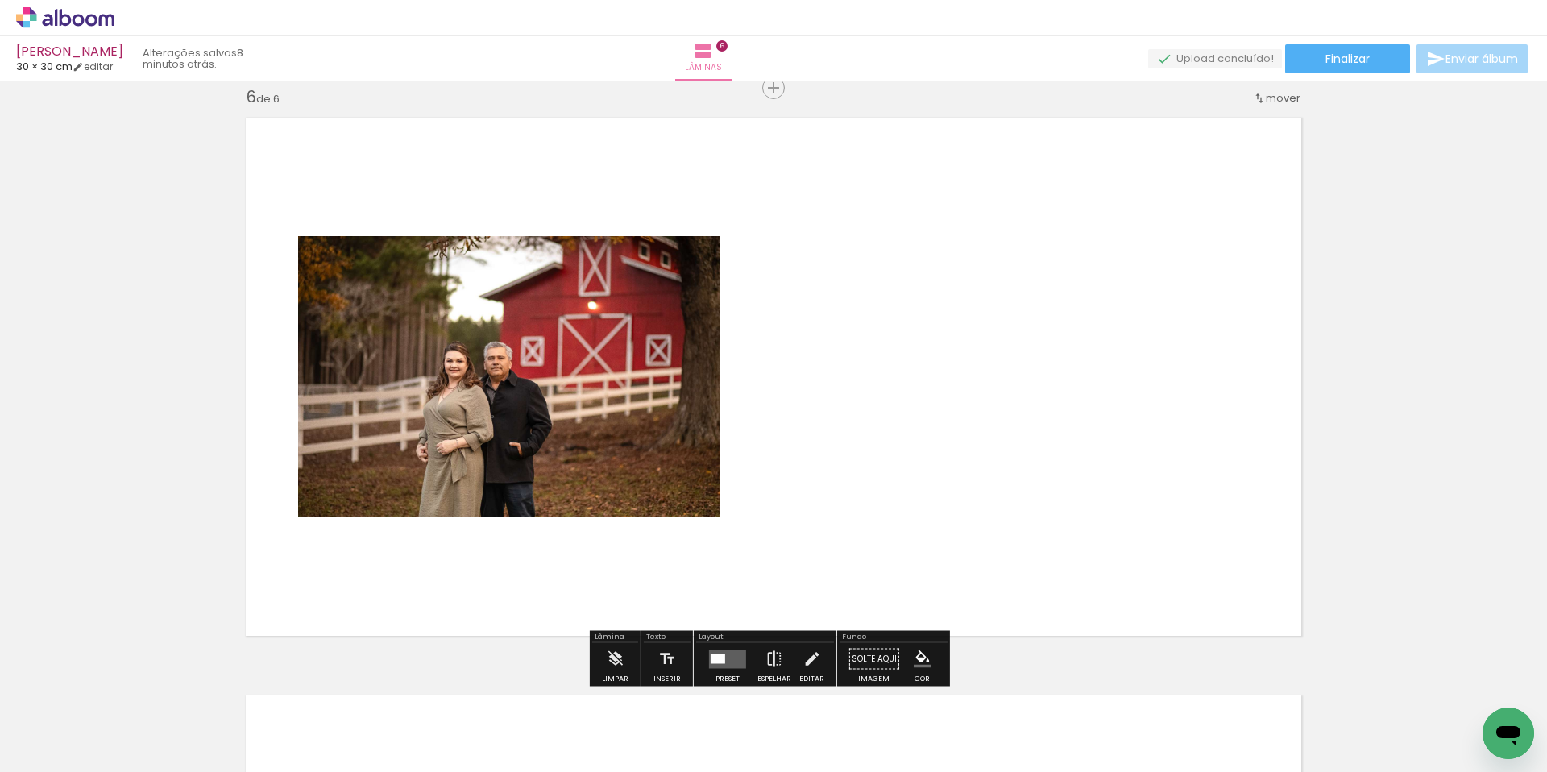
scroll to position [2910, 0]
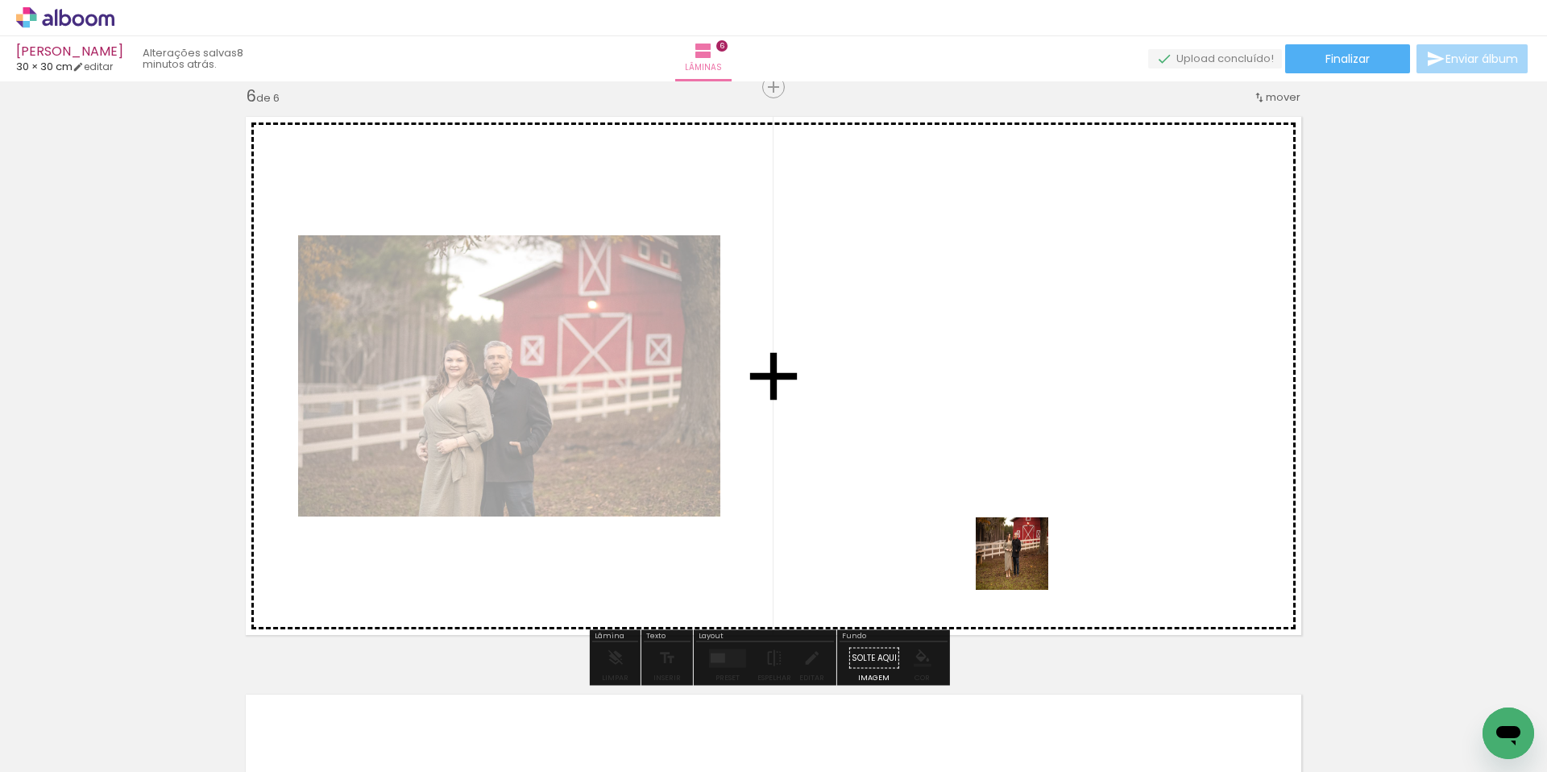
drag, startPoint x: 1123, startPoint y: 741, endPoint x: 1019, endPoint y: 554, distance: 213.9
click at [1019, 554] on quentale-workspace at bounding box center [773, 386] width 1547 height 772
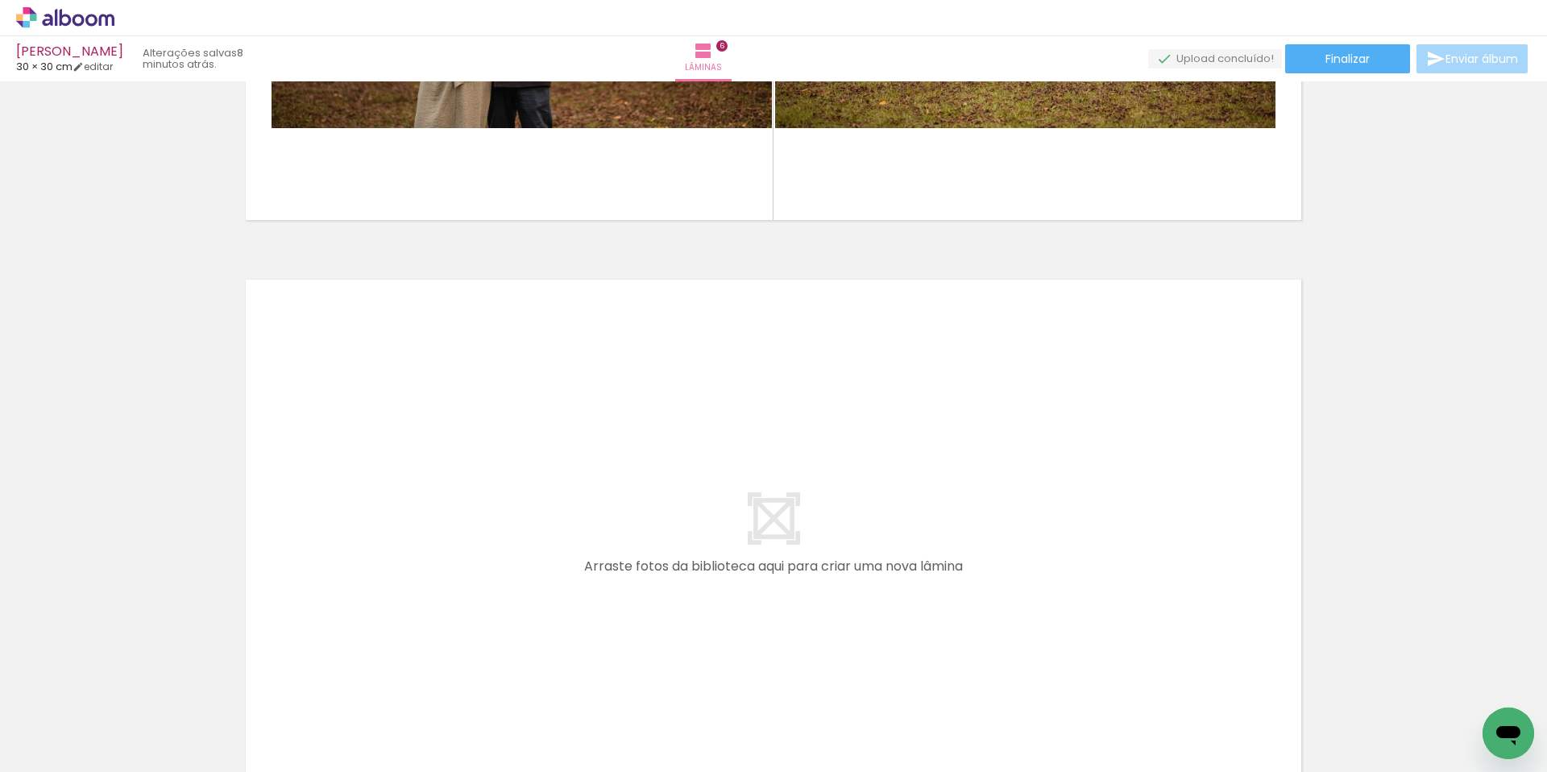
scroll to position [3350, 0]
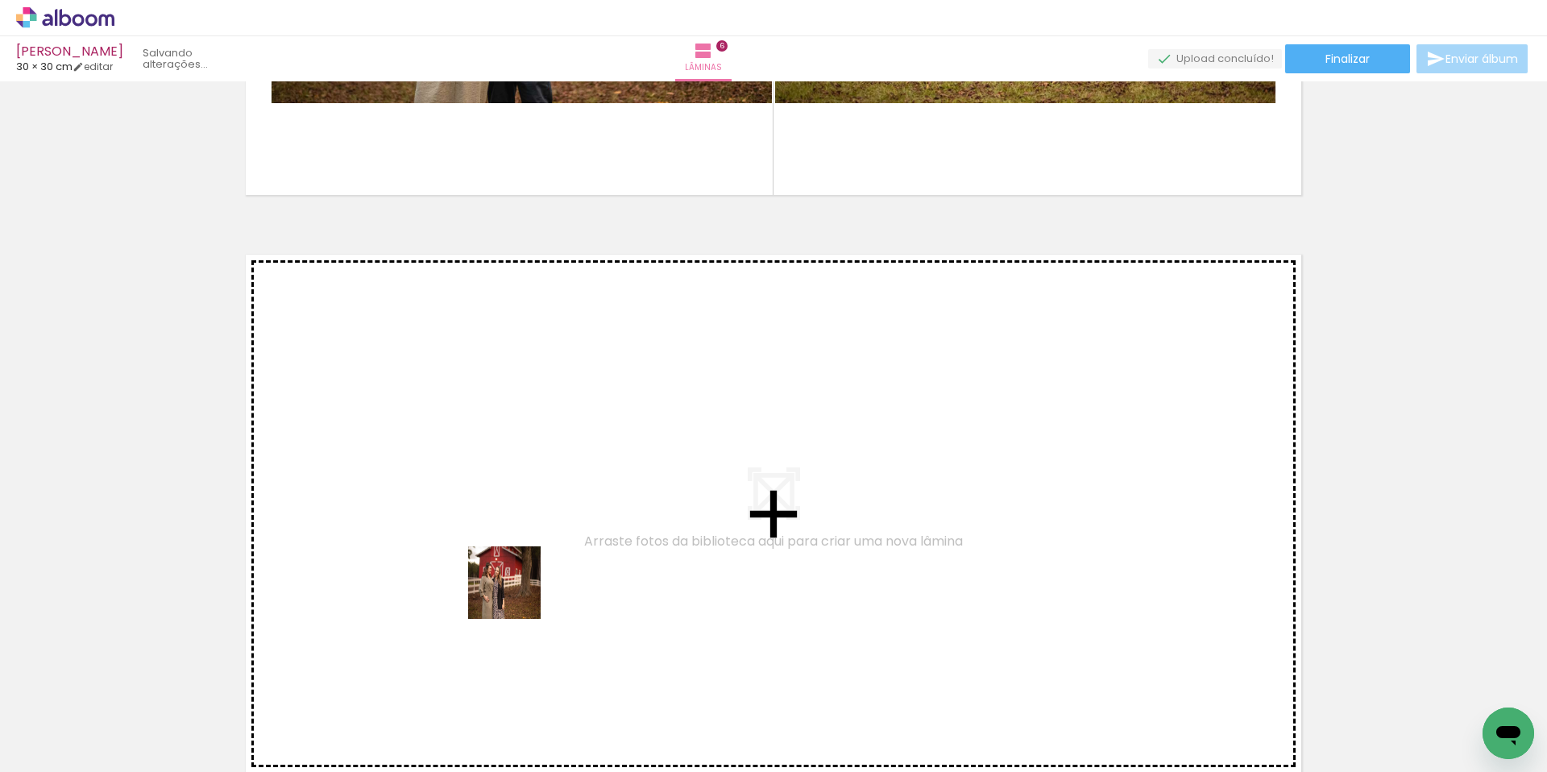
drag, startPoint x: 749, startPoint y: 732, endPoint x: 479, endPoint y: 579, distance: 309.3
click at [479, 579] on quentale-workspace at bounding box center [773, 386] width 1547 height 772
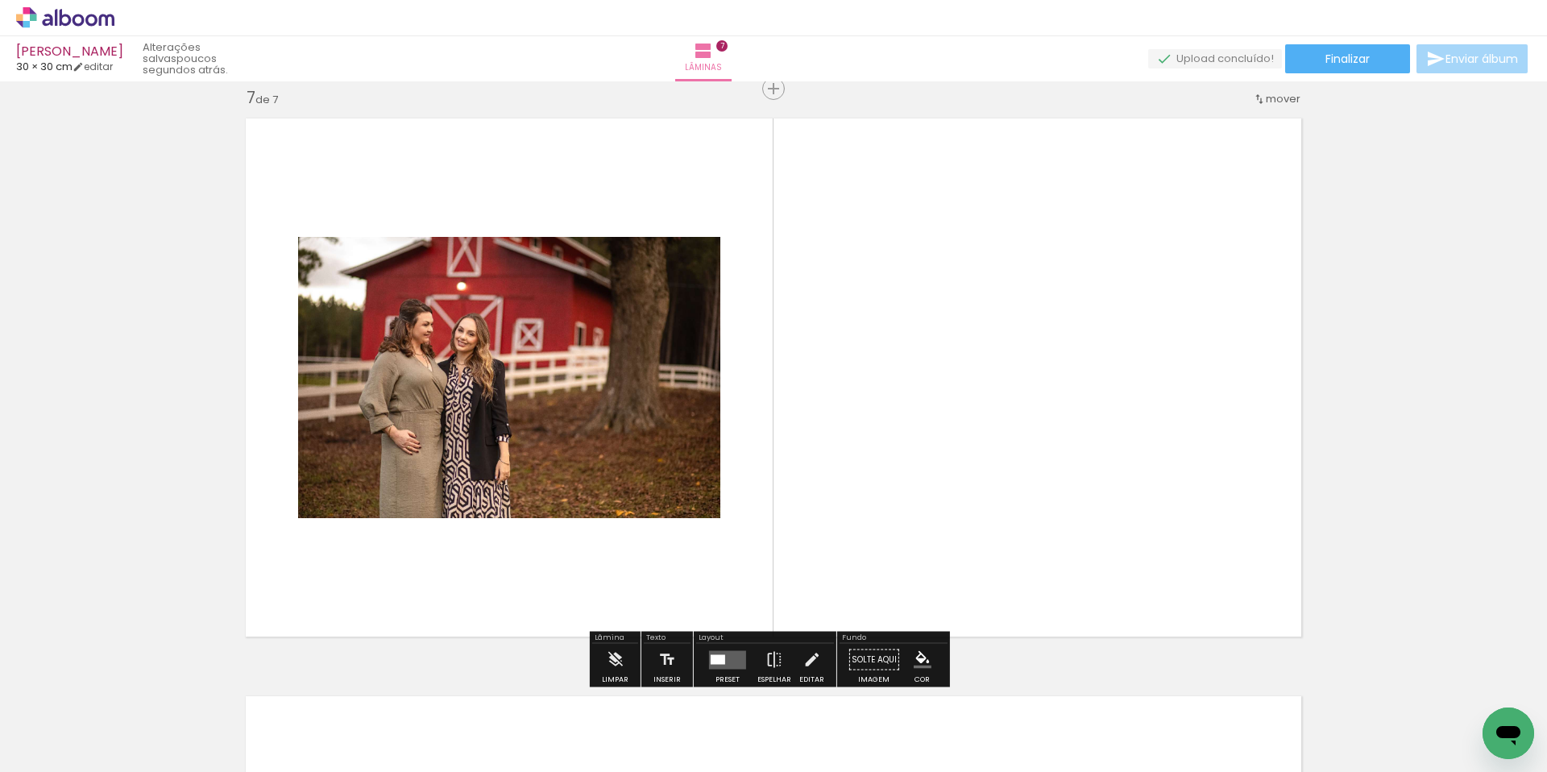
scroll to position [3488, 0]
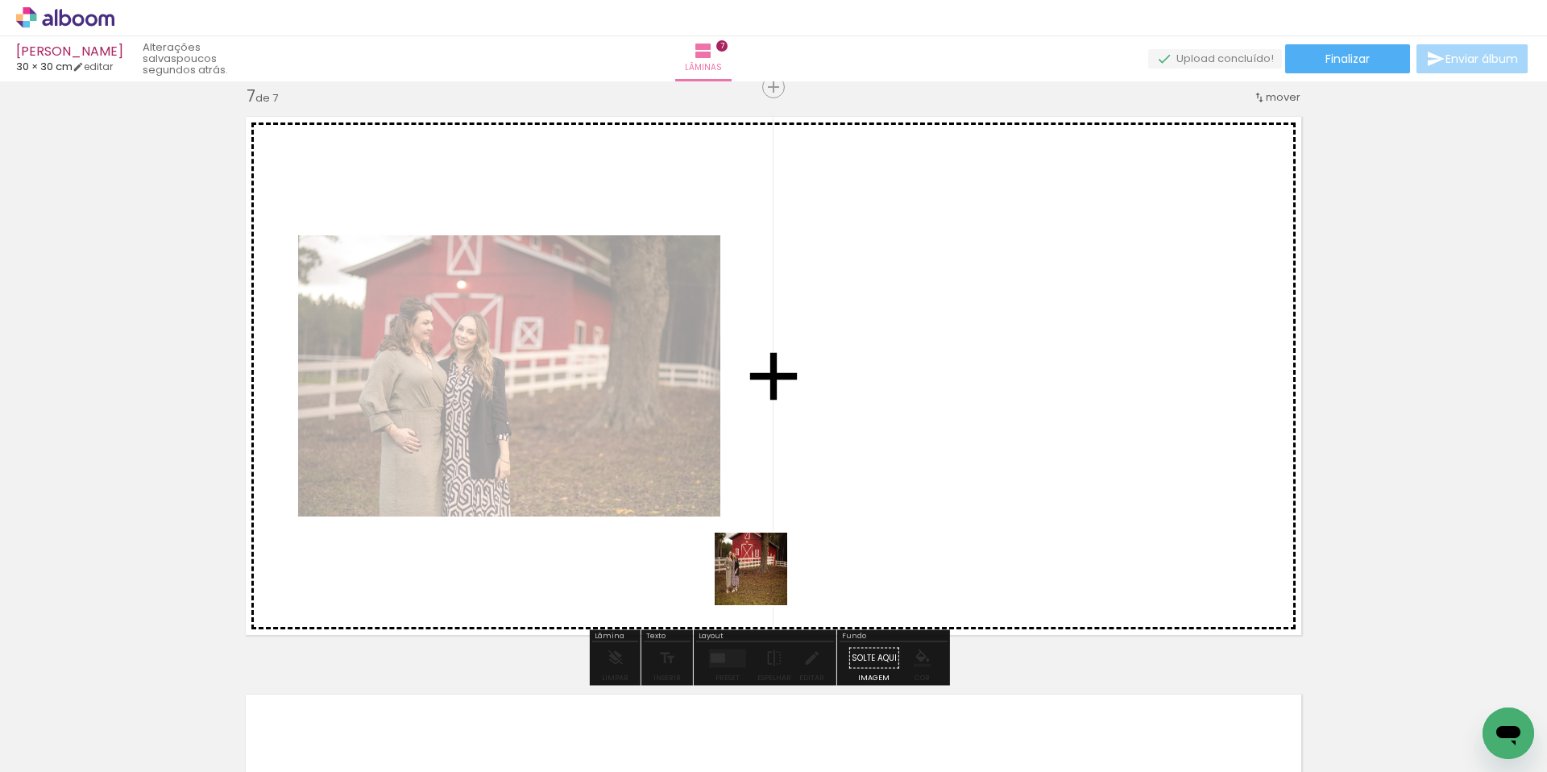
drag, startPoint x: 839, startPoint y: 728, endPoint x: 761, endPoint y: 573, distance: 174.1
click at [761, 573] on quentale-workspace at bounding box center [773, 386] width 1547 height 772
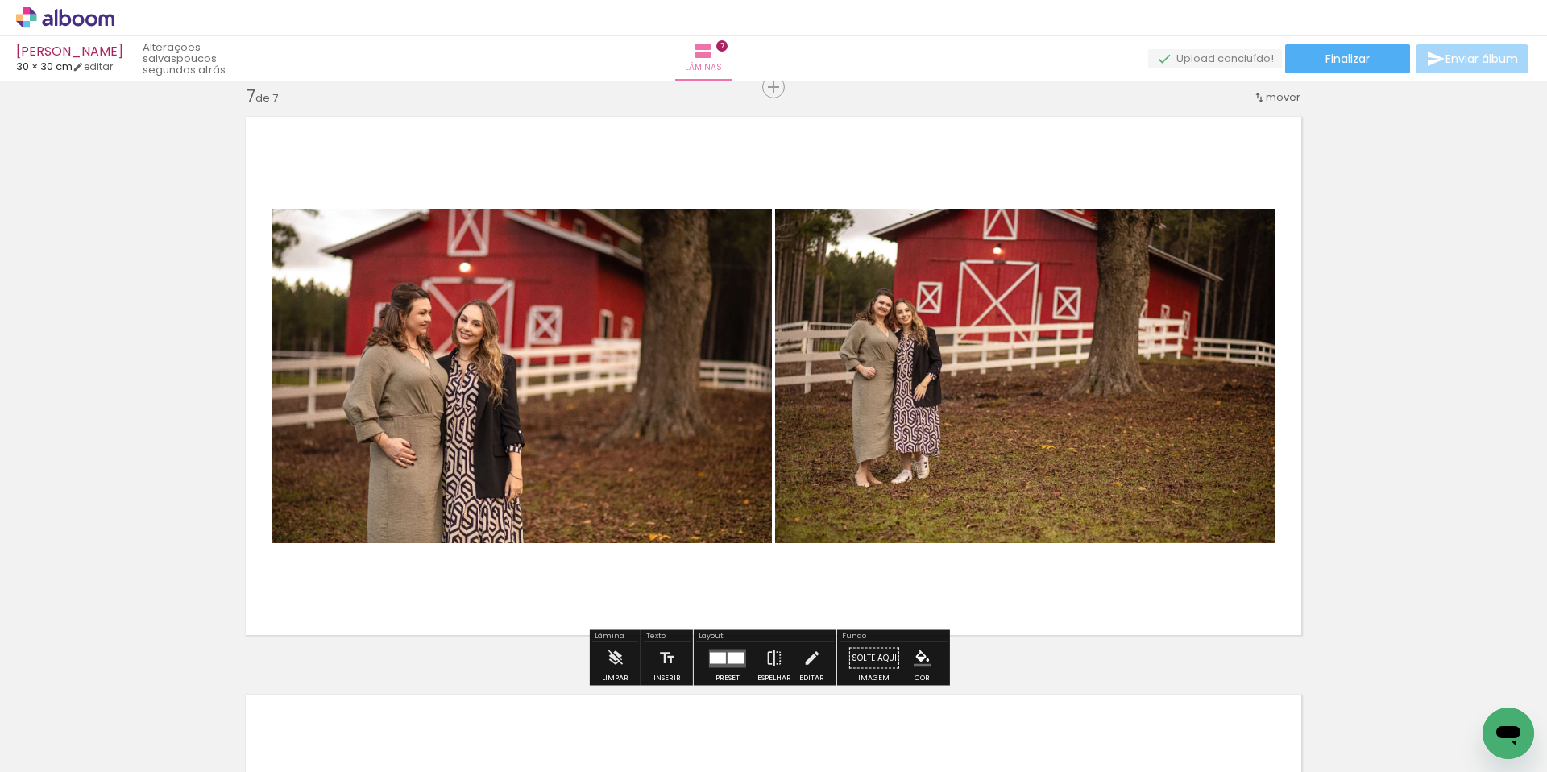
click at [1035, 429] on quentale-photo at bounding box center [1025, 376] width 500 height 334
click at [1034, 429] on quentale-photo at bounding box center [1025, 376] width 500 height 334
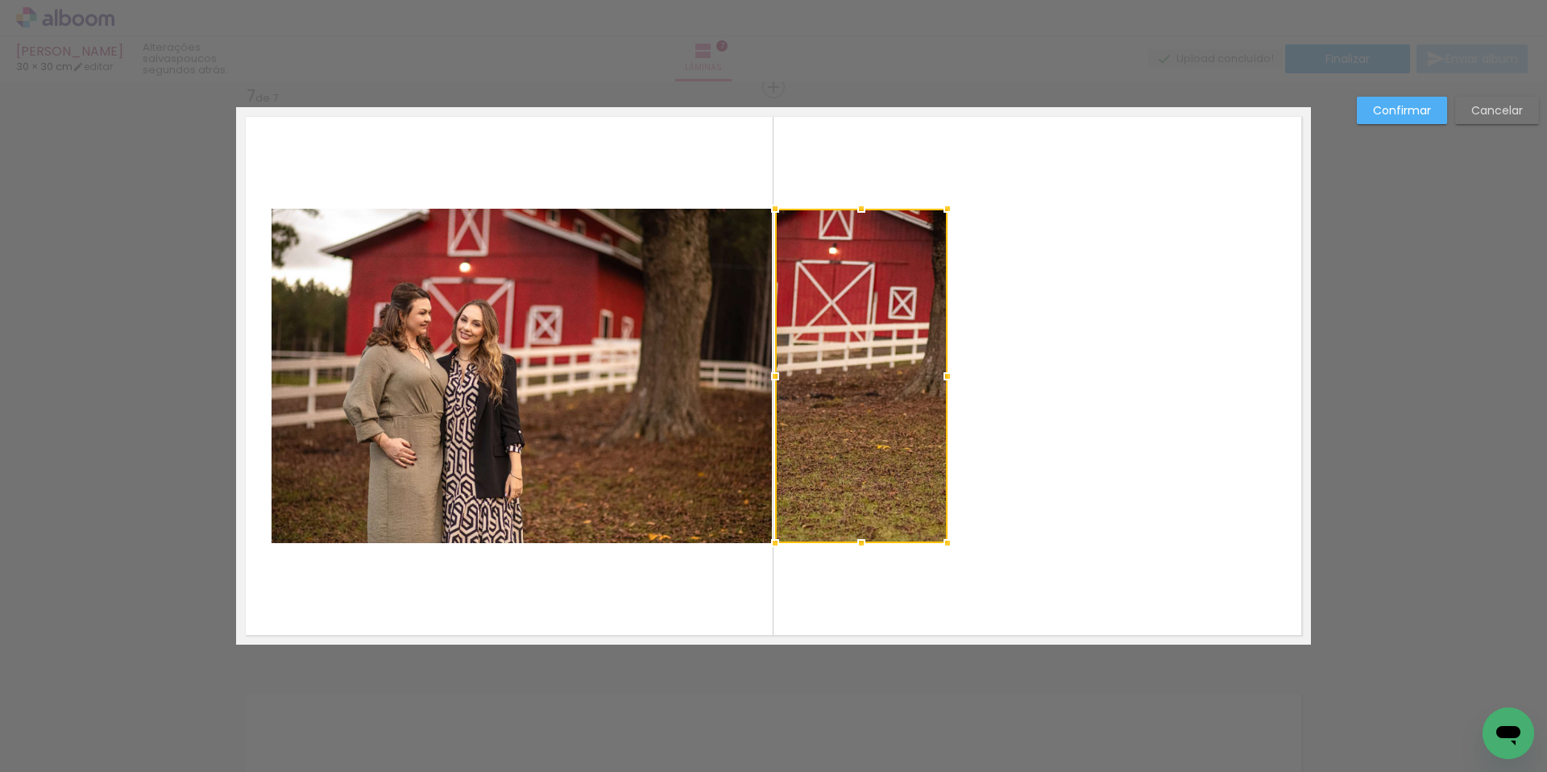
drag, startPoint x: 1264, startPoint y: 376, endPoint x: 936, endPoint y: 384, distance: 328.1
click at [936, 384] on div at bounding box center [948, 376] width 32 height 32
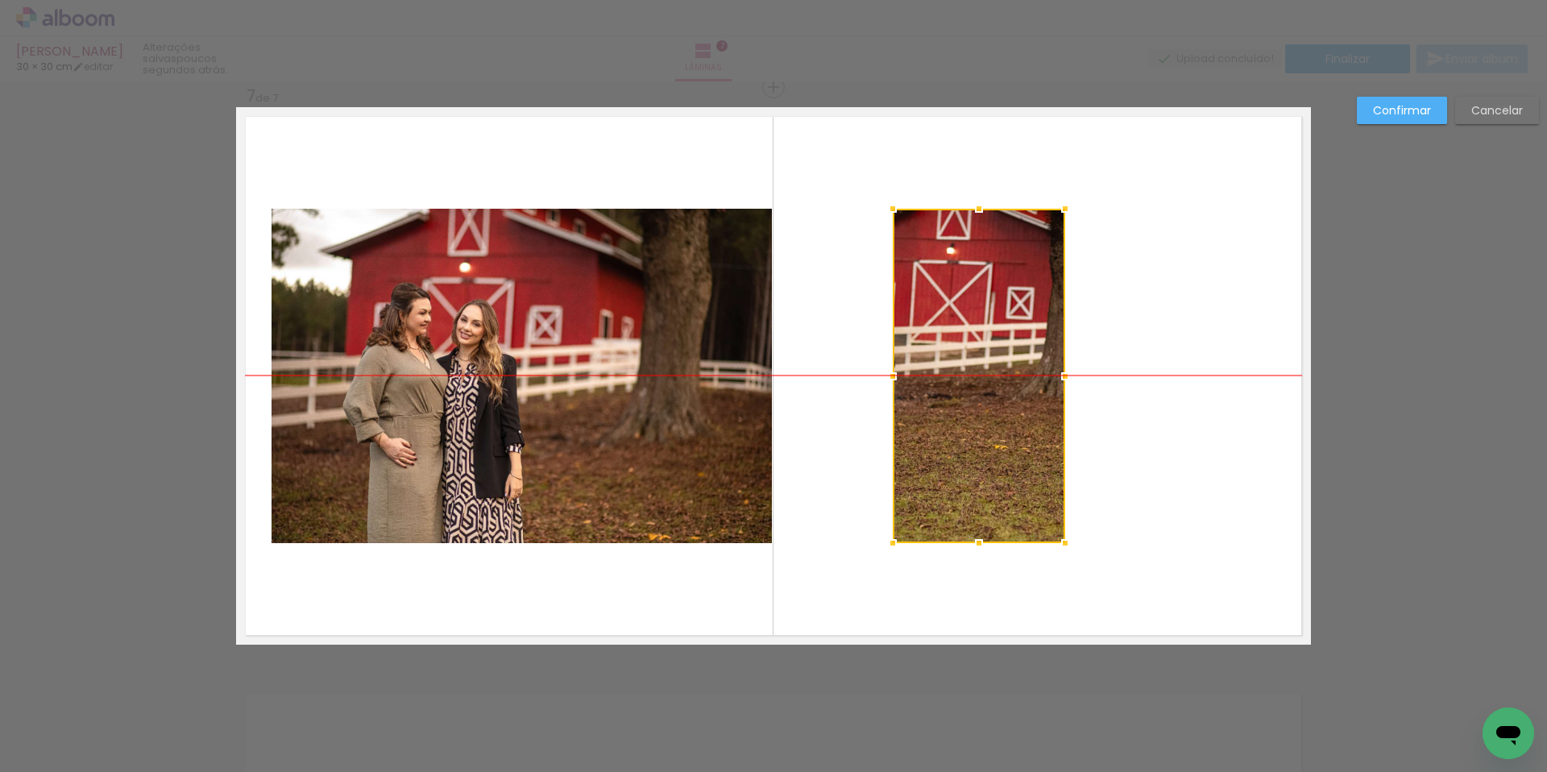
drag, startPoint x: 870, startPoint y: 398, endPoint x: 988, endPoint y: 401, distance: 117.7
click at [988, 401] on div at bounding box center [979, 376] width 172 height 334
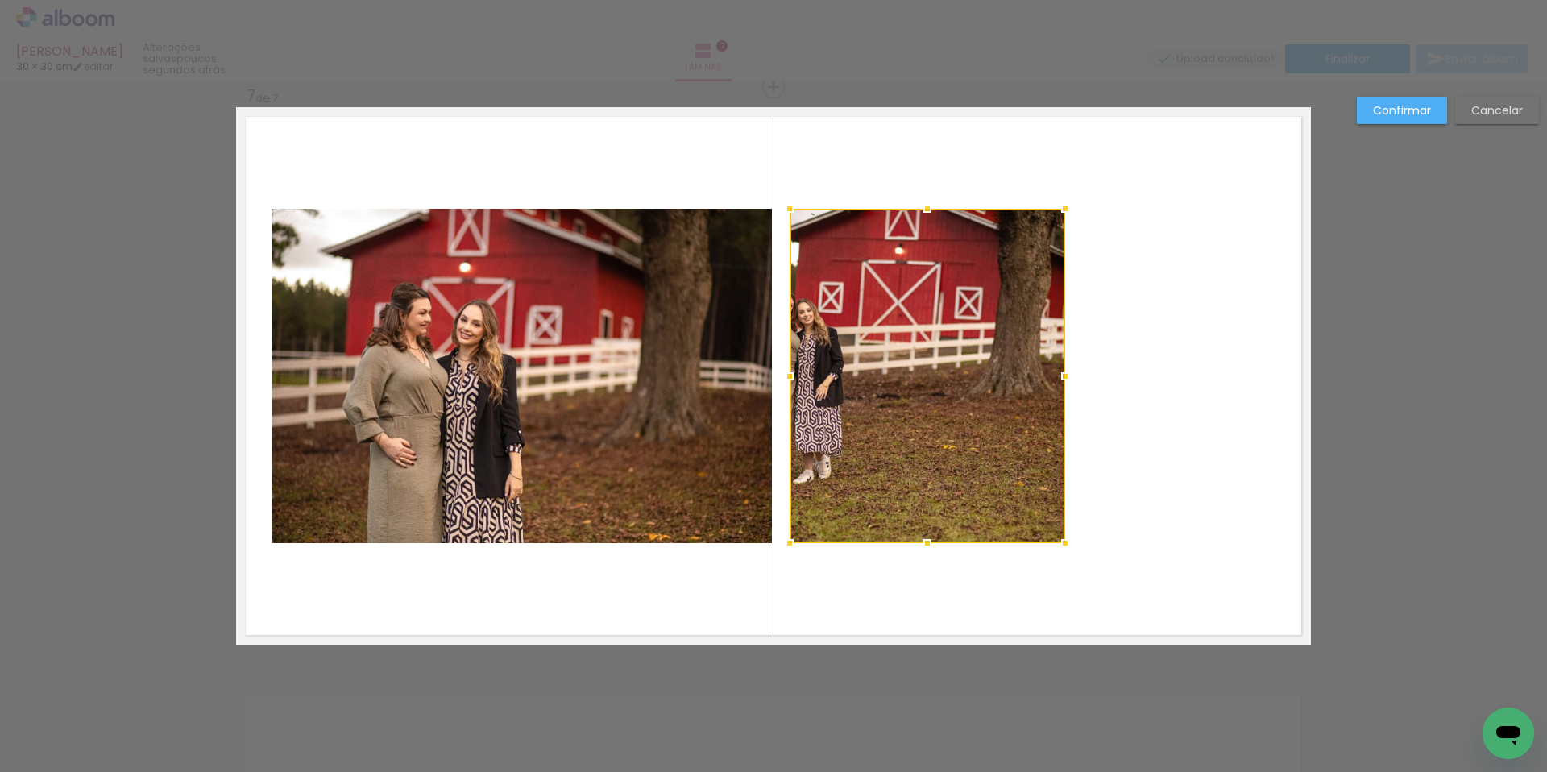
drag, startPoint x: 882, startPoint y: 380, endPoint x: 778, endPoint y: 379, distance: 104.8
click at [776, 380] on div at bounding box center [790, 376] width 32 height 32
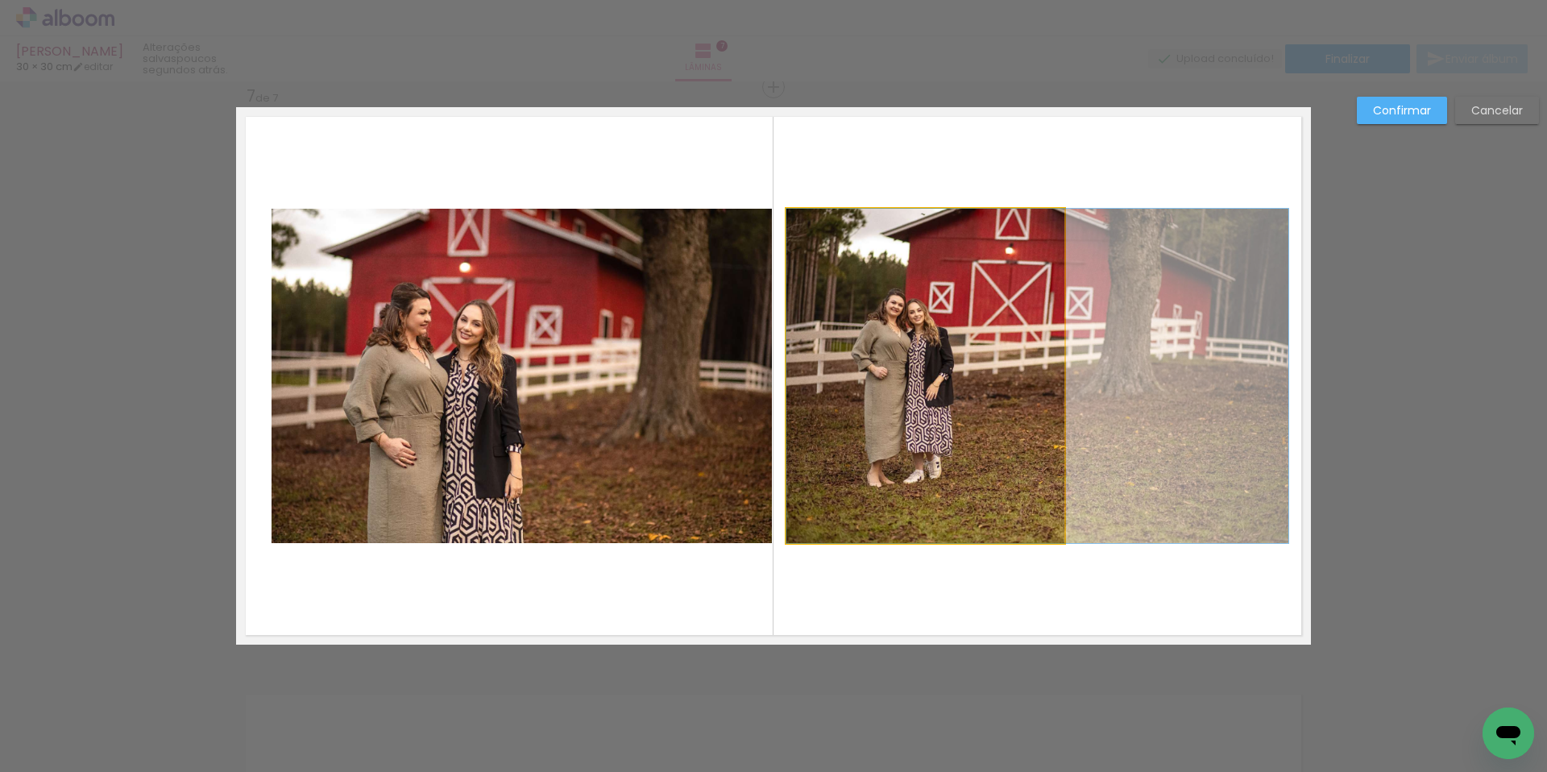
drag, startPoint x: 911, startPoint y: 393, endPoint x: 1041, endPoint y: 401, distance: 130.0
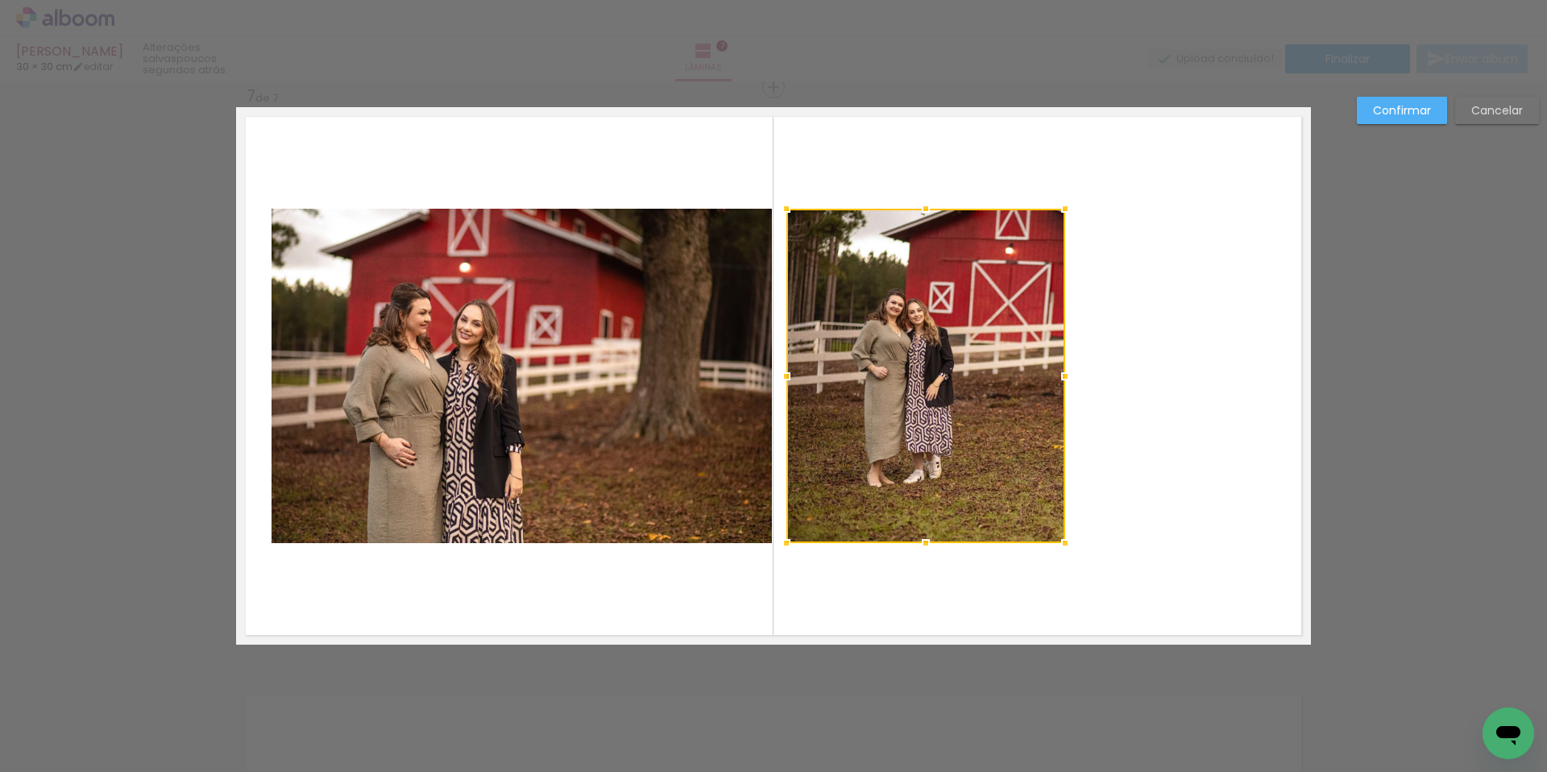
click at [1135, 570] on quentale-layouter at bounding box center [773, 376] width 1075 height 538
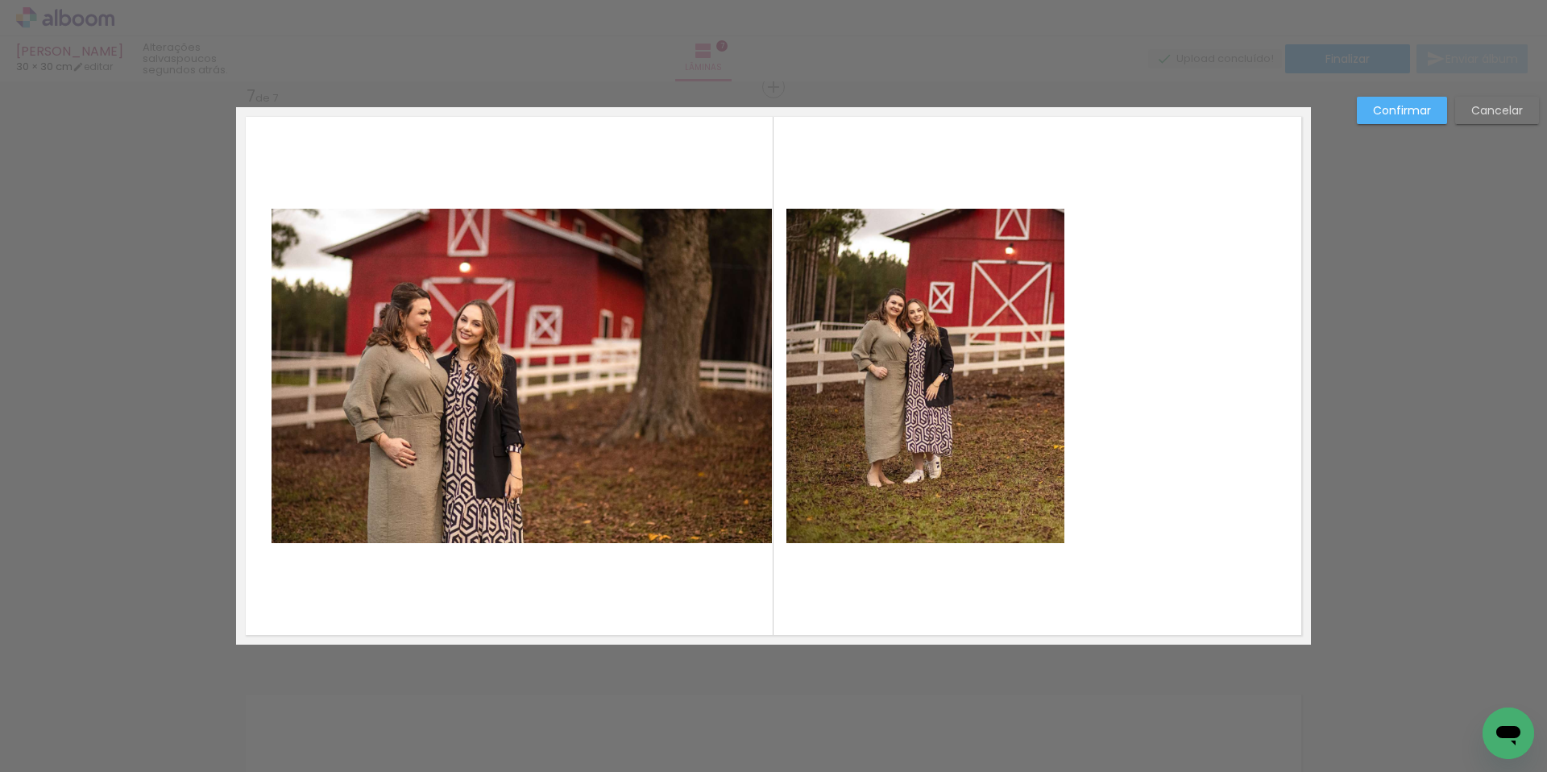
click at [0, 0] on slot "Confirmar" at bounding box center [0, 0] width 0 height 0
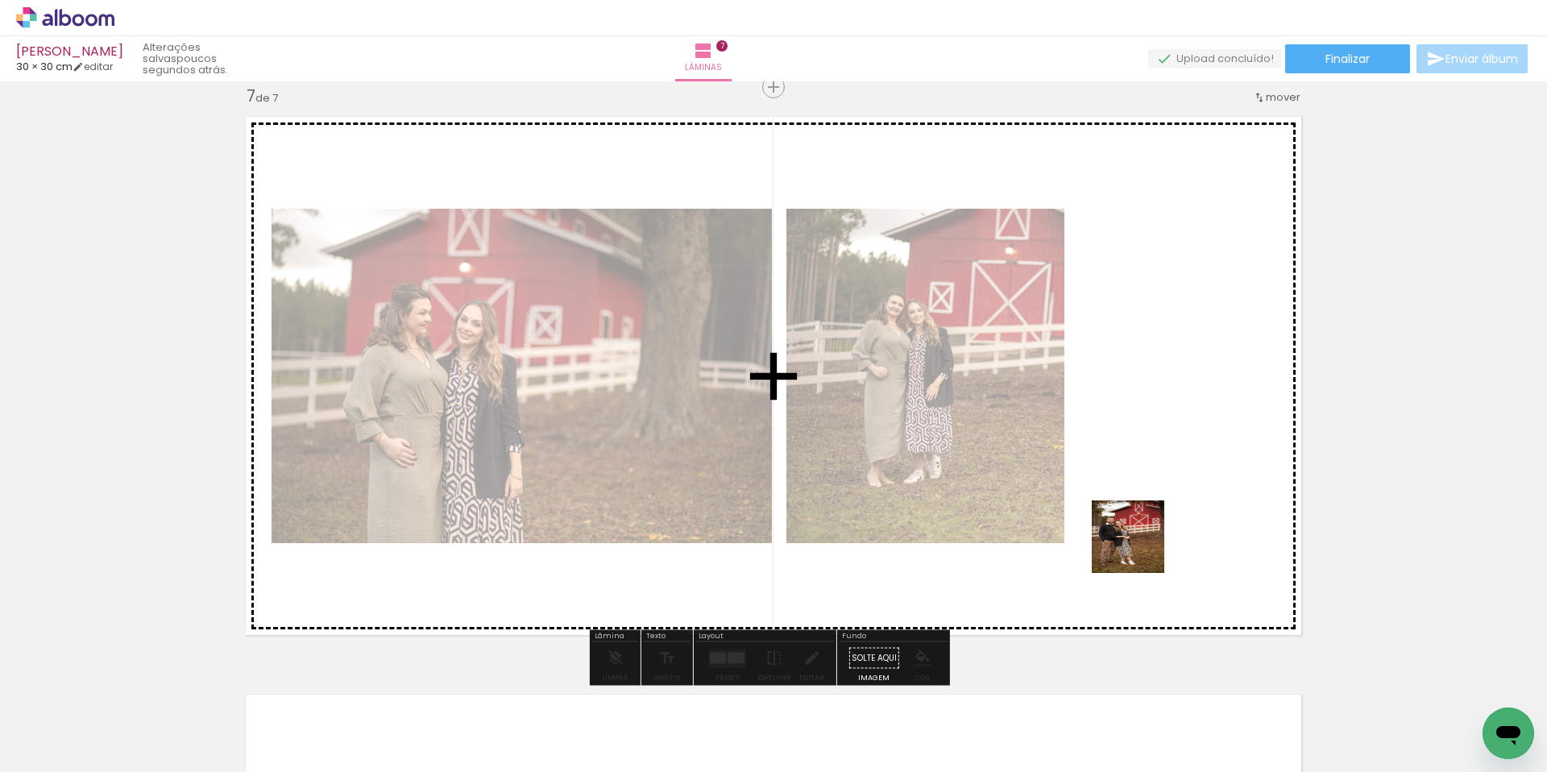
drag, startPoint x: 1123, startPoint y: 566, endPoint x: 1165, endPoint y: 520, distance: 62.7
click at [1165, 520] on quentale-workspace at bounding box center [773, 386] width 1547 height 772
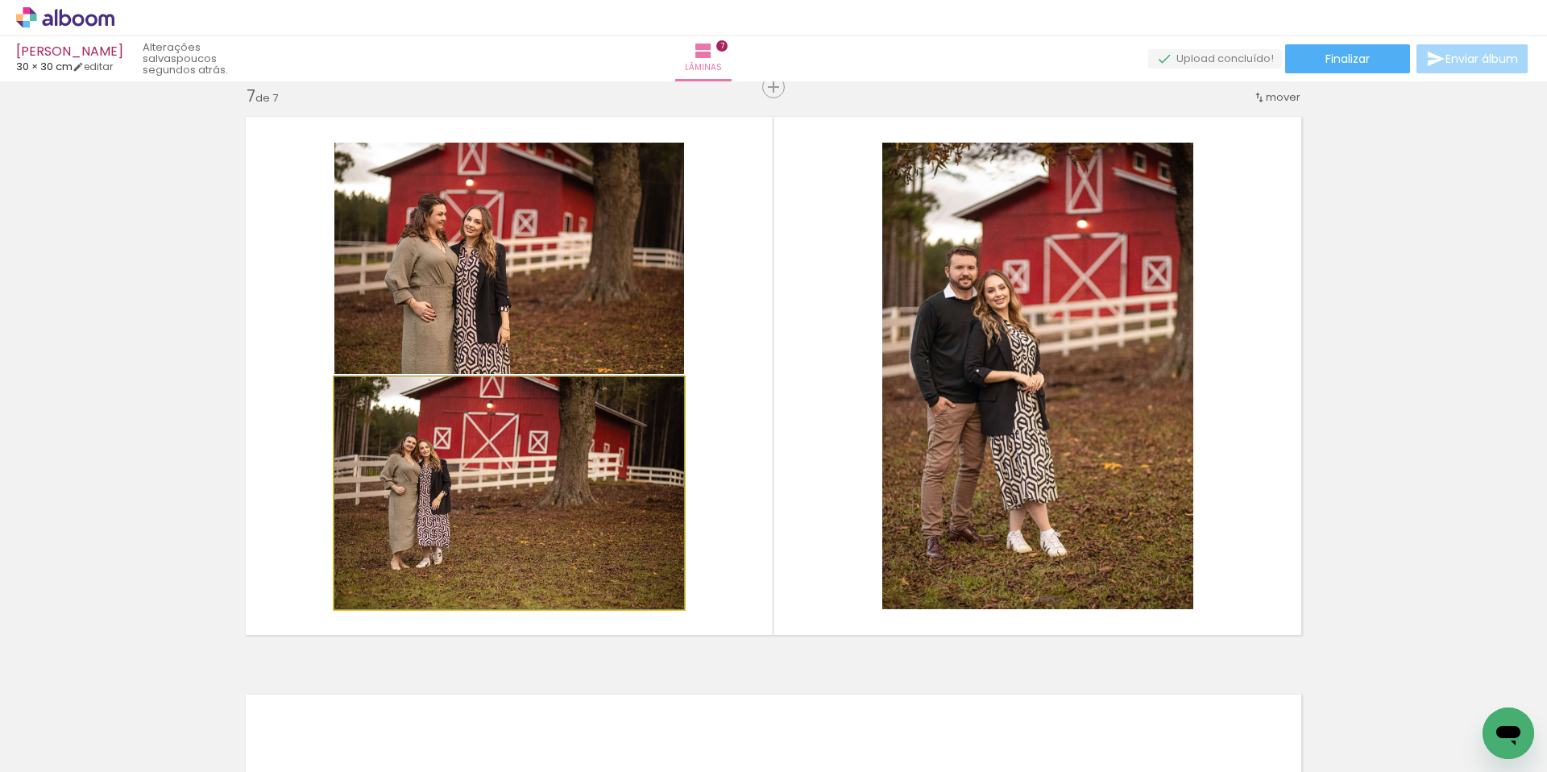
click at [505, 531] on quentale-photo at bounding box center [509, 493] width 350 height 232
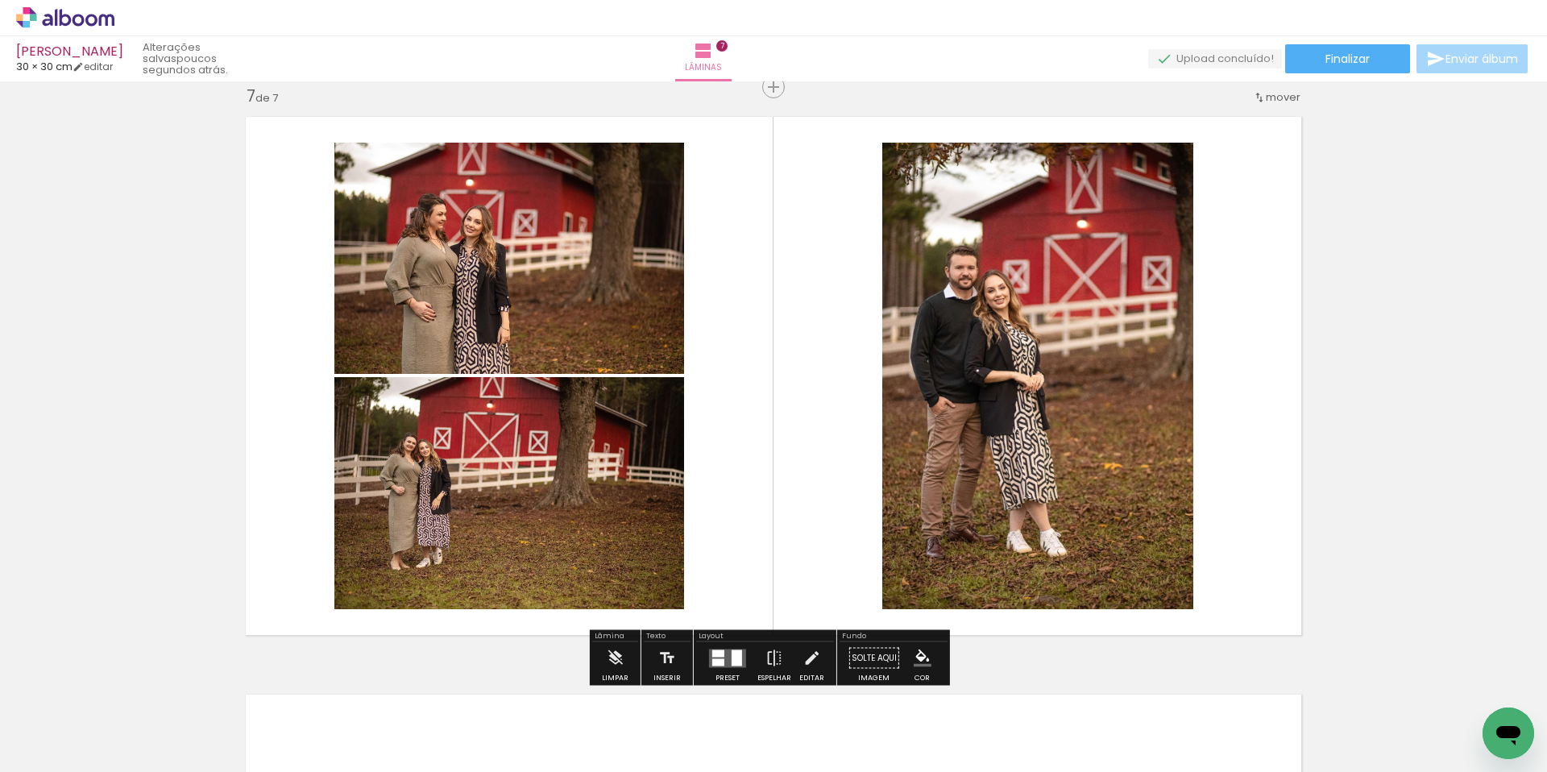
click at [505, 531] on quentale-photo at bounding box center [509, 493] width 350 height 232
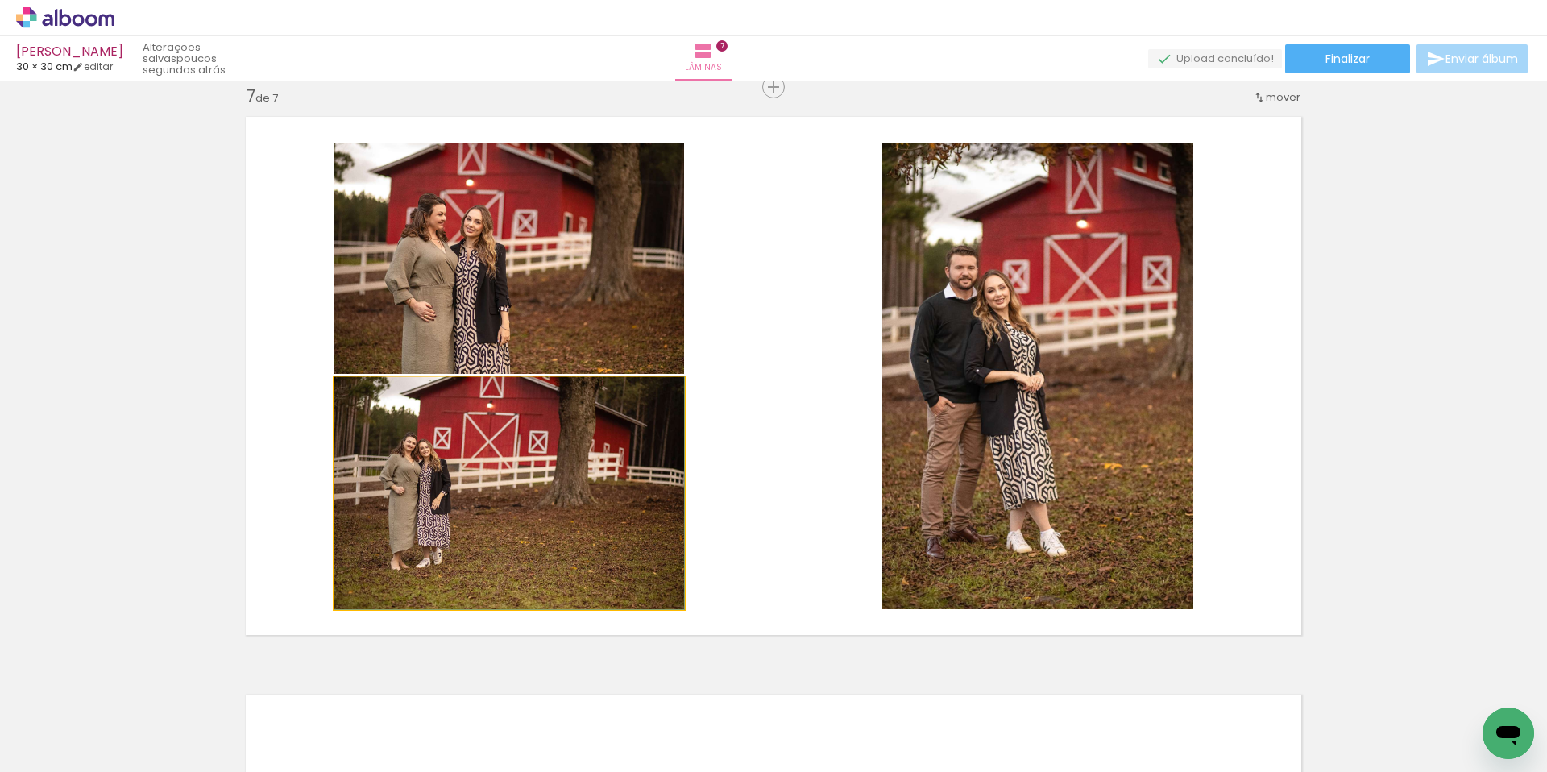
click at [505, 531] on quentale-photo at bounding box center [509, 493] width 350 height 232
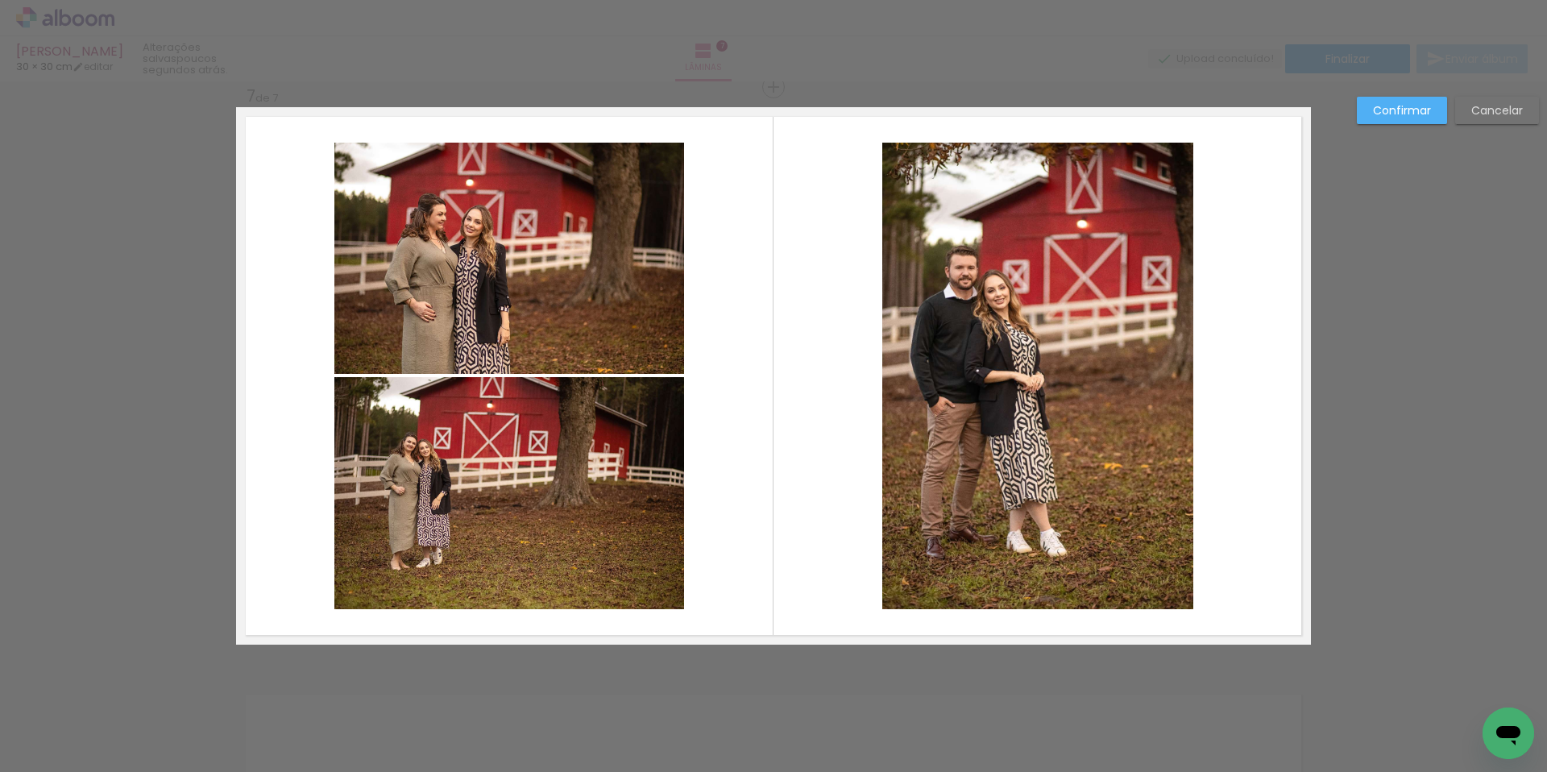
click at [426, 518] on quentale-photo at bounding box center [509, 493] width 350 height 232
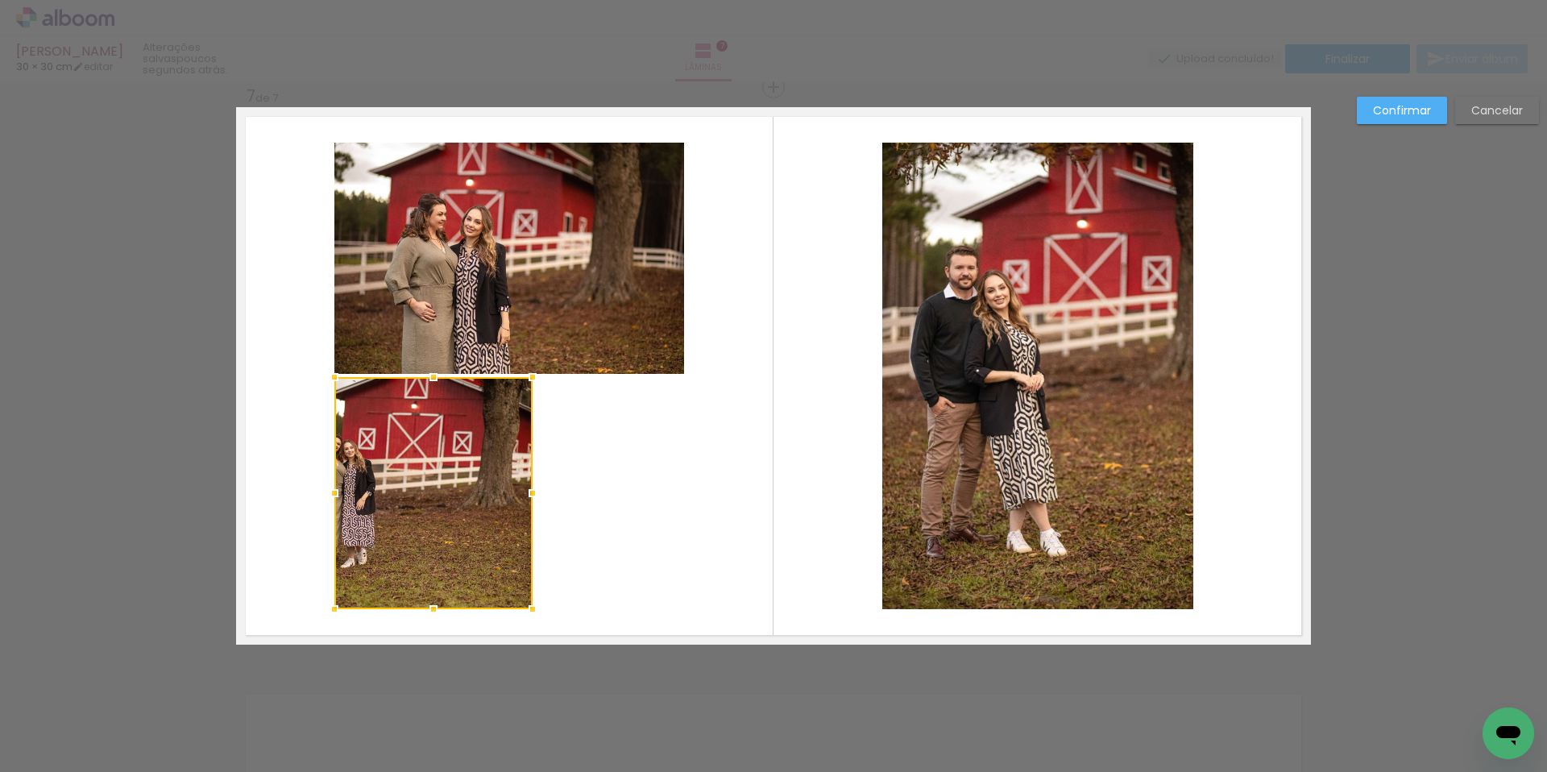
drag, startPoint x: 679, startPoint y: 498, endPoint x: 526, endPoint y: 496, distance: 152.3
click at [526, 496] on div at bounding box center [533, 493] width 32 height 32
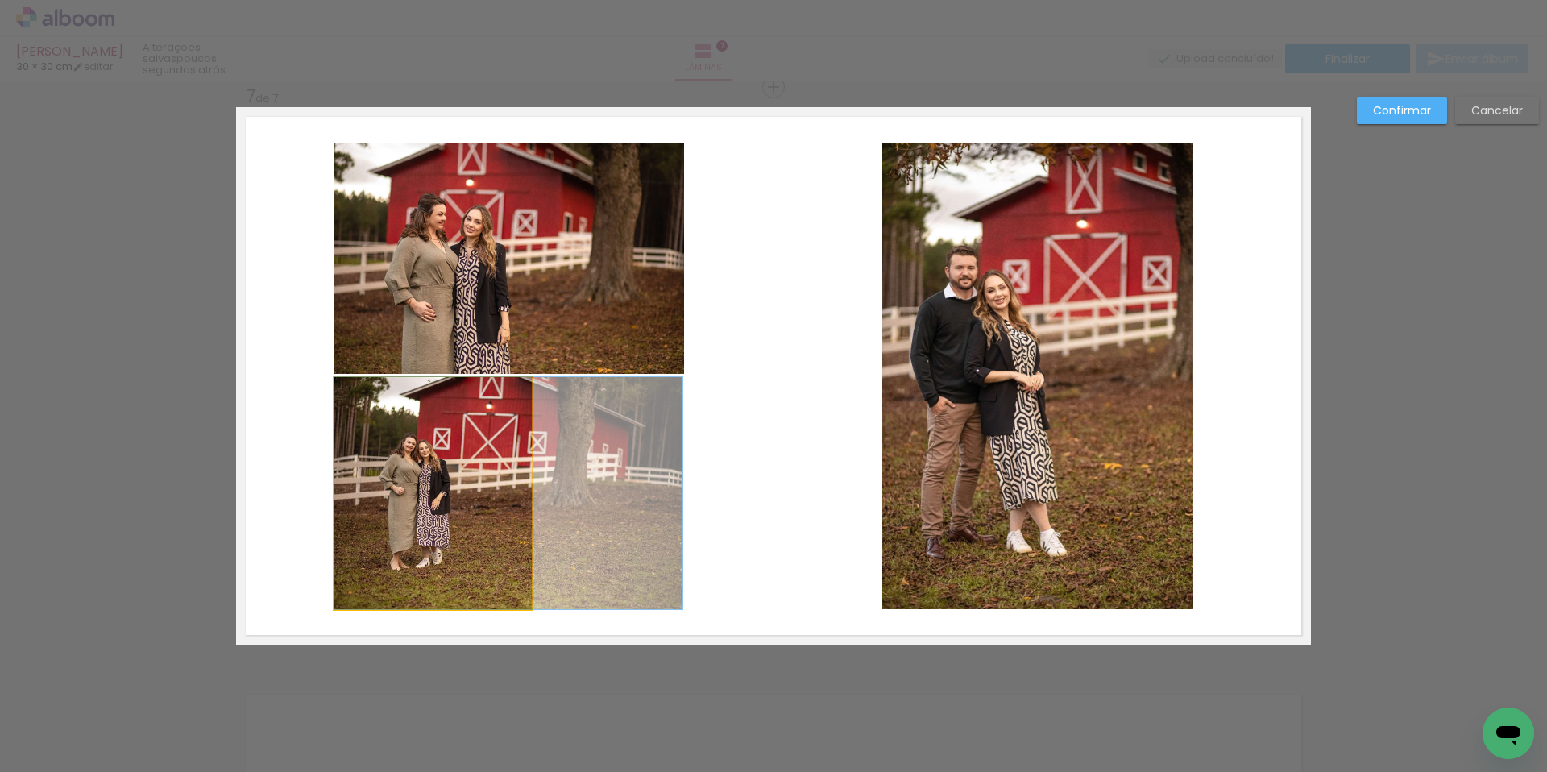
drag, startPoint x: 450, startPoint y: 510, endPoint x: 523, endPoint y: 510, distance: 73.3
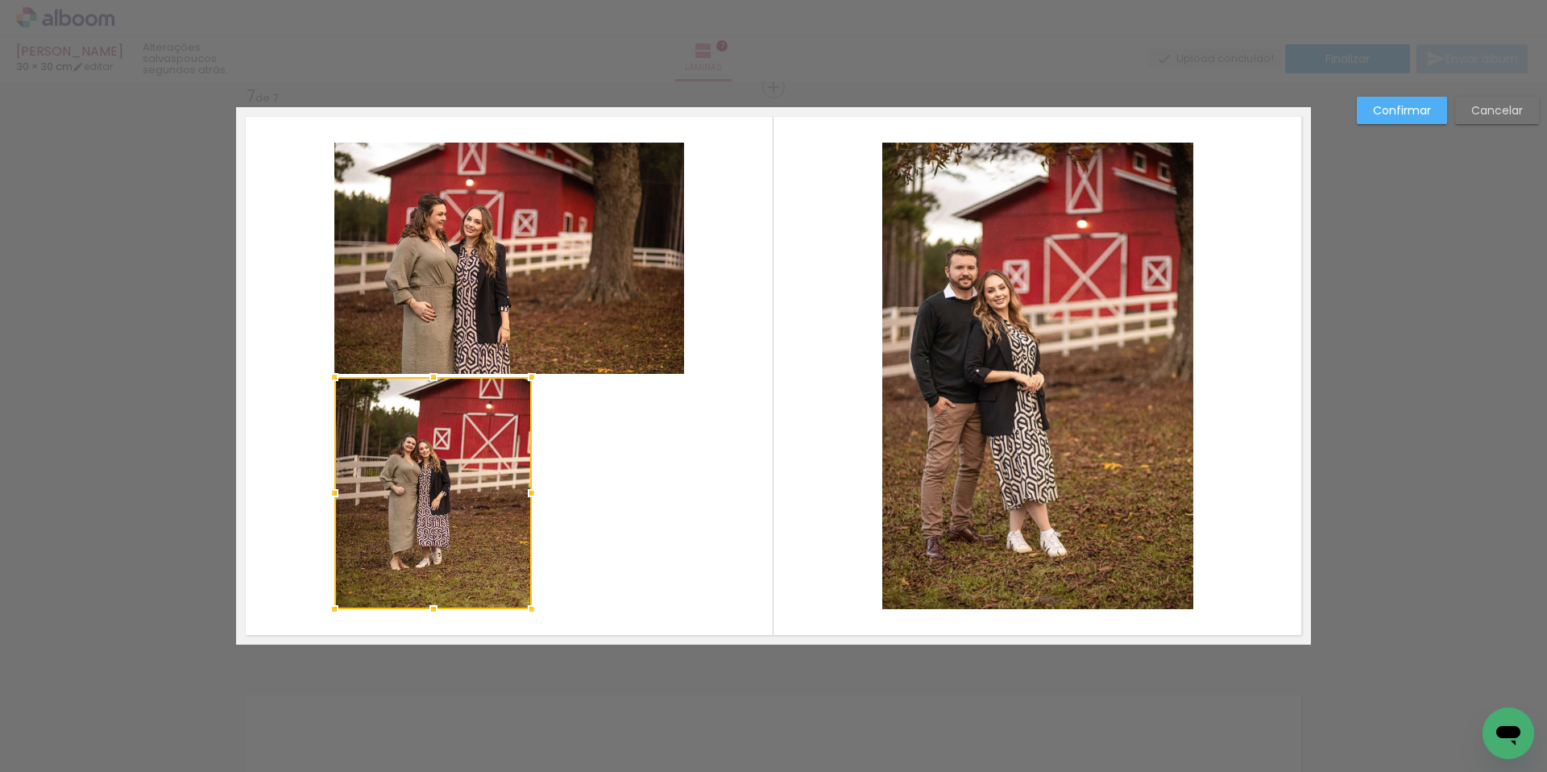
click at [700, 475] on quentale-layouter at bounding box center [773, 376] width 1075 height 538
click at [0, 0] on slot "Confirmar" at bounding box center [0, 0] width 0 height 0
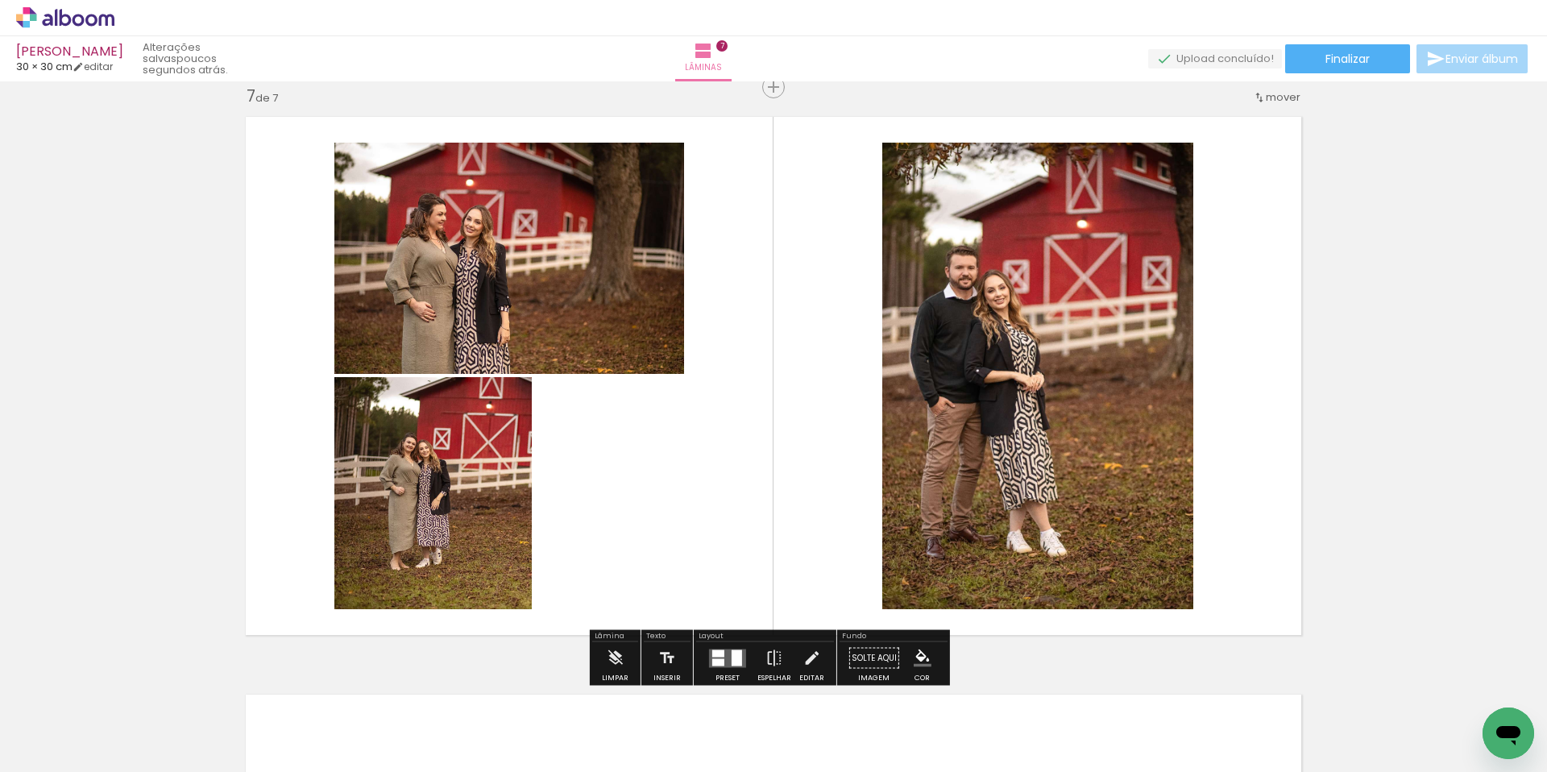
click at [717, 666] on quentale-layouter at bounding box center [727, 658] width 37 height 19
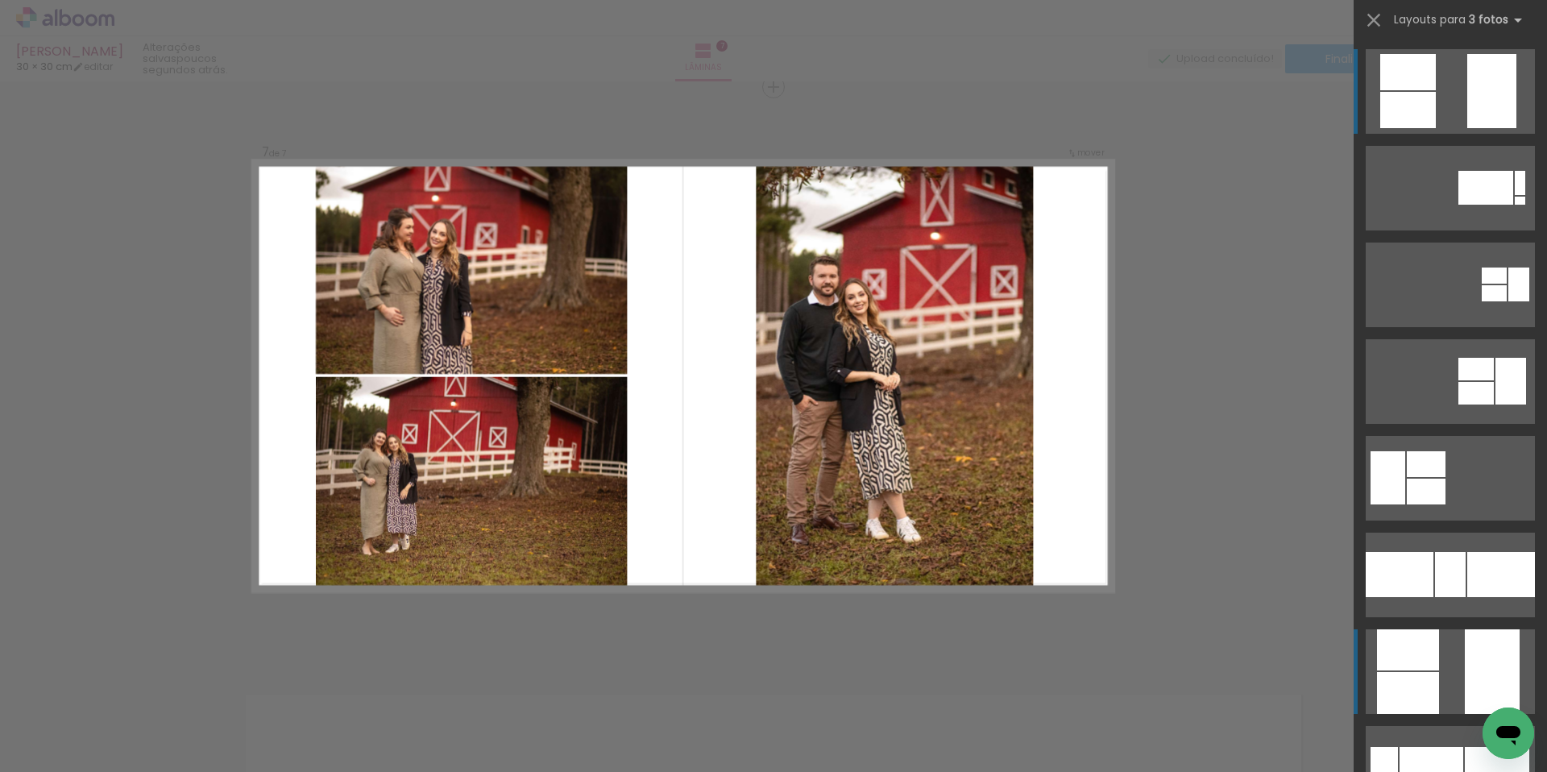
click at [1409, 597] on div at bounding box center [1400, 574] width 68 height 45
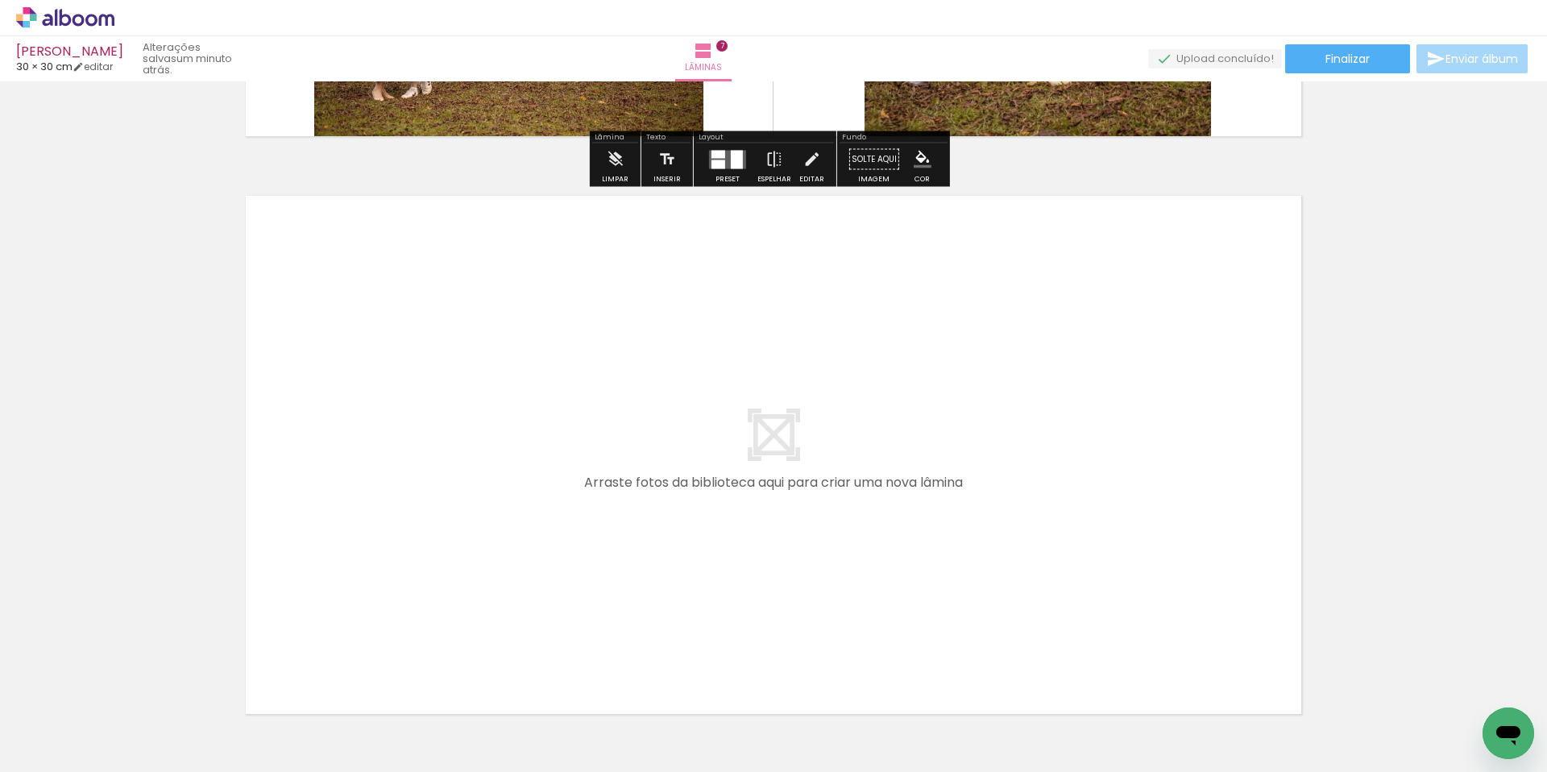
scroll to position [3988, 0]
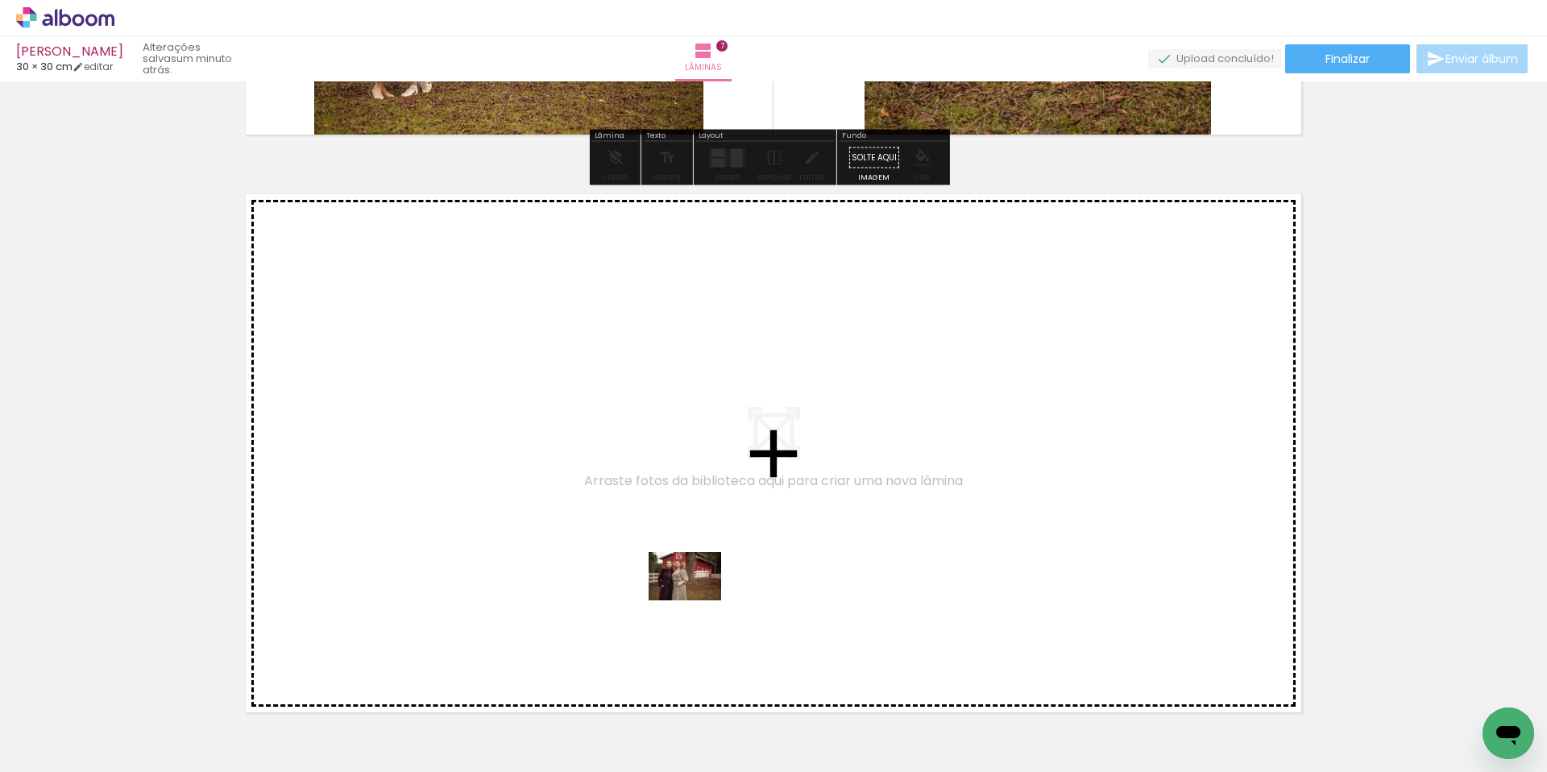
drag, startPoint x: 1037, startPoint y: 726, endPoint x: 697, endPoint y: 600, distance: 362.6
click at [697, 600] on quentale-workspace at bounding box center [773, 386] width 1547 height 772
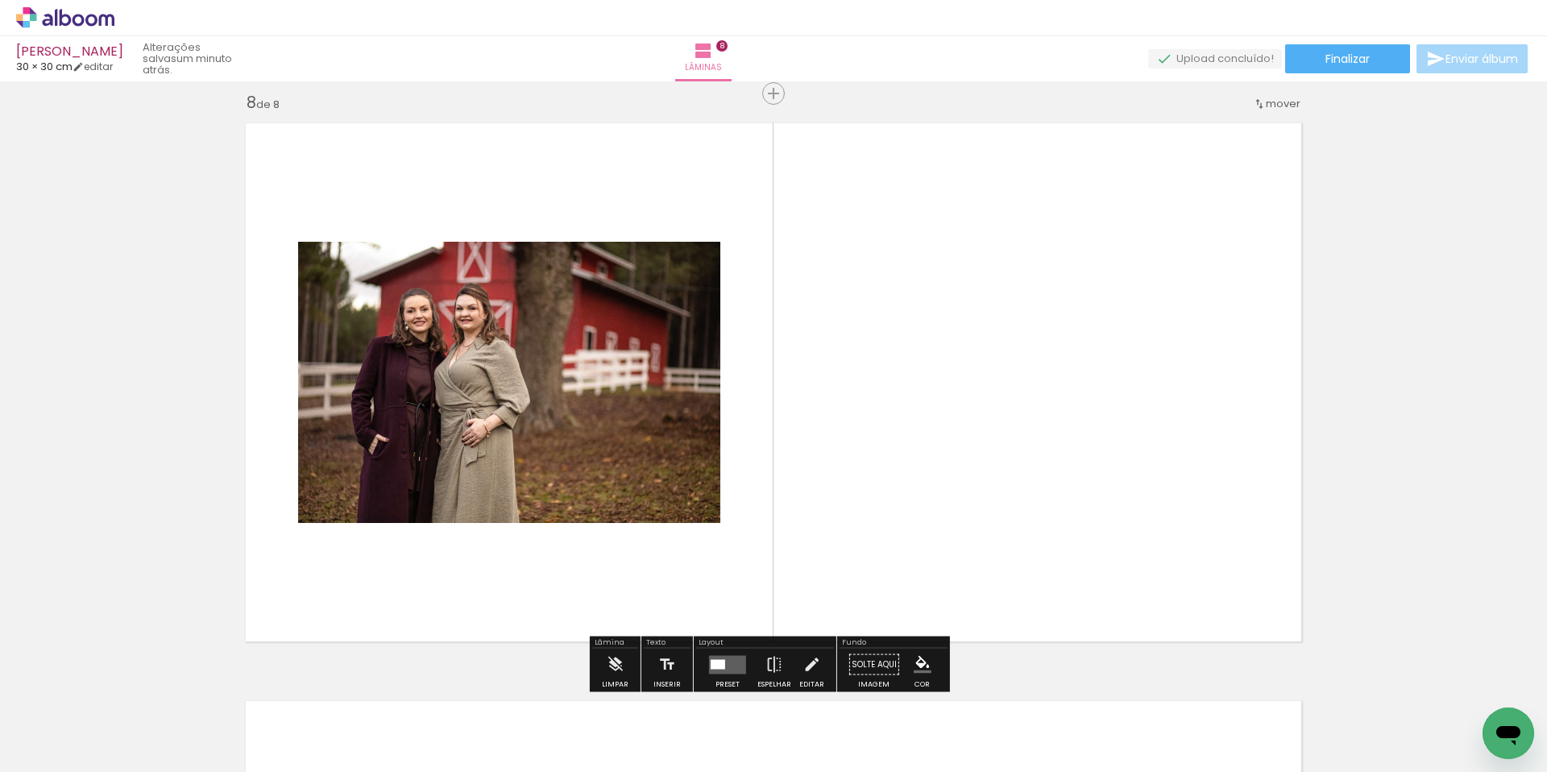
scroll to position [4066, 0]
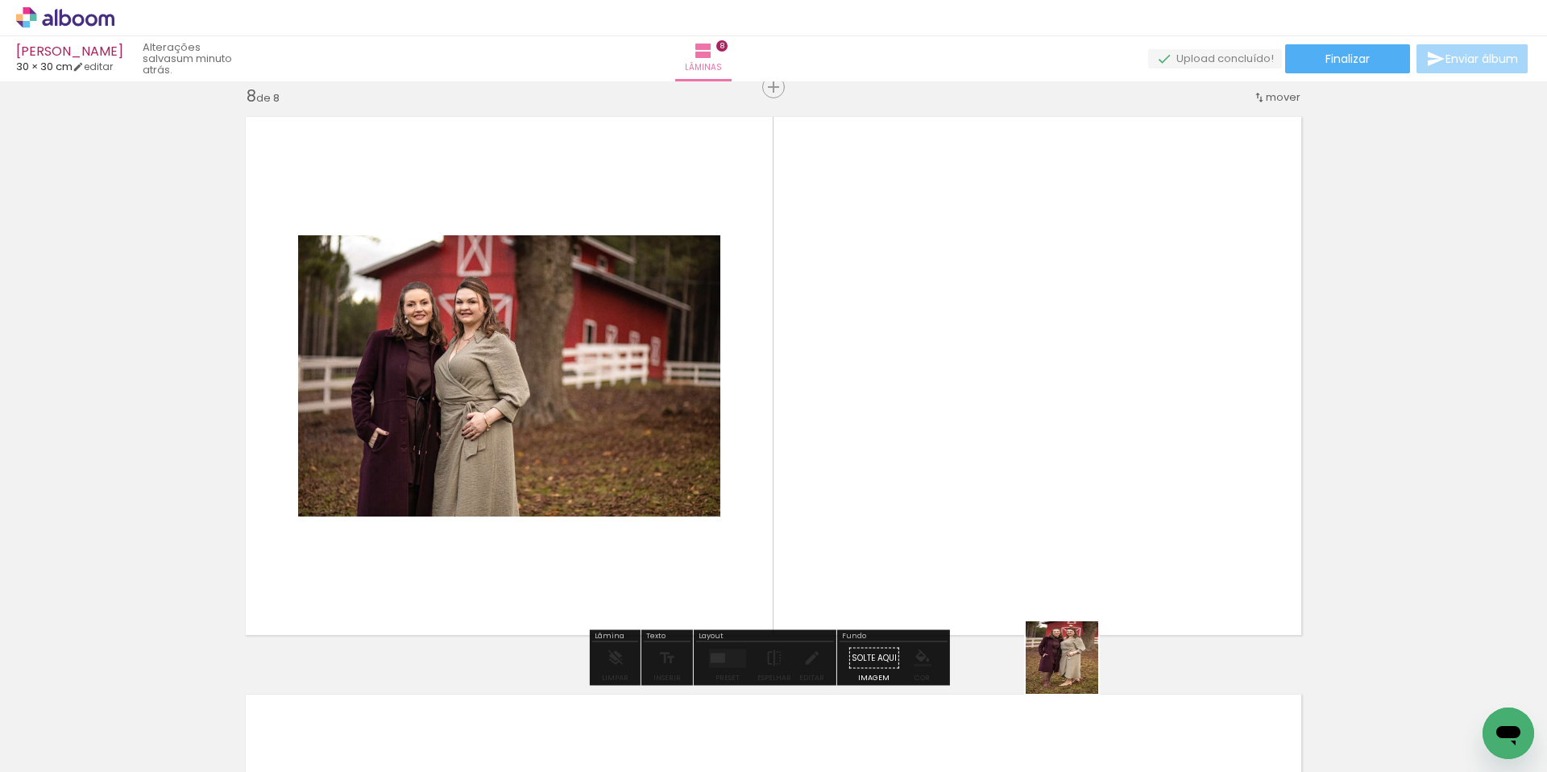
drag, startPoint x: 1112, startPoint y: 728, endPoint x: 1007, endPoint y: 527, distance: 226.7
click at [1007, 528] on quentale-workspace at bounding box center [773, 386] width 1547 height 772
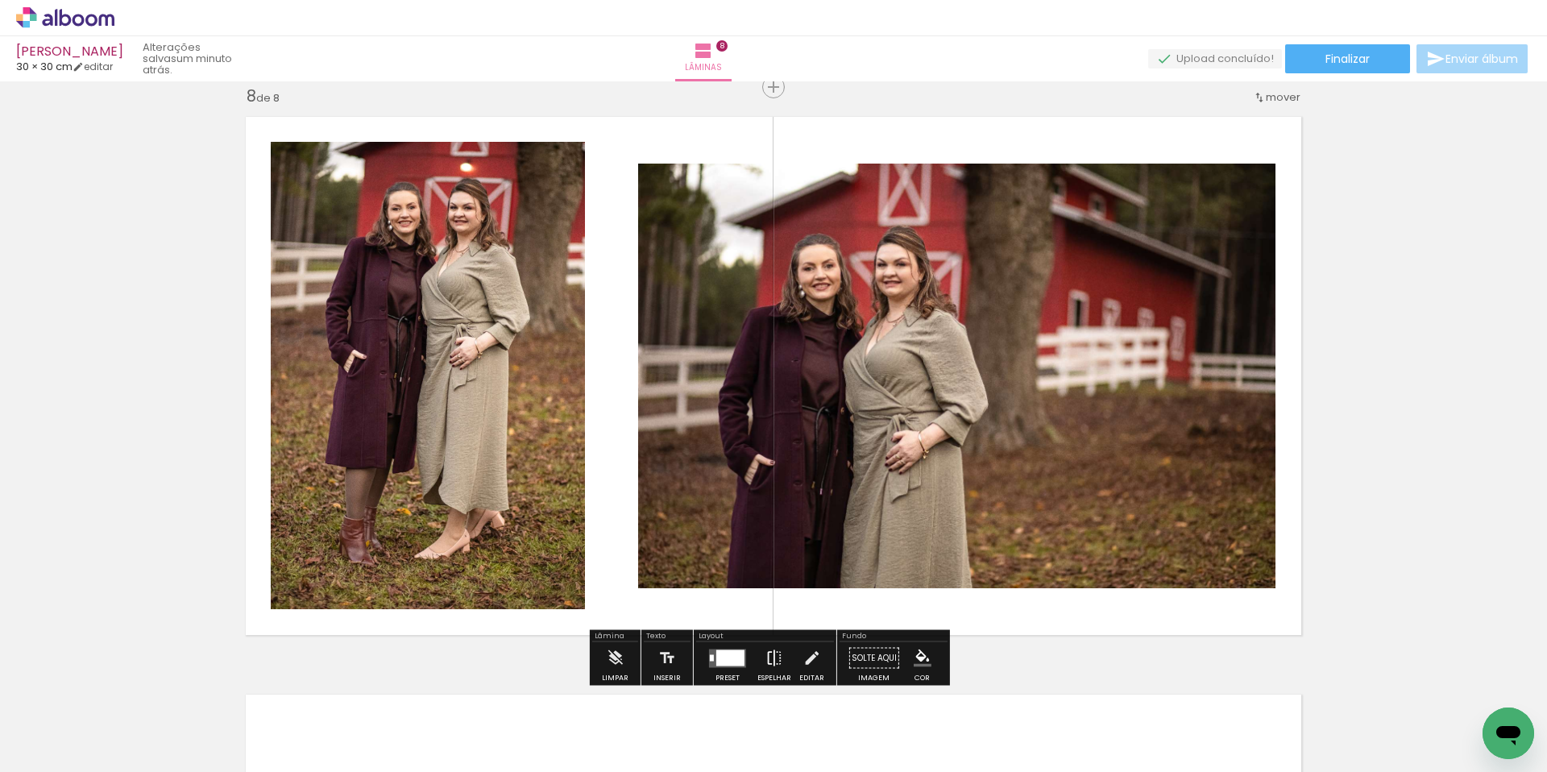
click at [766, 664] on iron-icon at bounding box center [775, 658] width 18 height 32
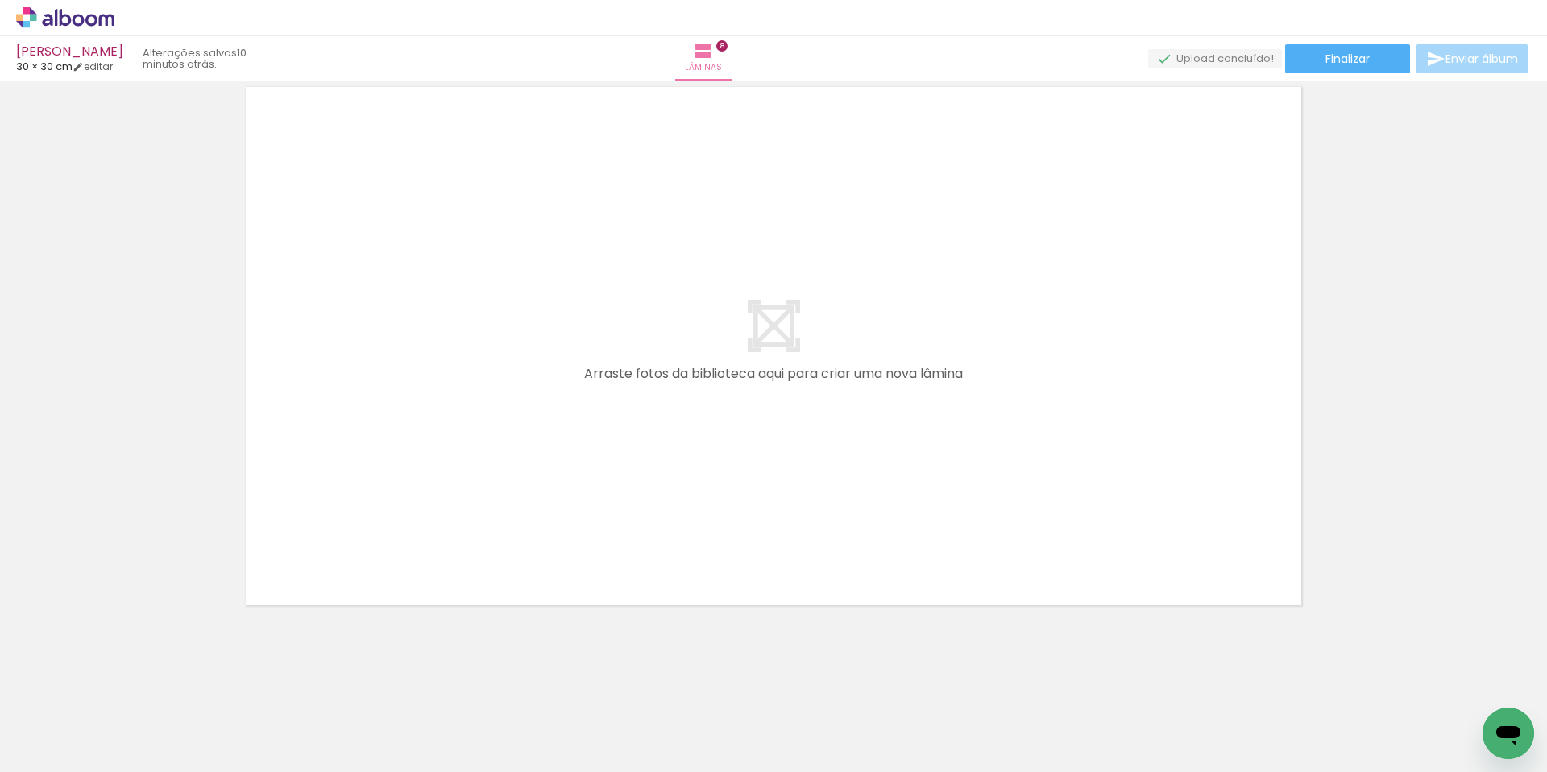
scroll to position [0, 1532]
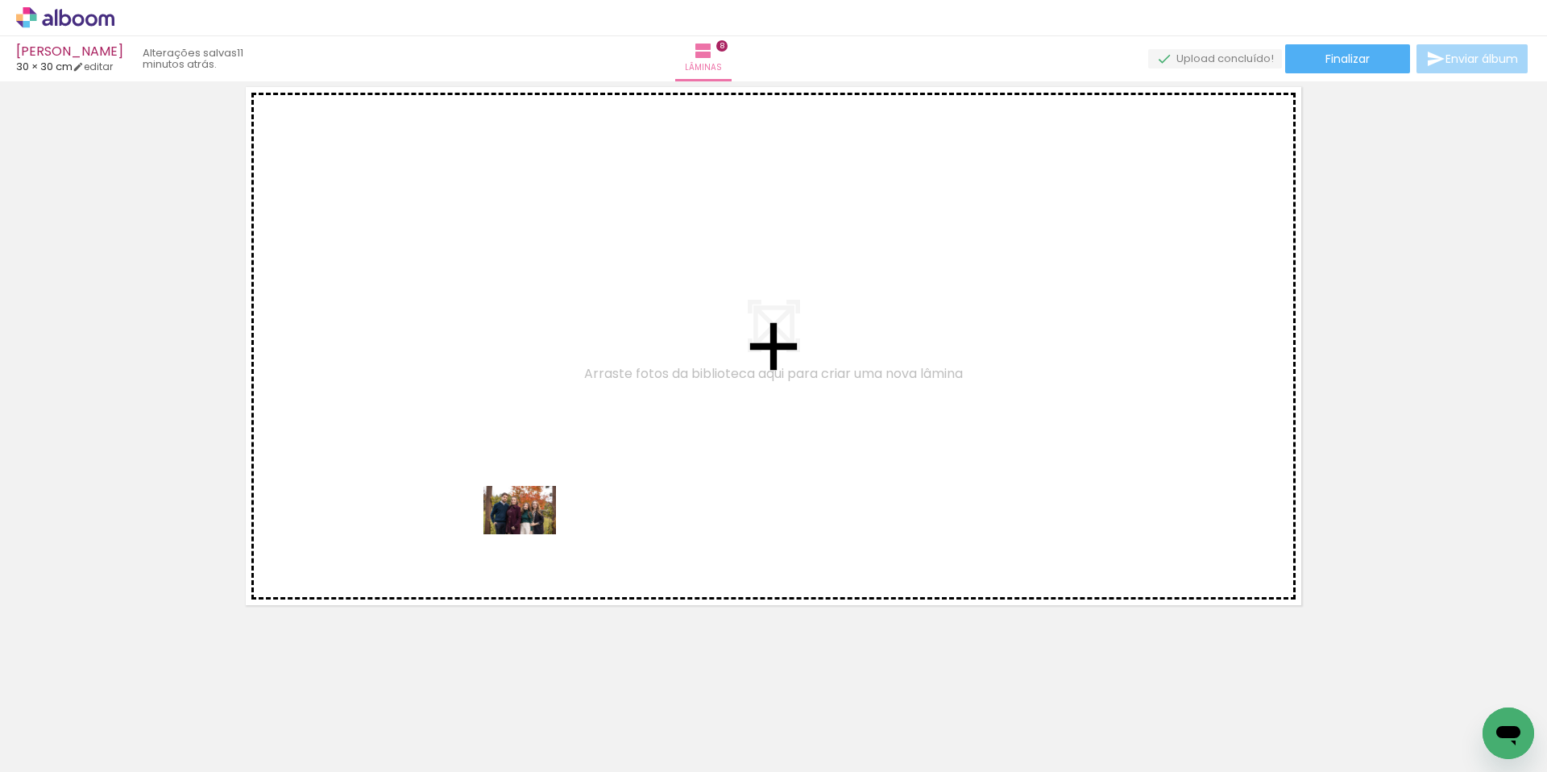
drag, startPoint x: 724, startPoint y: 720, endPoint x: 532, endPoint y: 534, distance: 267.3
click at [532, 534] on quentale-workspace at bounding box center [773, 386] width 1547 height 772
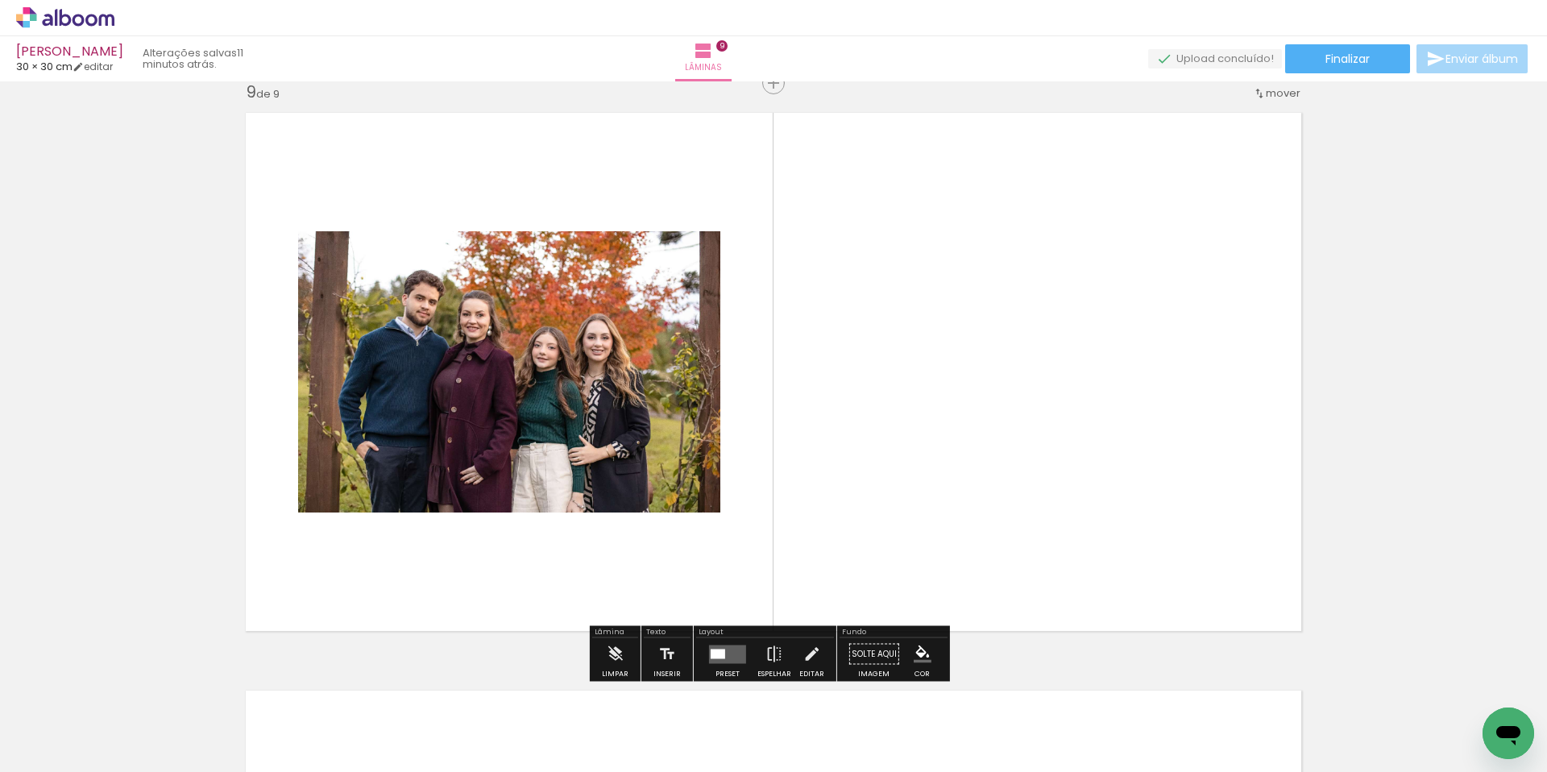
scroll to position [4643, 0]
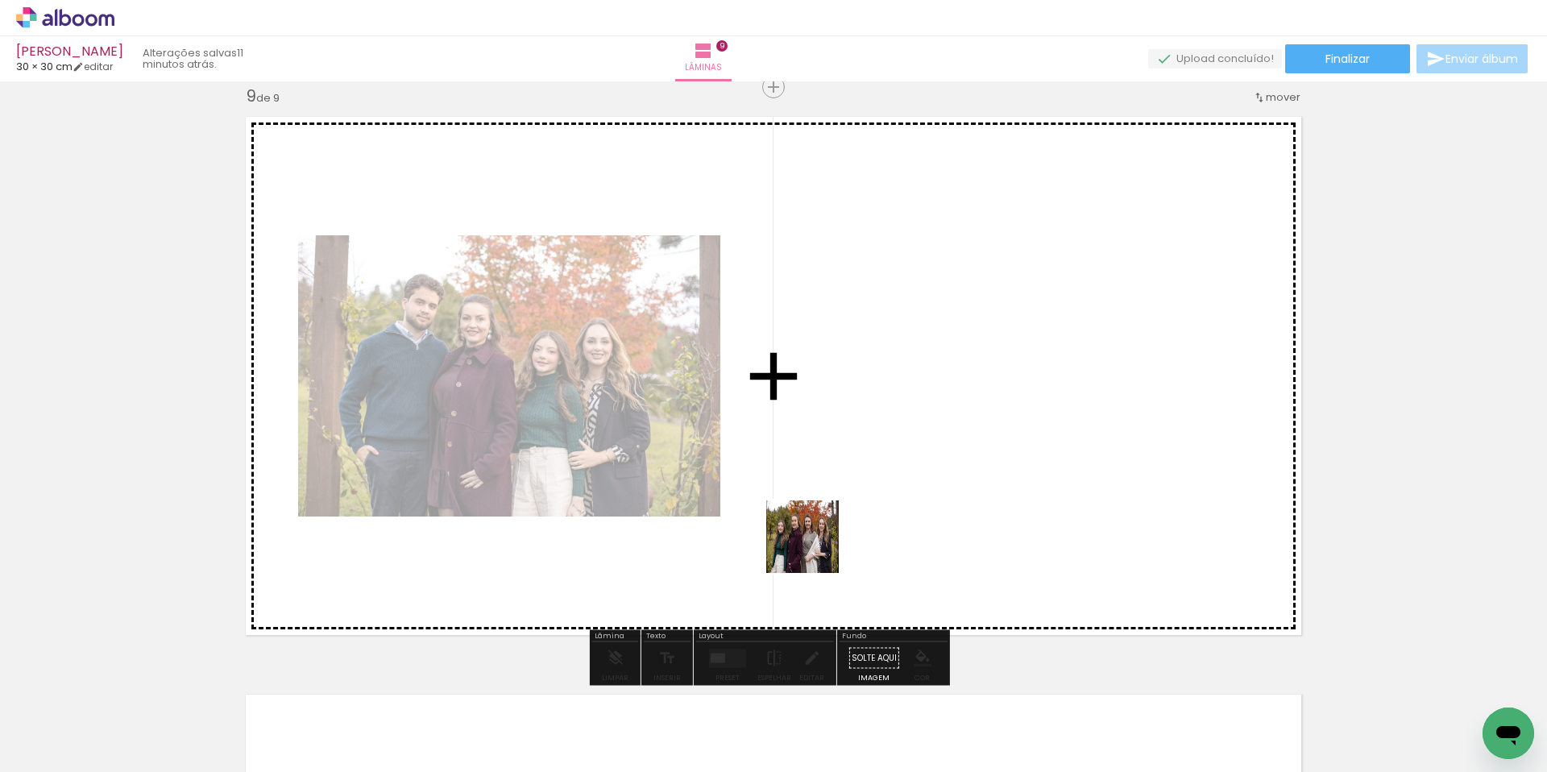
drag, startPoint x: 785, startPoint y: 728, endPoint x: 815, endPoint y: 535, distance: 195.7
click at [815, 535] on quentale-workspace at bounding box center [773, 386] width 1547 height 772
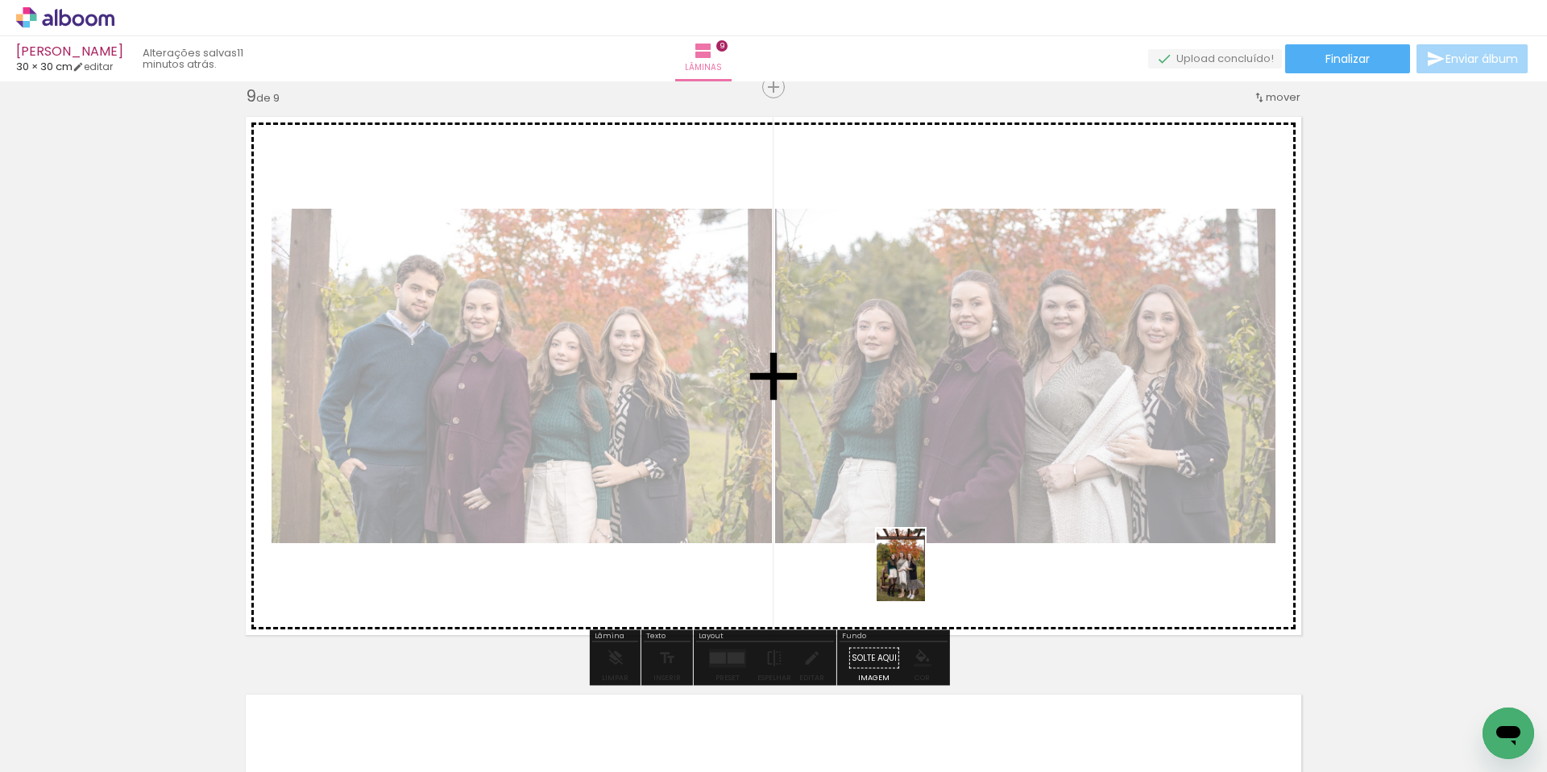
drag, startPoint x: 903, startPoint y: 717, endPoint x: 925, endPoint y: 577, distance: 141.9
click at [925, 577] on quentale-workspace at bounding box center [773, 386] width 1547 height 772
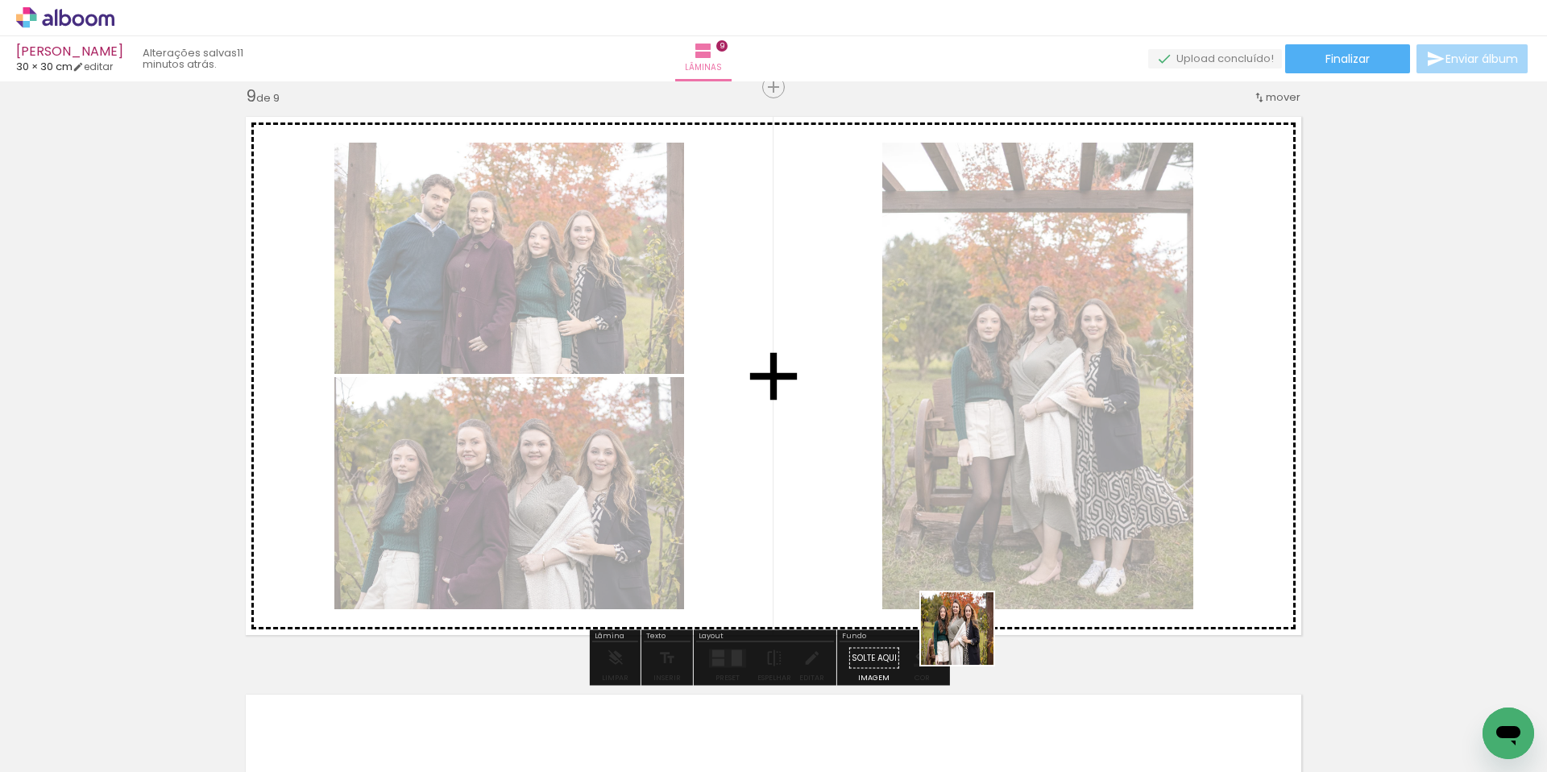
drag, startPoint x: 985, startPoint y: 715, endPoint x: 951, endPoint y: 575, distance: 144.2
click at [951, 575] on quentale-workspace at bounding box center [773, 386] width 1547 height 772
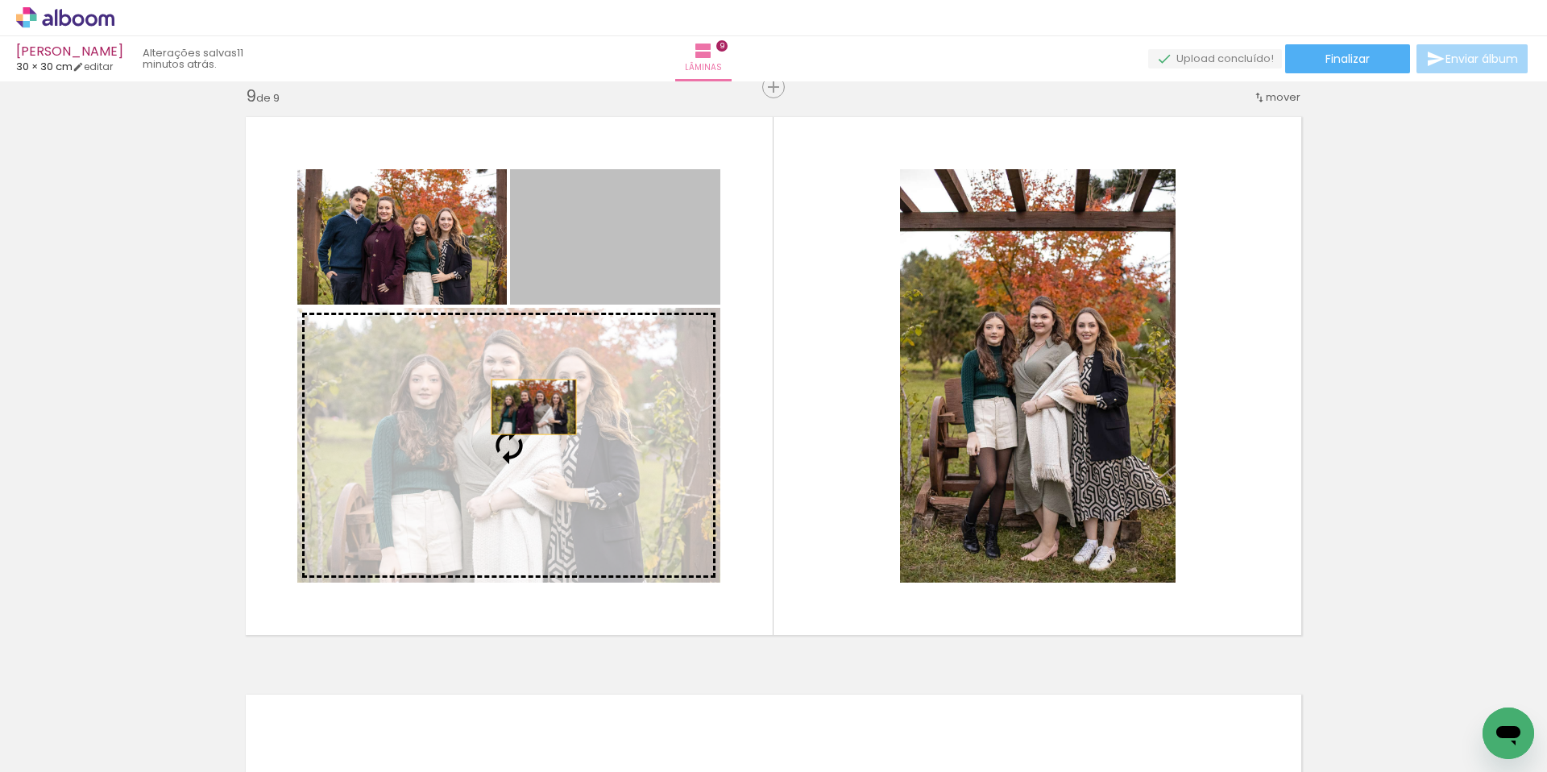
drag, startPoint x: 600, startPoint y: 243, endPoint x: 528, endPoint y: 407, distance: 179.4
click at [0, 0] on slot at bounding box center [0, 0] width 0 height 0
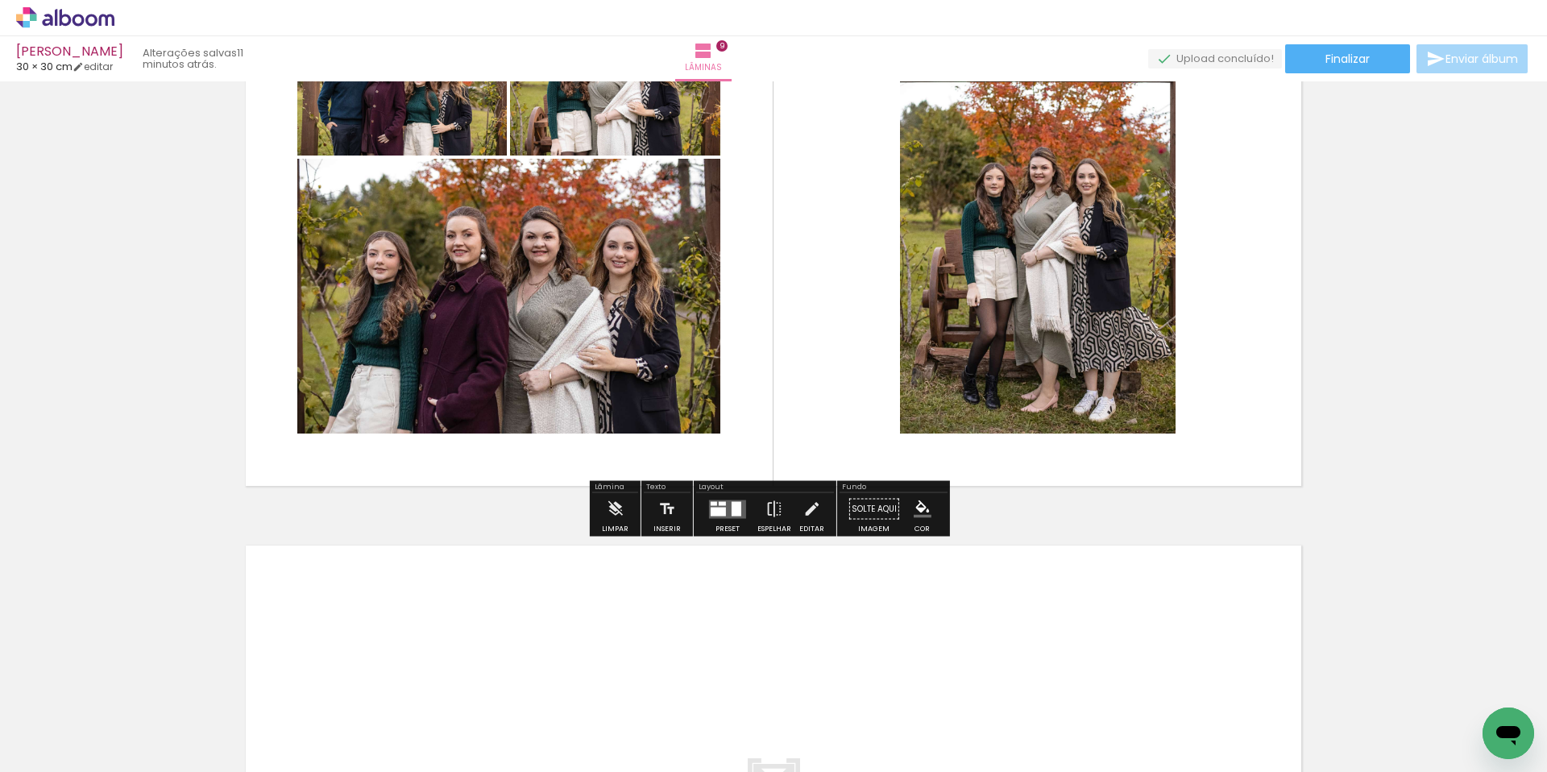
scroll to position [4942, 0]
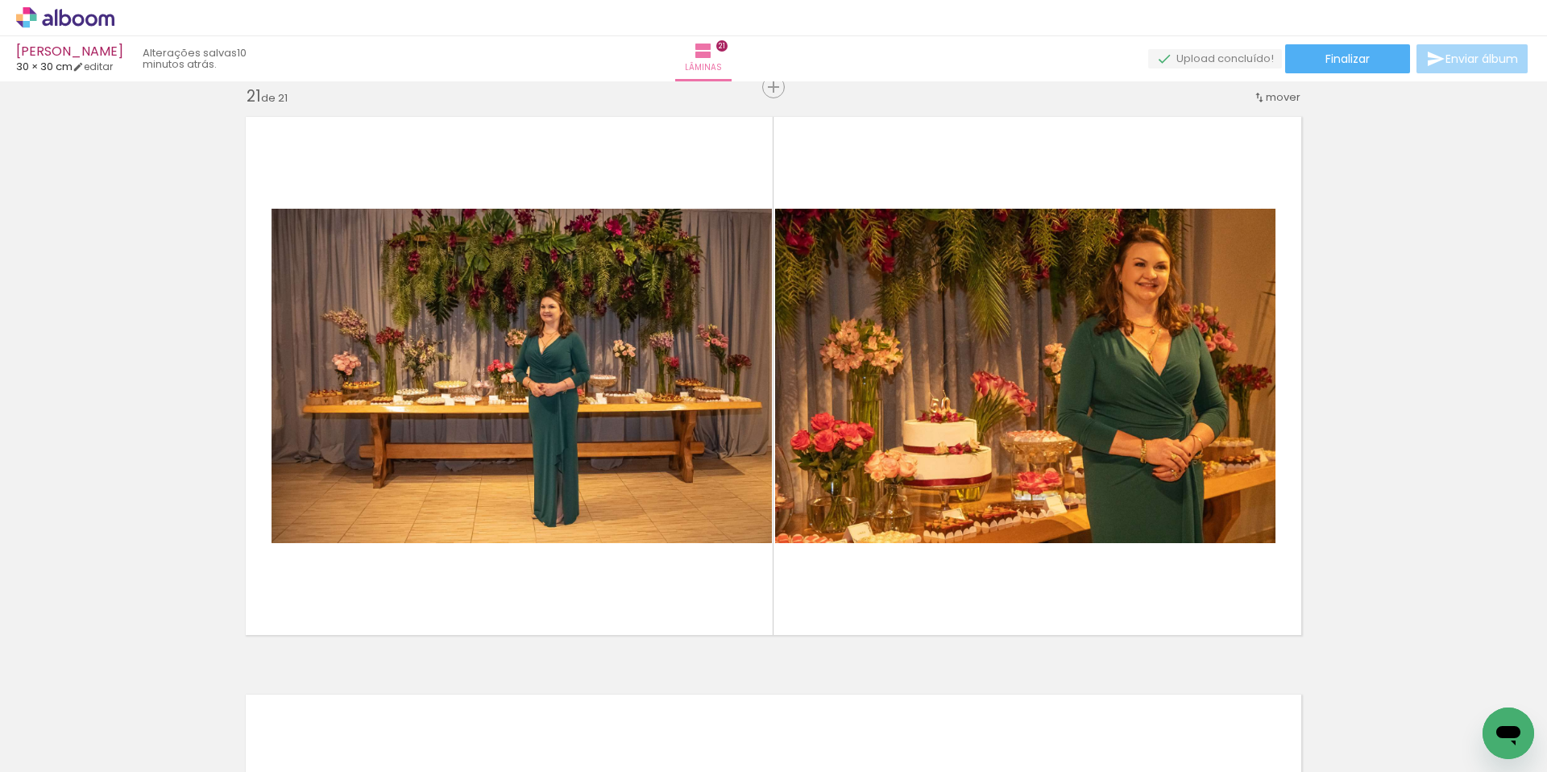
scroll to position [0, 4005]
